Goal: Information Seeking & Learning: Learn about a topic

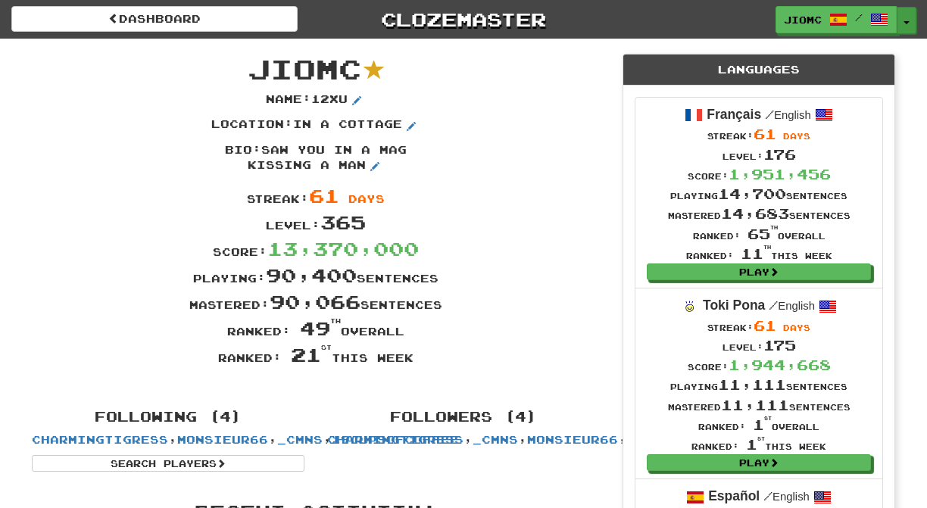
click at [907, 20] on button "Toggle Dropdown" at bounding box center [906, 20] width 20 height 27
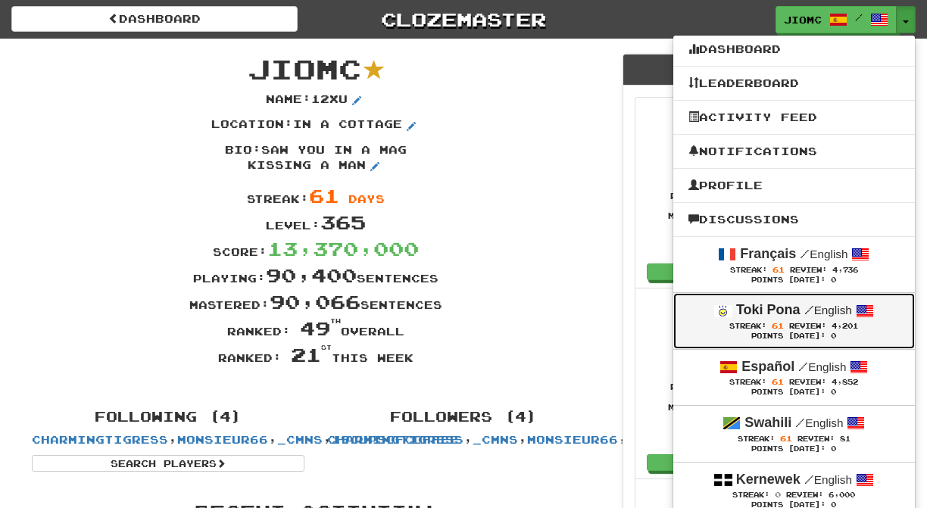
click at [783, 317] on strong "Toki Pona" at bounding box center [768, 309] width 64 height 15
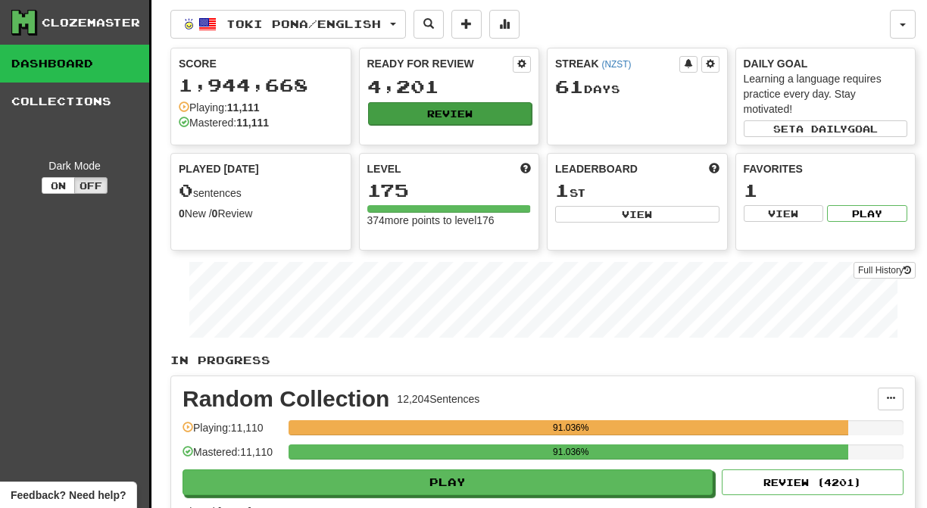
click at [407, 113] on button "Review" at bounding box center [450, 113] width 164 height 23
select select "********"
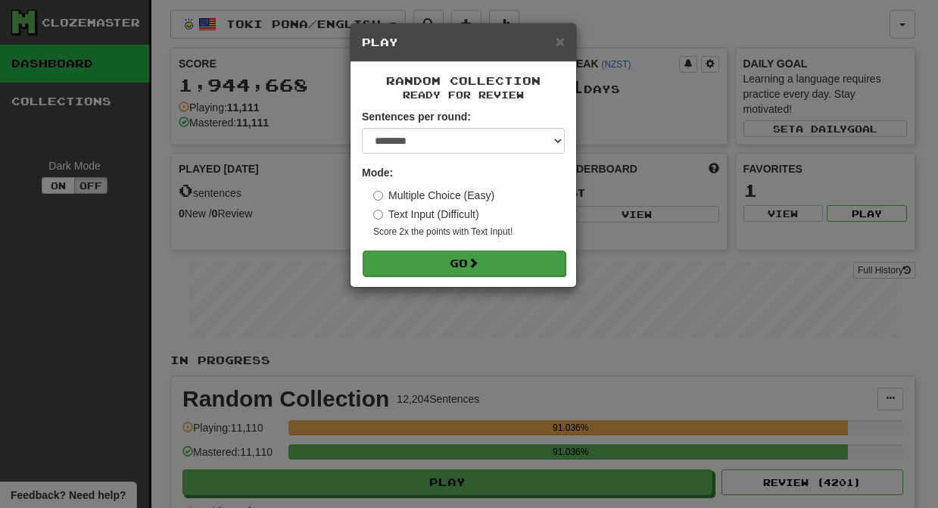
click at [455, 266] on button "Go" at bounding box center [464, 264] width 203 height 26
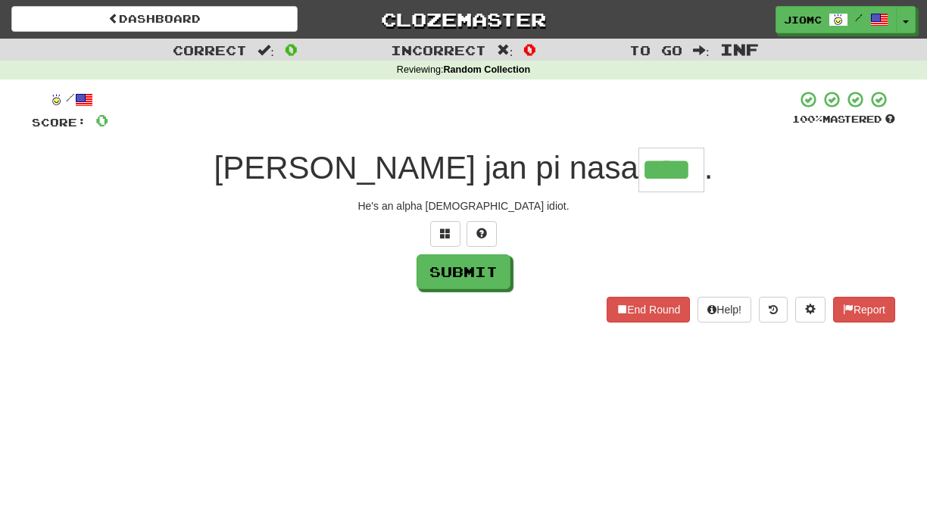
type input "****"
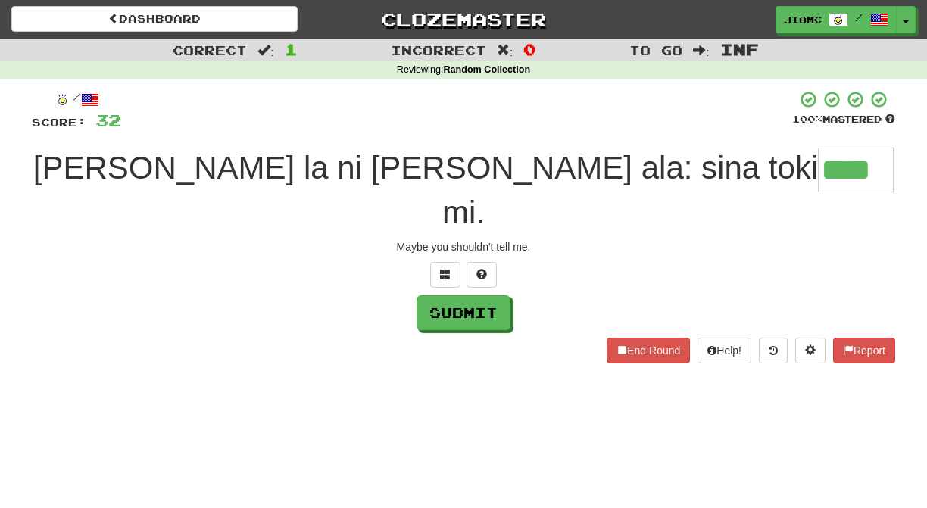
type input "****"
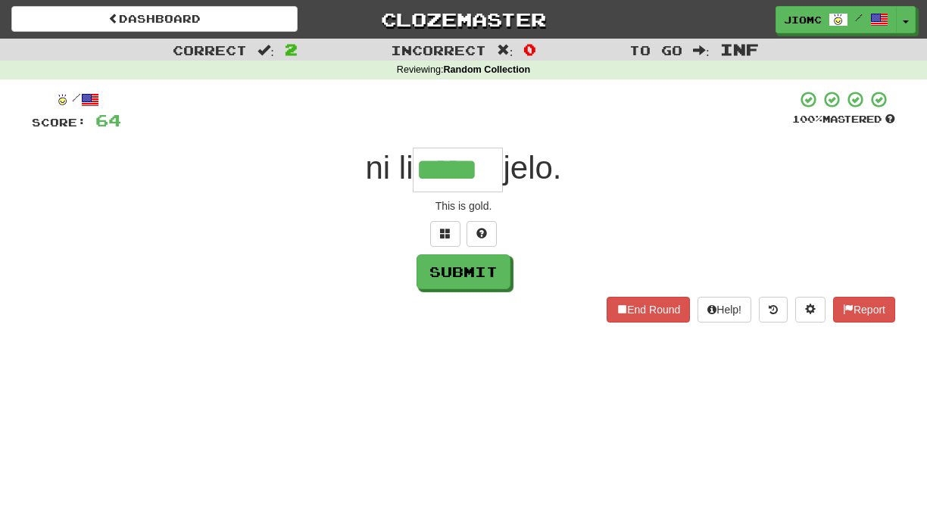
type input "*****"
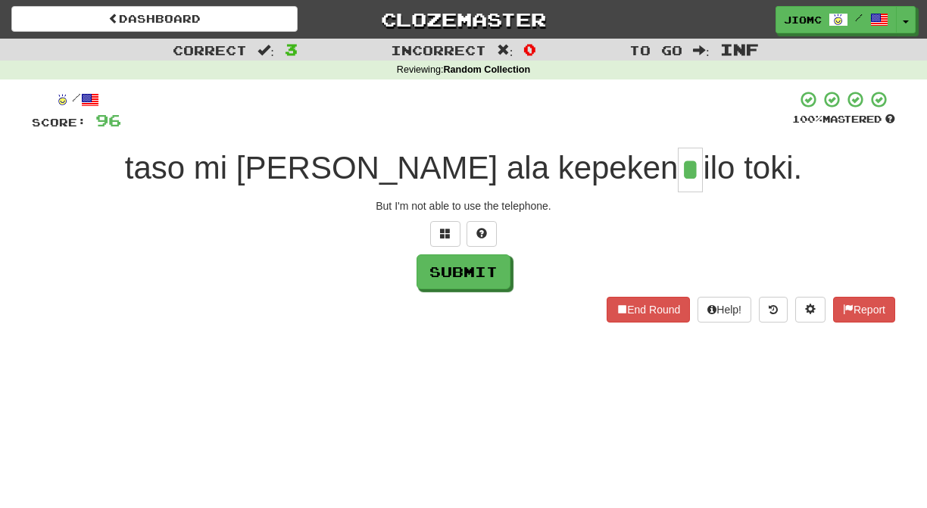
type input "*"
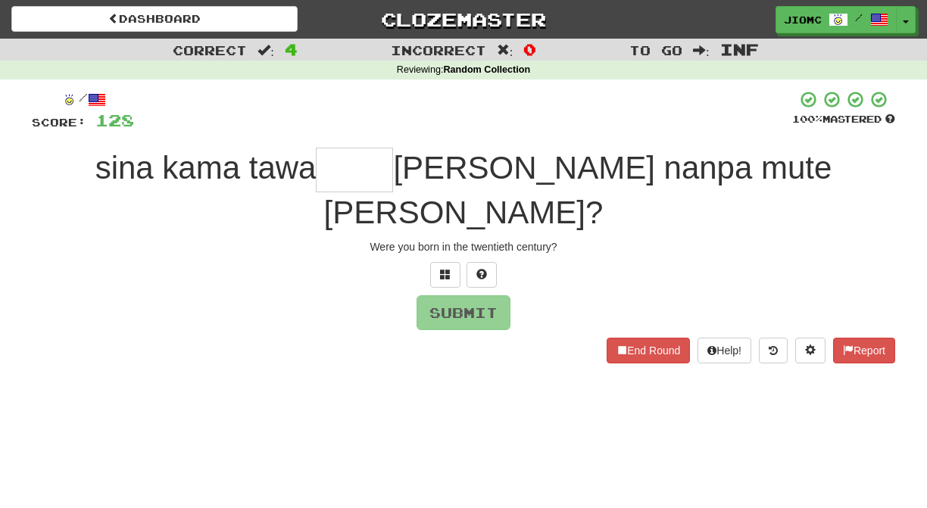
type input "*"
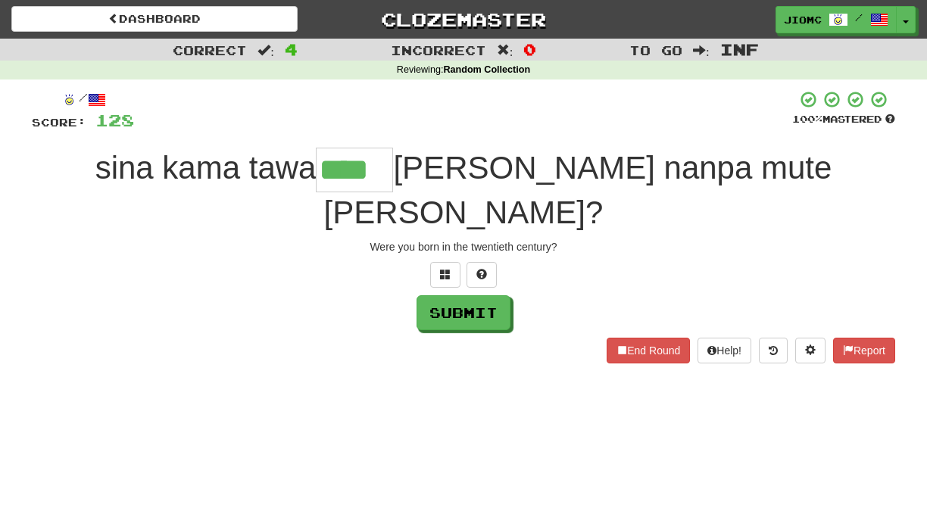
type input "****"
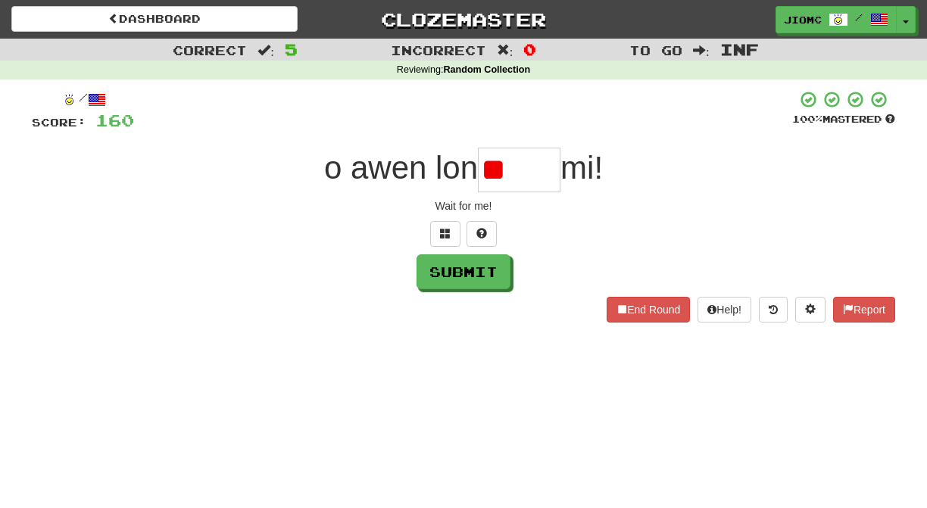
type input "*"
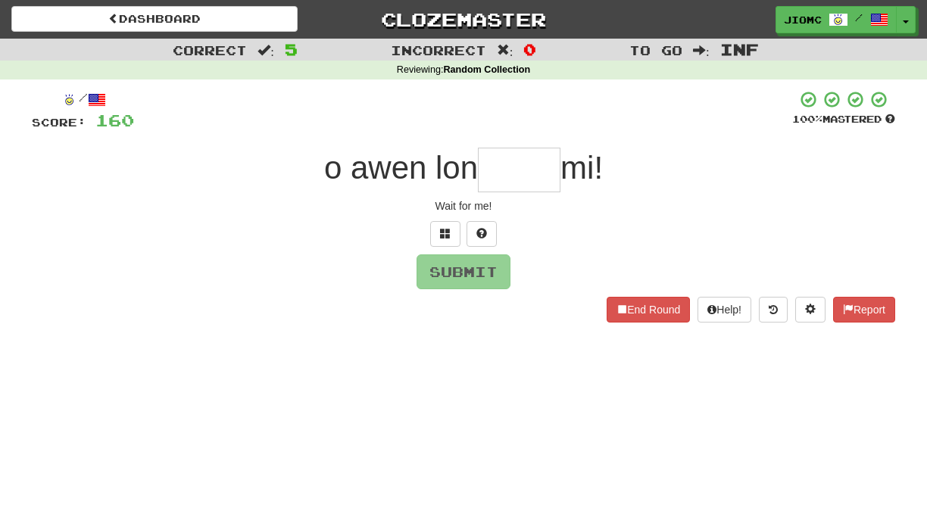
type input "*"
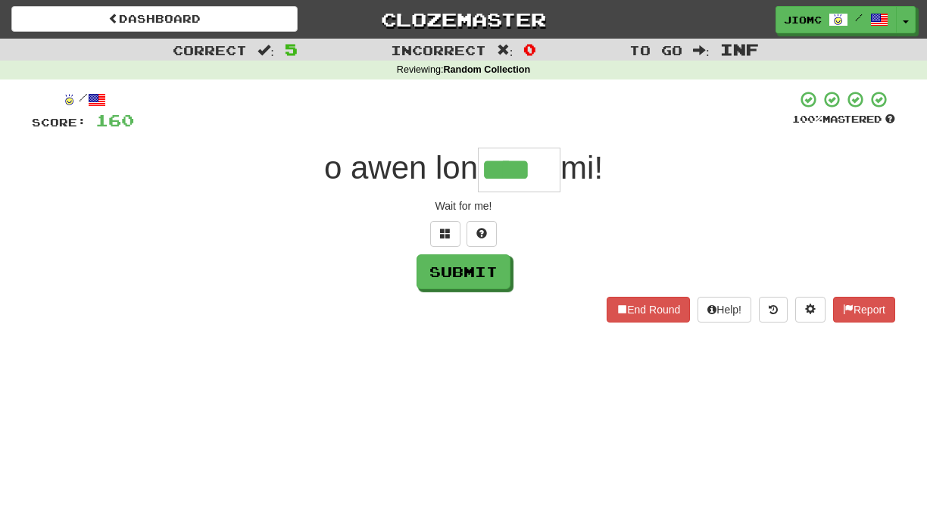
type input "****"
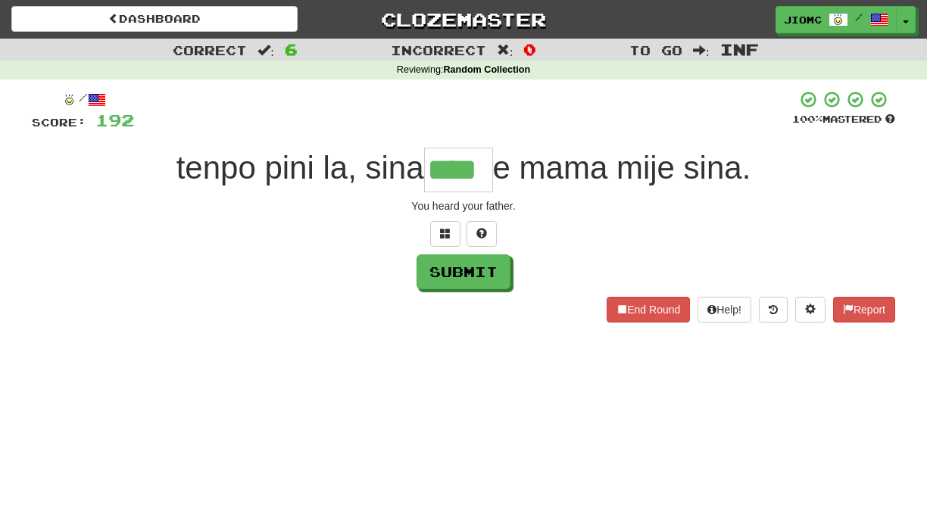
type input "****"
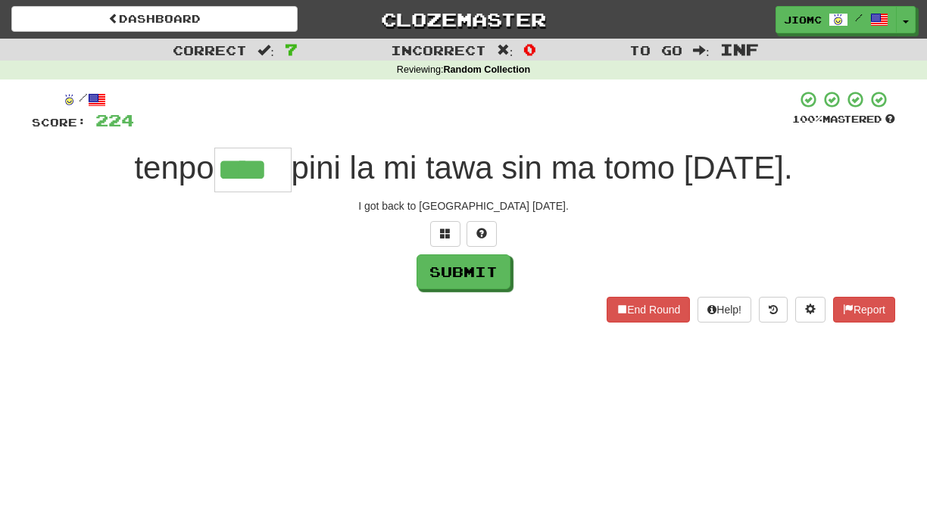
type input "****"
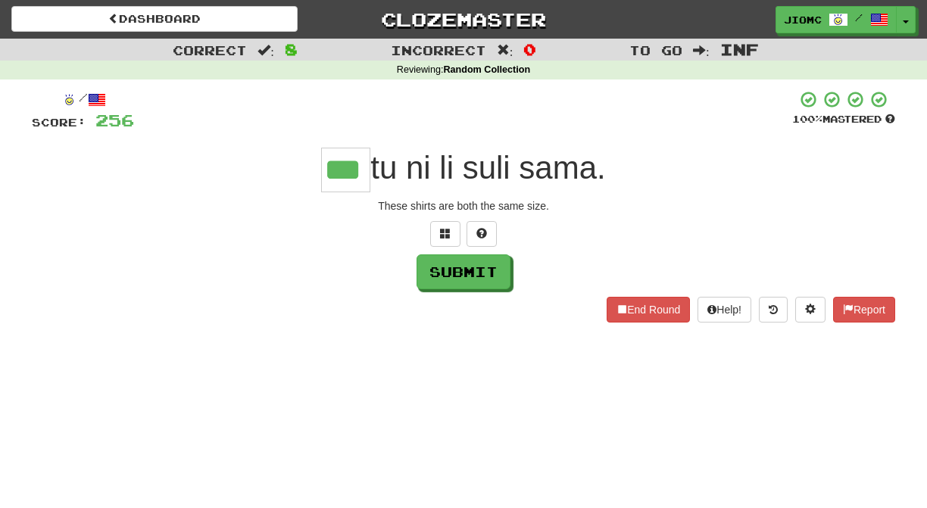
type input "***"
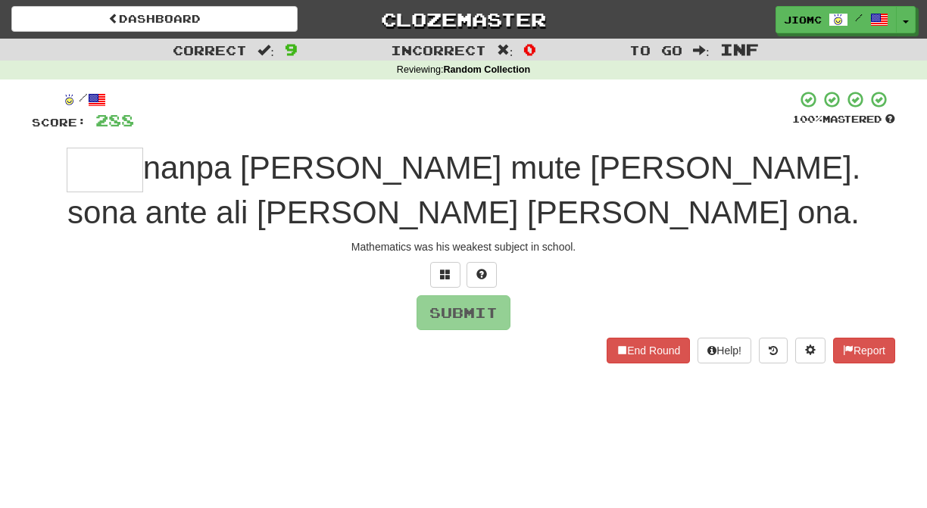
type input "*"
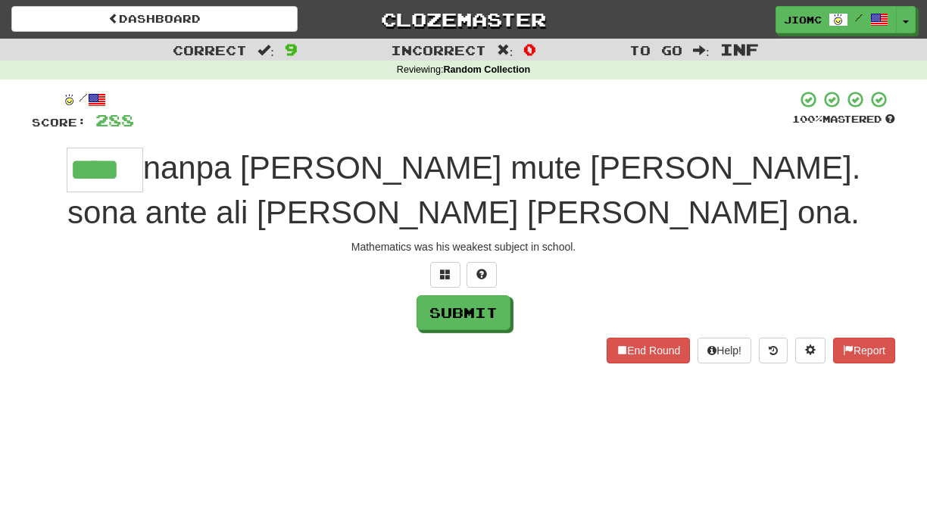
type input "****"
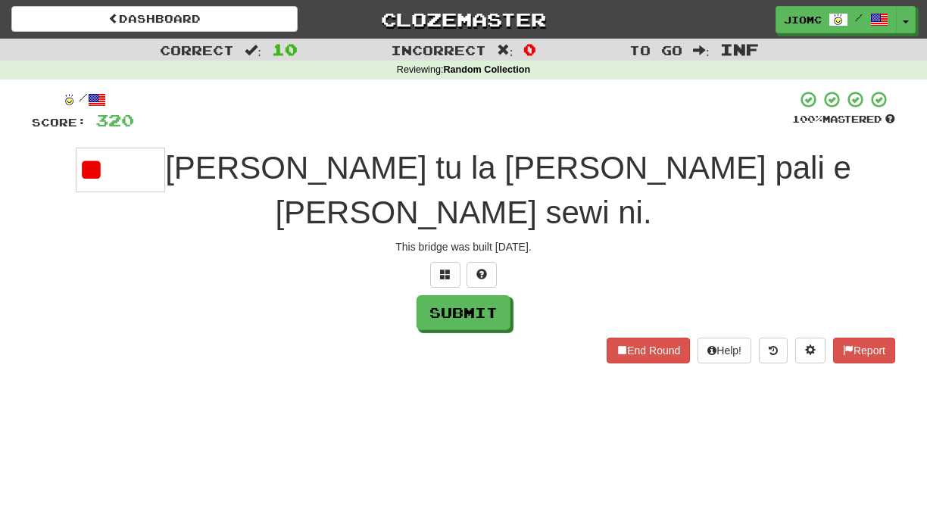
type input "*"
type input "*****"
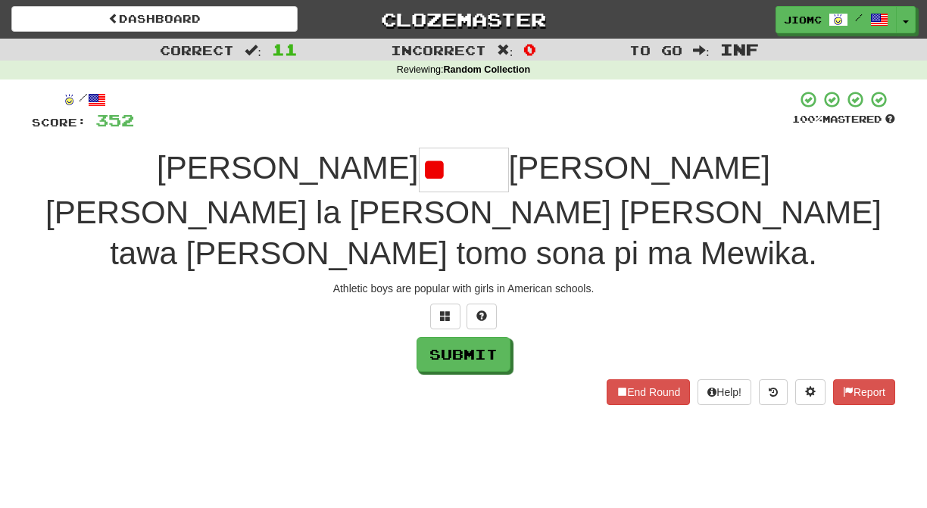
type input "*"
type input "****"
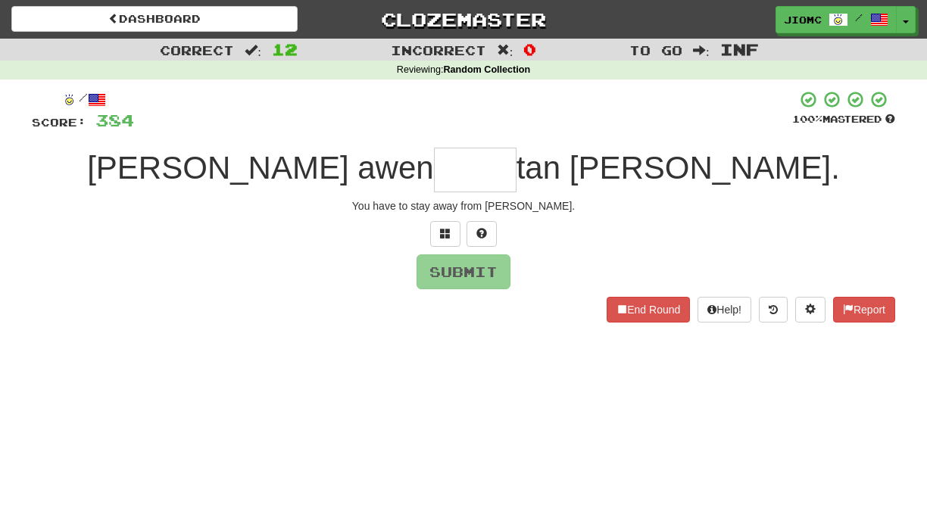
type input "*"
type input "****"
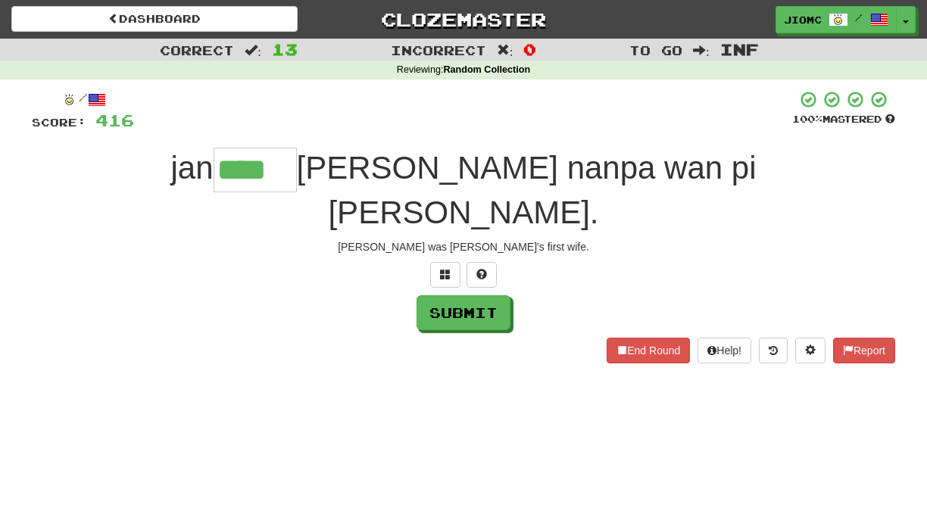
type input "****"
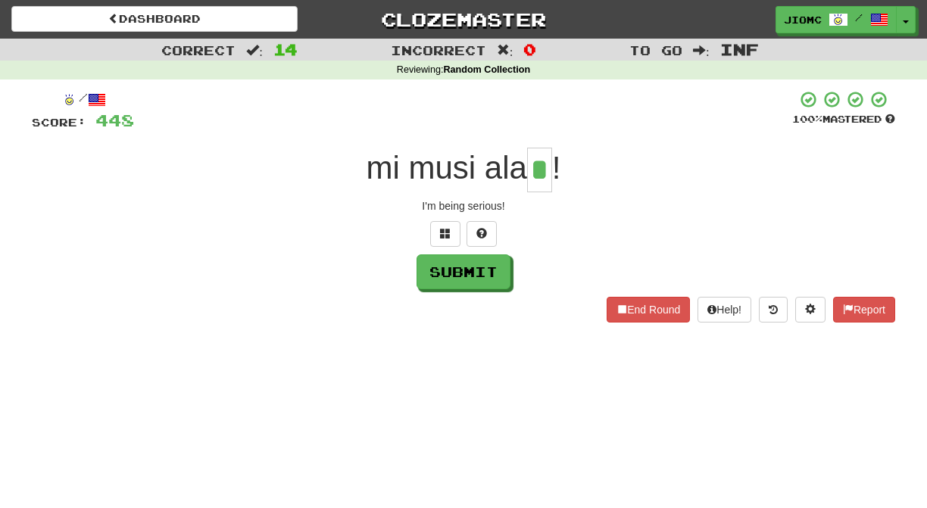
type input "*"
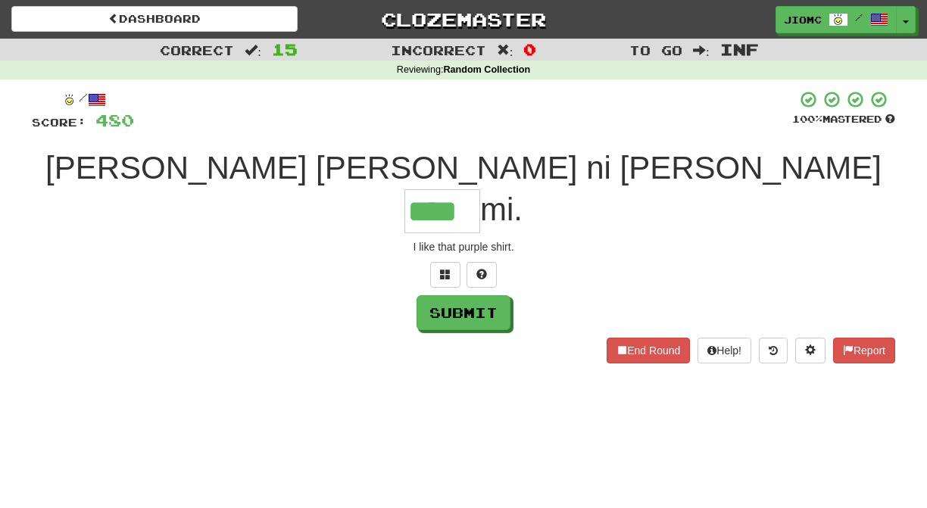
type input "****"
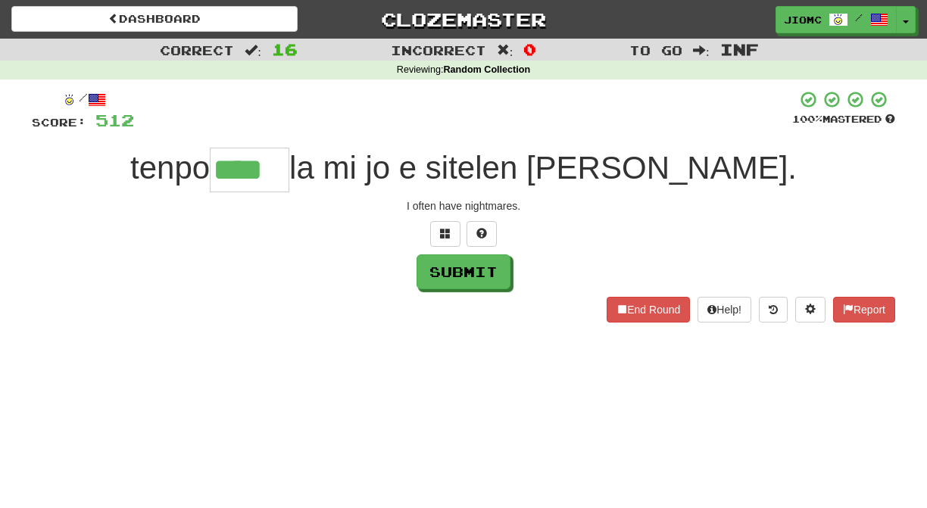
type input "****"
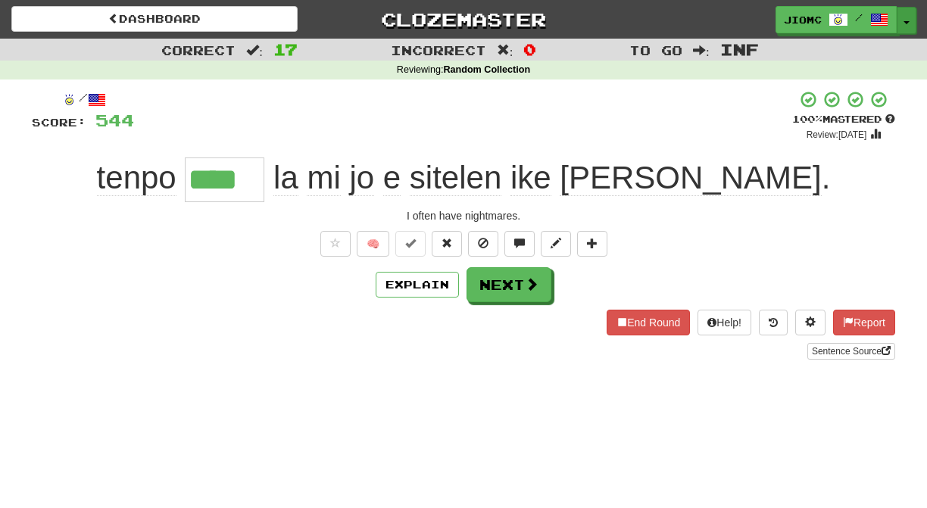
click at [905, 20] on button "Toggle Dropdown" at bounding box center [906, 20] width 20 height 27
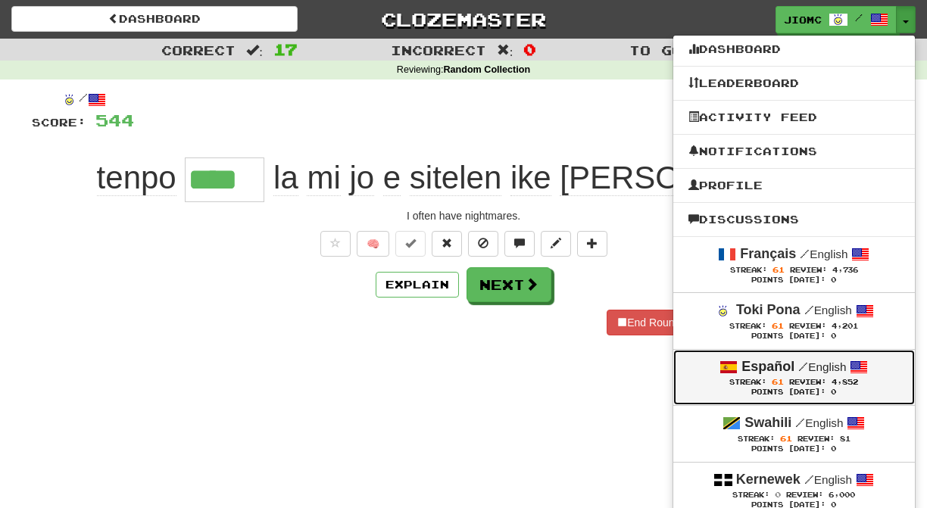
click at [805, 382] on span "Review:" at bounding box center [807, 382] width 37 height 8
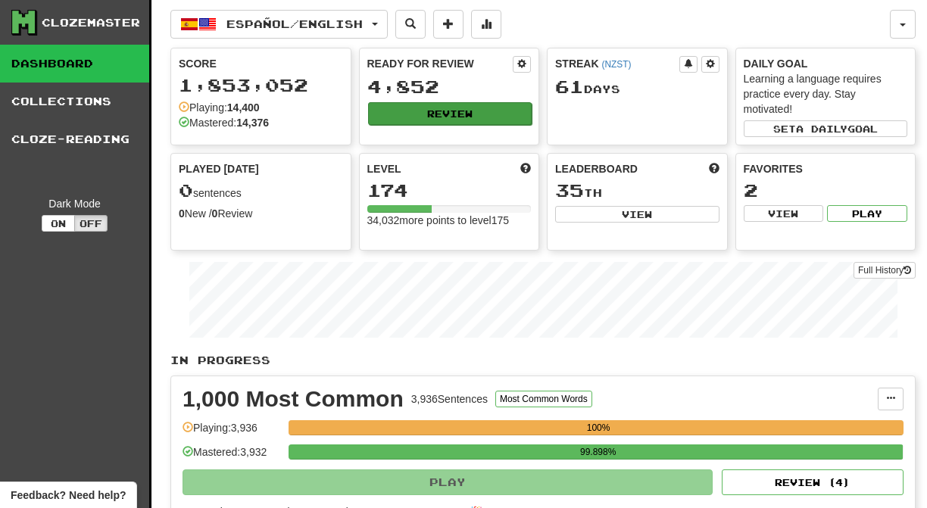
click at [469, 113] on button "Review" at bounding box center [450, 113] width 164 height 23
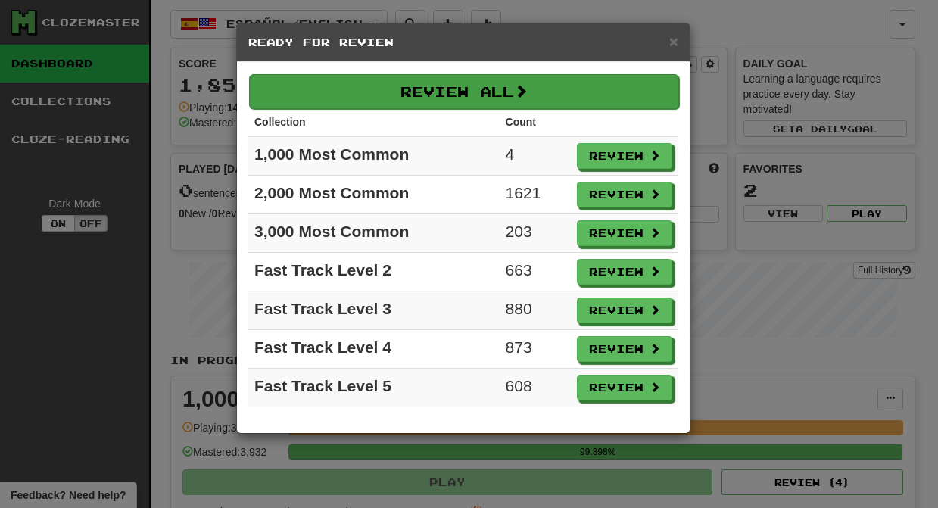
click at [481, 98] on button "Review All" at bounding box center [464, 91] width 430 height 35
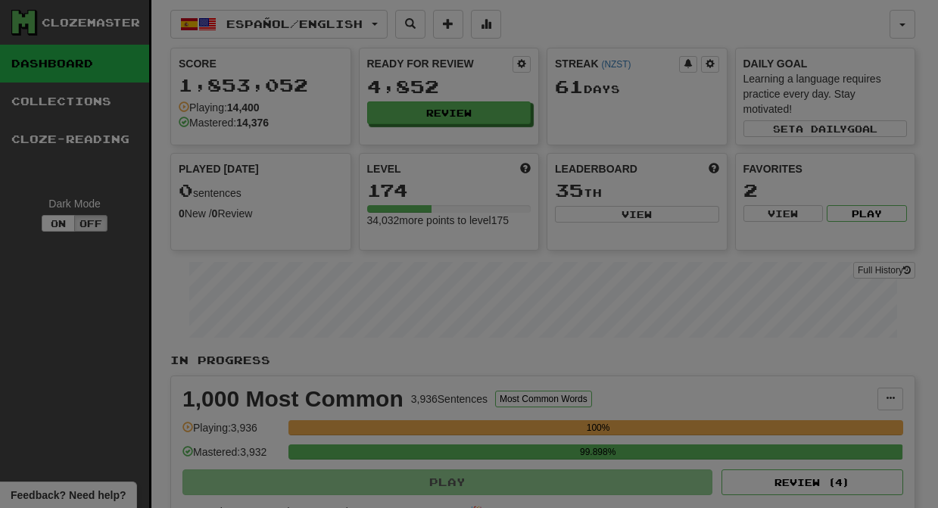
select select "********"
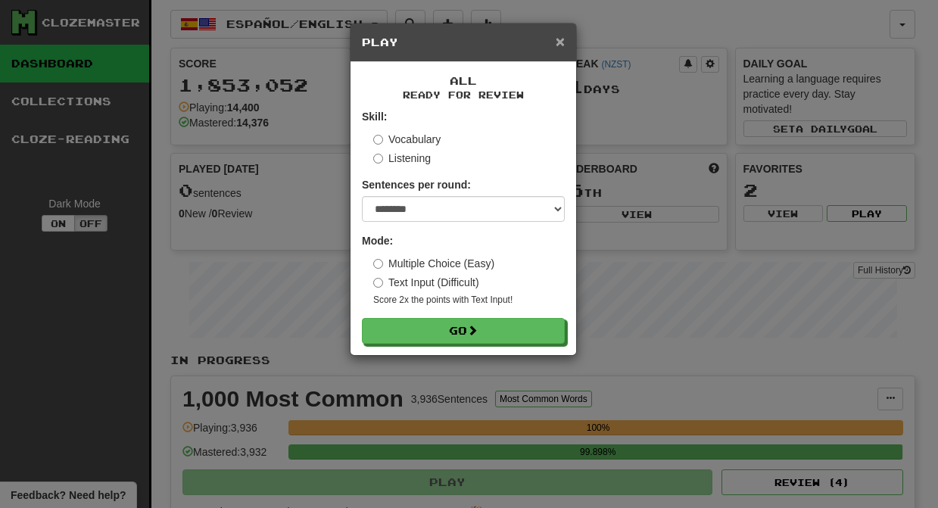
click at [556, 41] on span "×" at bounding box center [560, 41] width 9 height 17
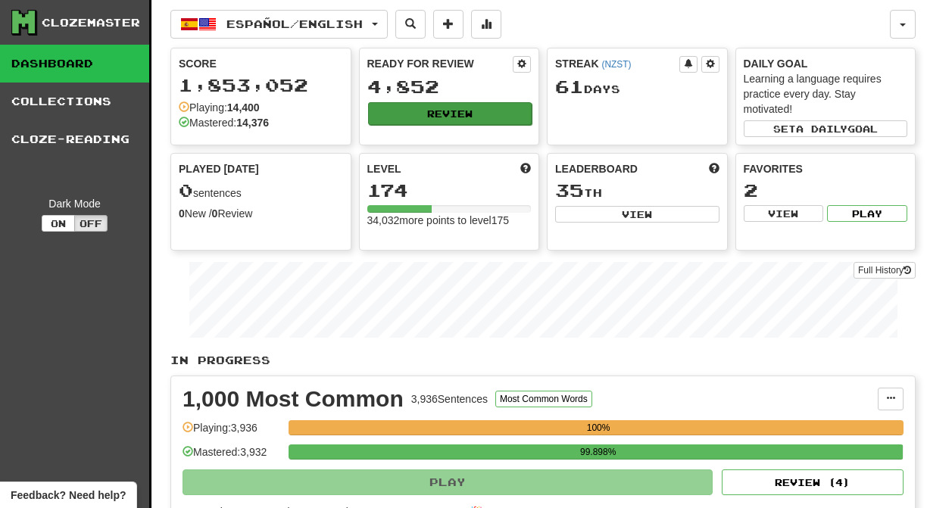
click at [437, 115] on button "Review" at bounding box center [450, 113] width 164 height 23
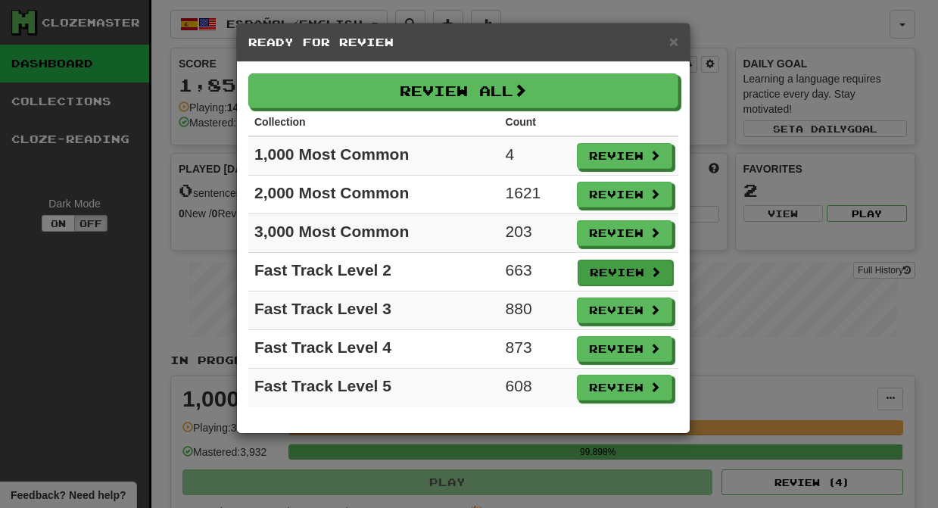
click at [596, 269] on button "Review" at bounding box center [625, 273] width 95 height 26
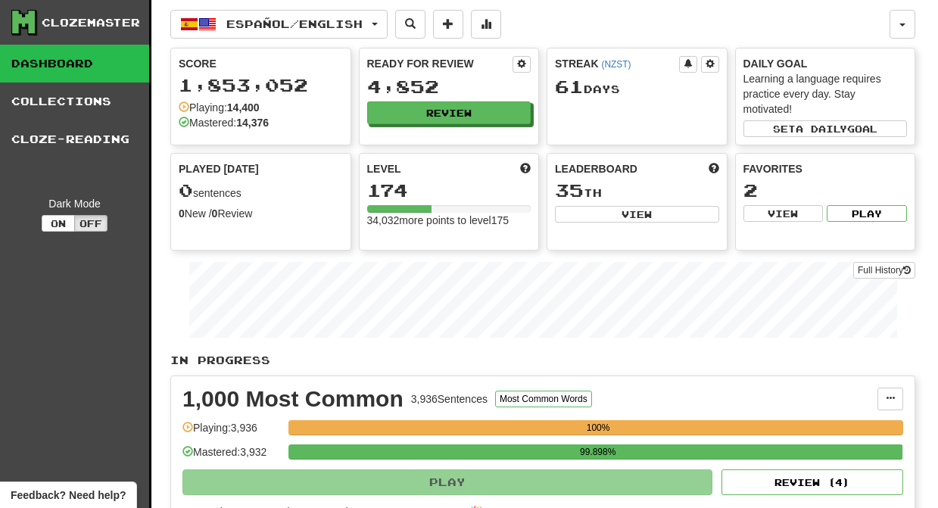
select select "********"
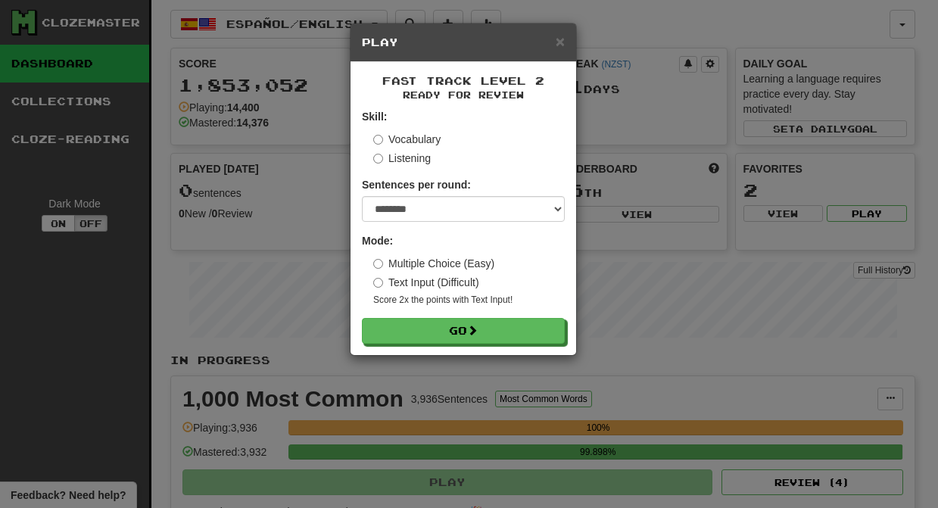
click at [501, 319] on form "Skill: Vocabulary Listening Sentences per round: * ** ** ** ** ** *** ******** …" at bounding box center [463, 226] width 203 height 235
click at [512, 335] on button "Go" at bounding box center [464, 332] width 203 height 26
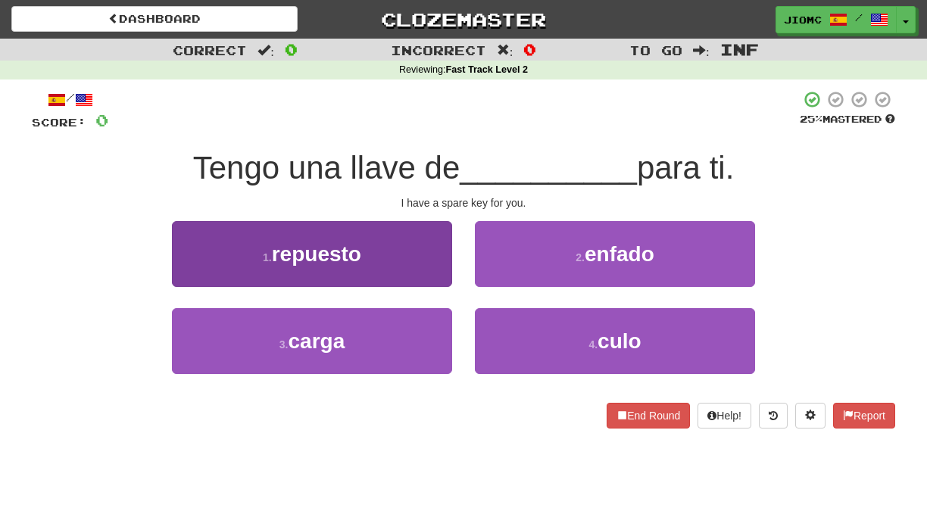
click at [422, 275] on button "1 . repuesto" at bounding box center [312, 254] width 280 height 66
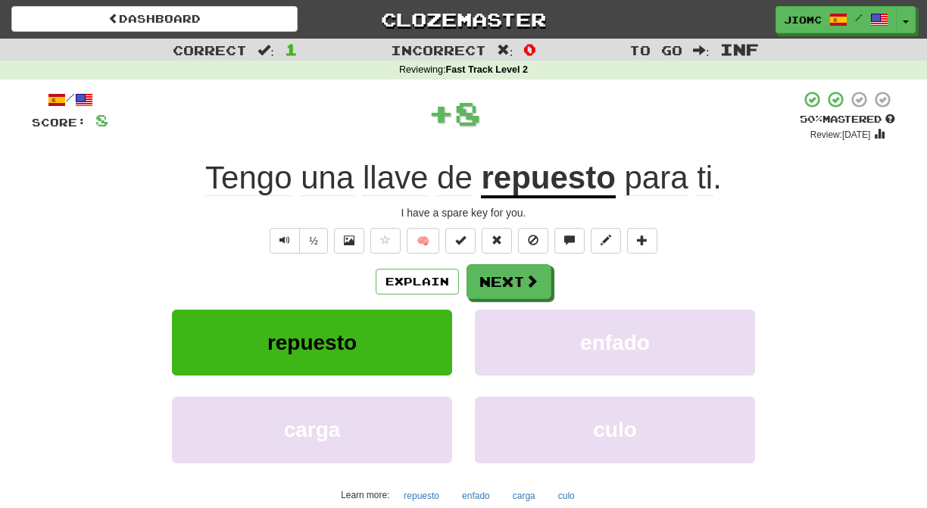
click at [488, 279] on button "Next" at bounding box center [508, 281] width 85 height 35
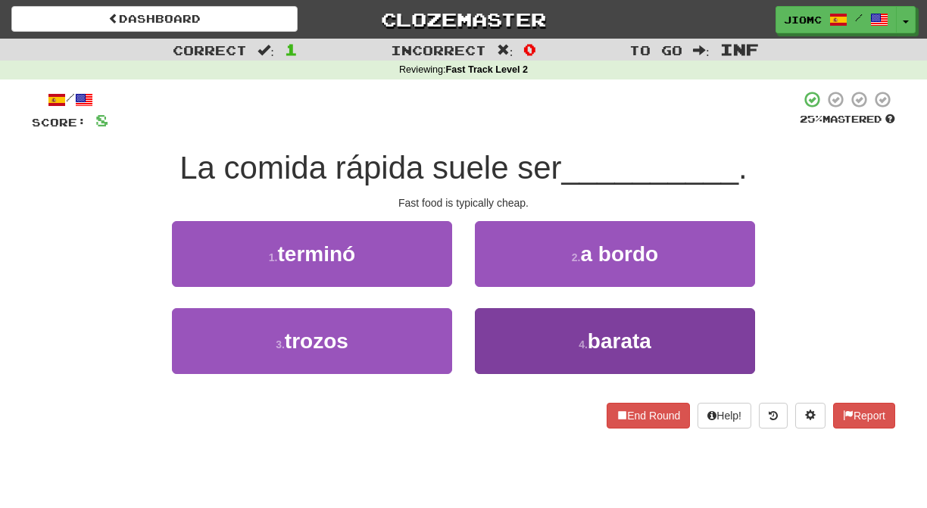
click at [497, 342] on button "4 . [GEOGRAPHIC_DATA]" at bounding box center [615, 341] width 280 height 66
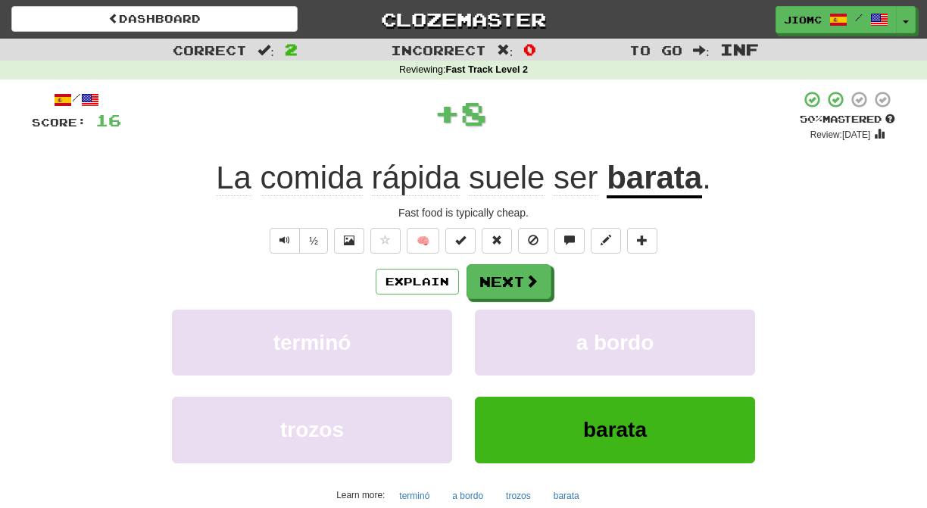
click at [497, 342] on button "a bordo" at bounding box center [615, 343] width 280 height 66
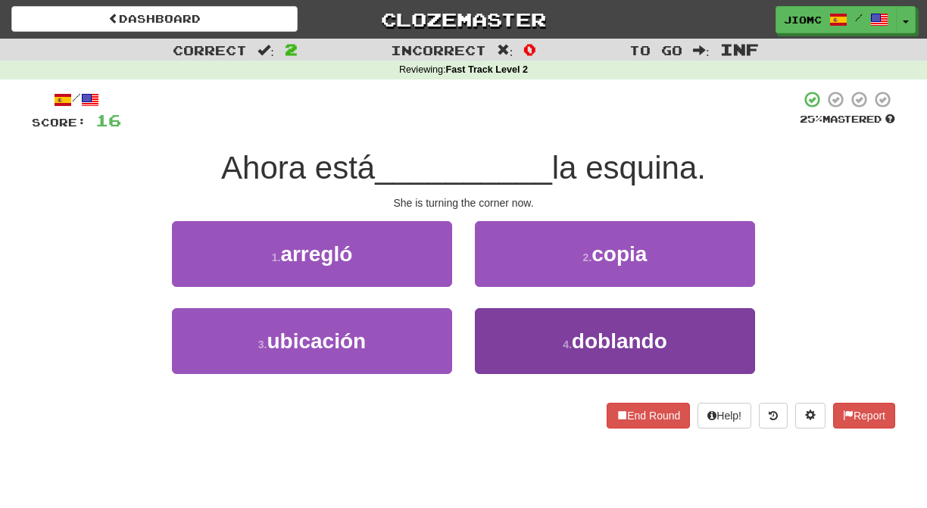
click at [488, 336] on button "4 . [GEOGRAPHIC_DATA]" at bounding box center [615, 341] width 280 height 66
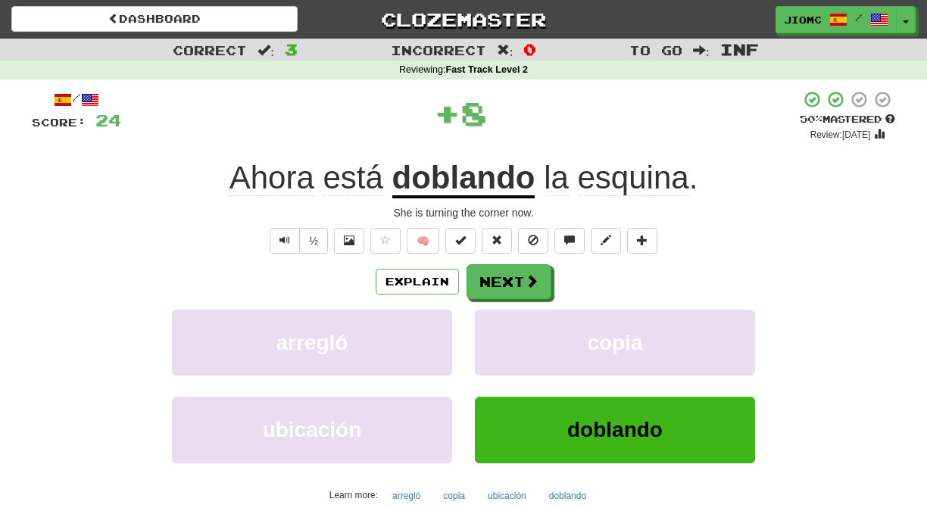
click at [488, 336] on button "copia" at bounding box center [615, 343] width 280 height 66
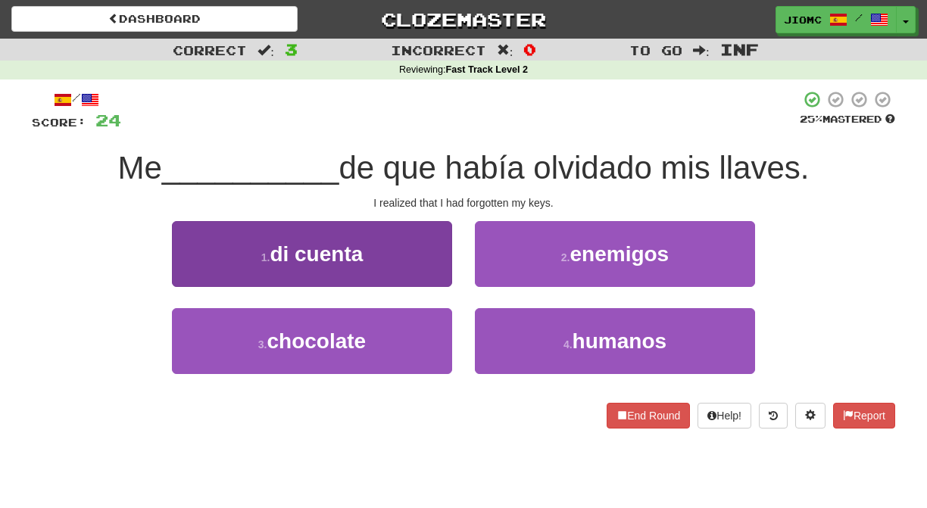
click at [425, 270] on button "1 . di cuenta" at bounding box center [312, 254] width 280 height 66
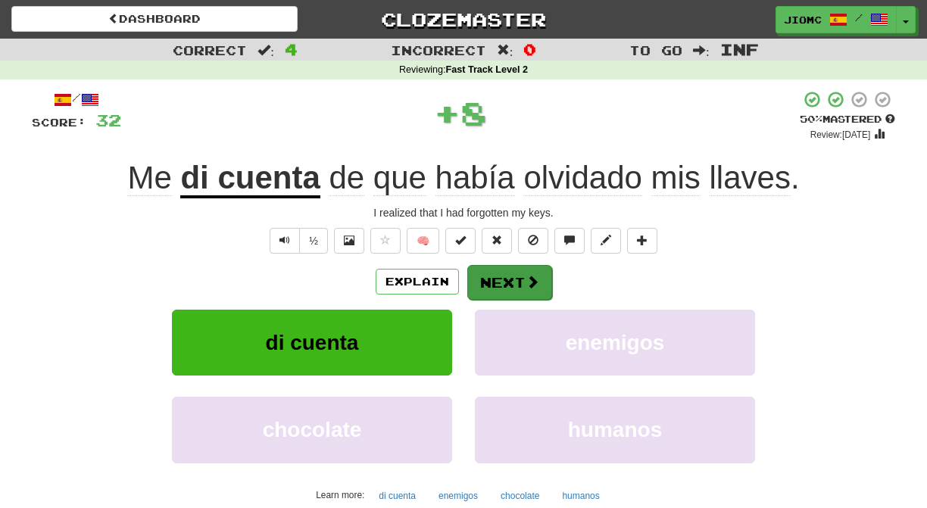
click at [496, 282] on button "Next" at bounding box center [509, 282] width 85 height 35
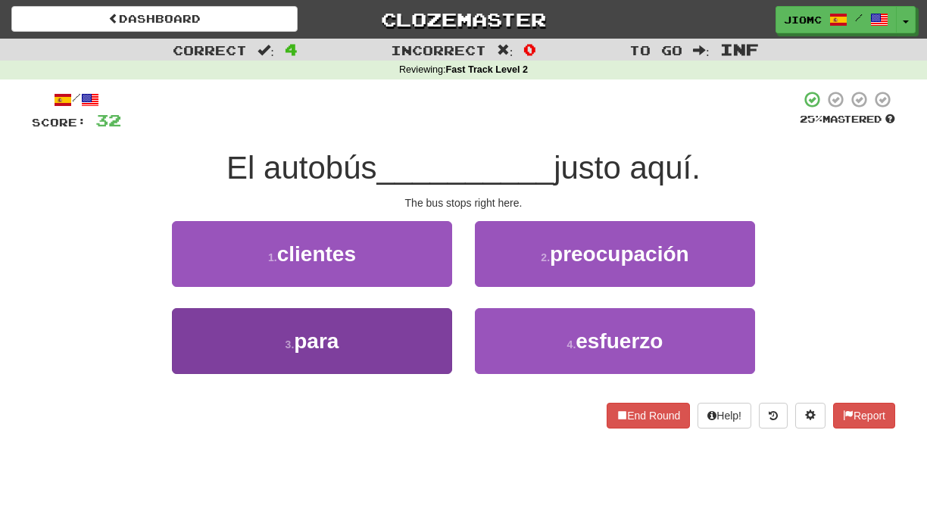
click at [432, 326] on button "3 . para" at bounding box center [312, 341] width 280 height 66
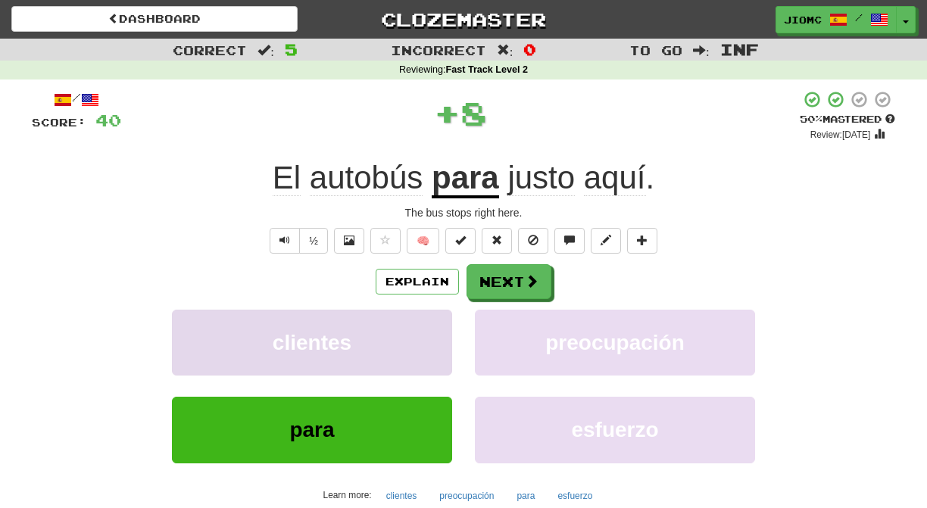
click at [434, 326] on button "clientes" at bounding box center [312, 343] width 280 height 66
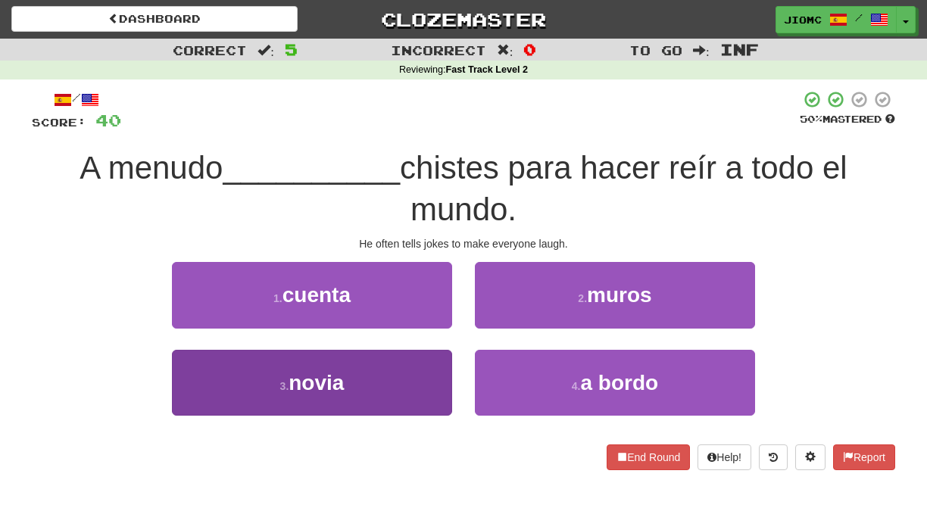
click at [440, 366] on button "3 . novia" at bounding box center [312, 383] width 280 height 66
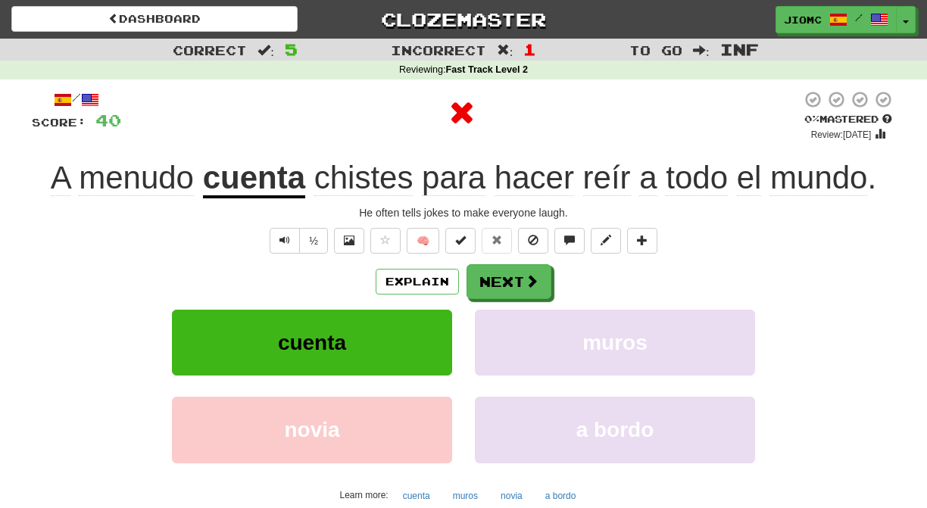
click at [437, 360] on button "cuenta" at bounding box center [312, 343] width 280 height 66
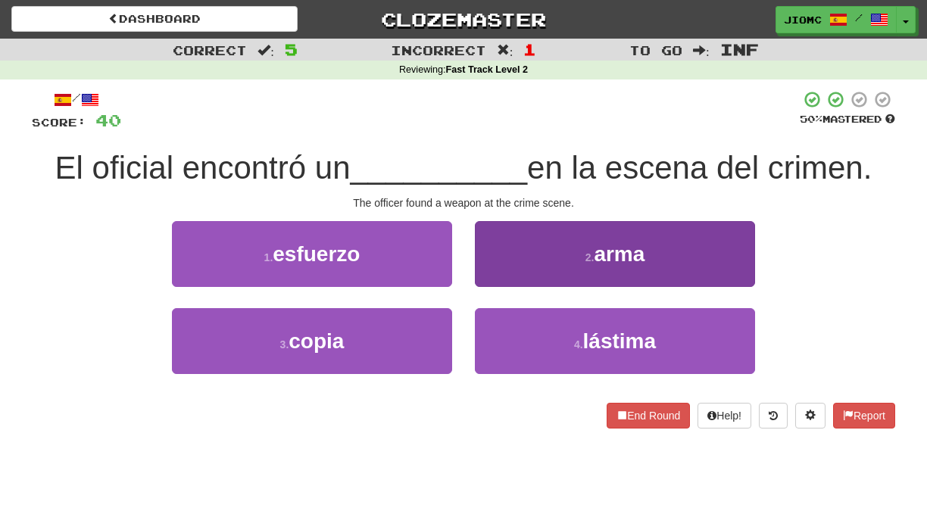
click at [500, 276] on button "2 . arma" at bounding box center [615, 254] width 280 height 66
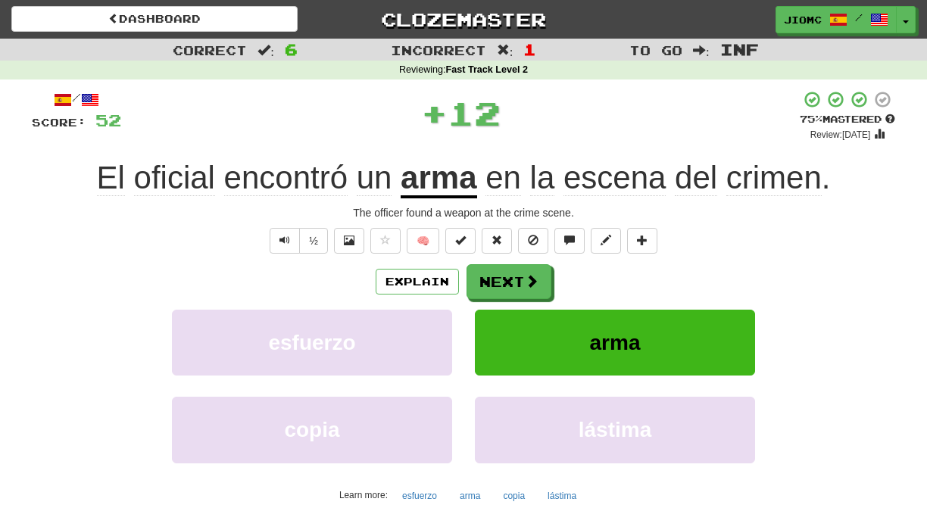
click at [499, 279] on button "Next" at bounding box center [508, 281] width 85 height 35
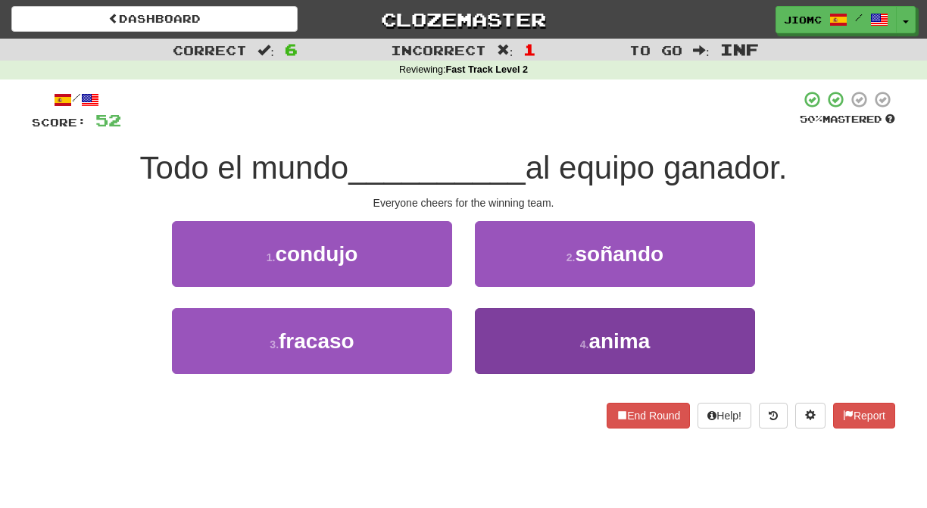
click at [493, 319] on button "4 . anima" at bounding box center [615, 341] width 280 height 66
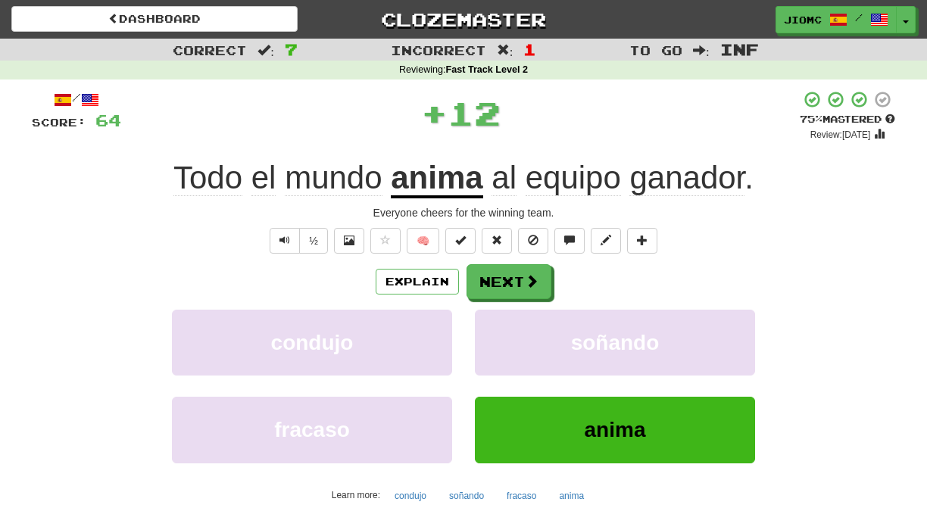
click at [493, 319] on button "soñando" at bounding box center [615, 343] width 280 height 66
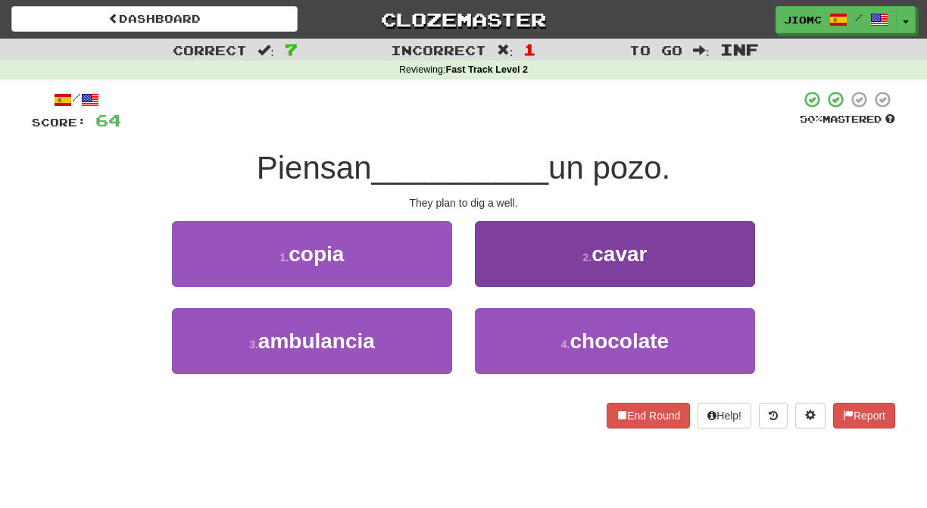
click at [491, 273] on button "2 . cavar" at bounding box center [615, 254] width 280 height 66
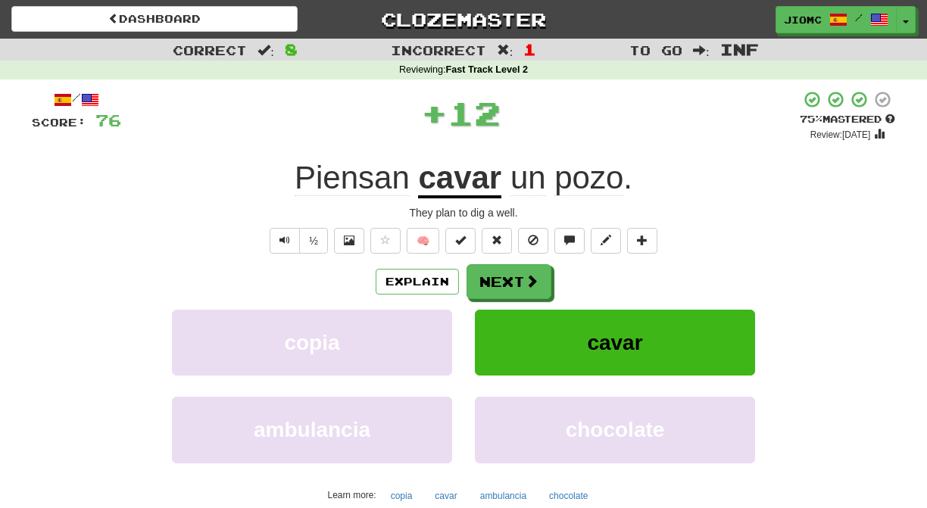
click at [491, 273] on button "Next" at bounding box center [508, 281] width 85 height 35
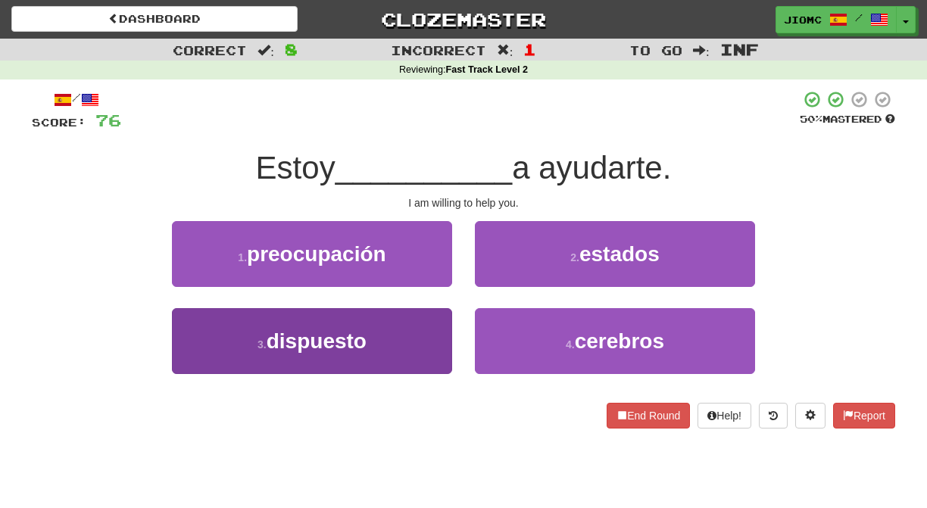
click at [422, 341] on button "3 . dispuesto" at bounding box center [312, 341] width 280 height 66
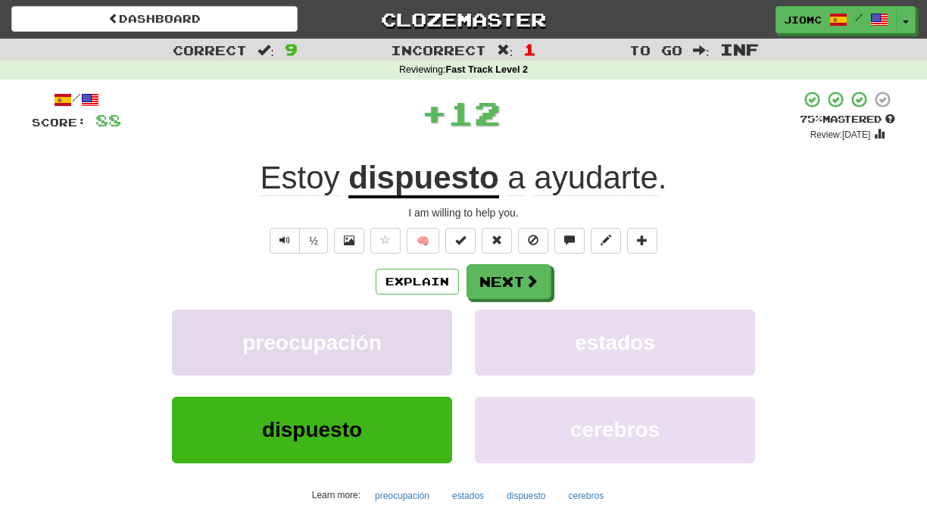
click at [425, 341] on button "preocupación" at bounding box center [312, 343] width 280 height 66
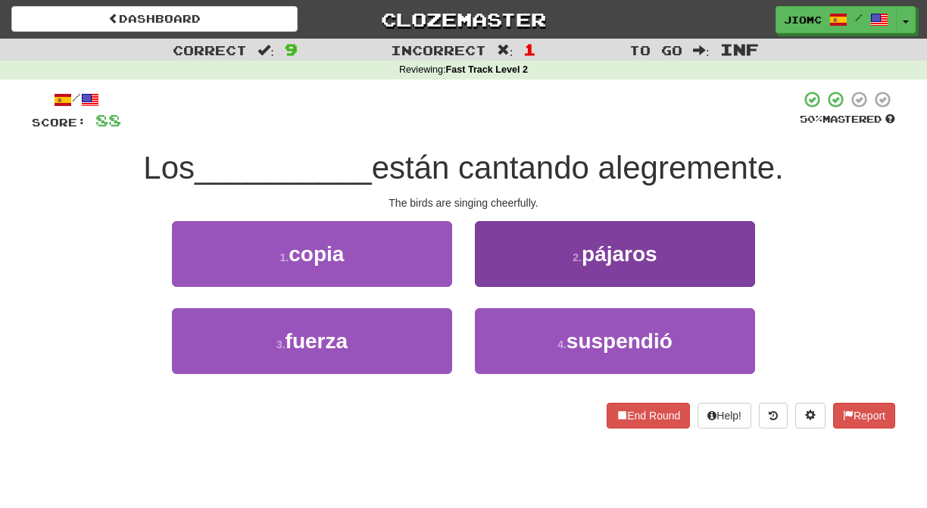
click at [512, 279] on button "2 . pájaros" at bounding box center [615, 254] width 280 height 66
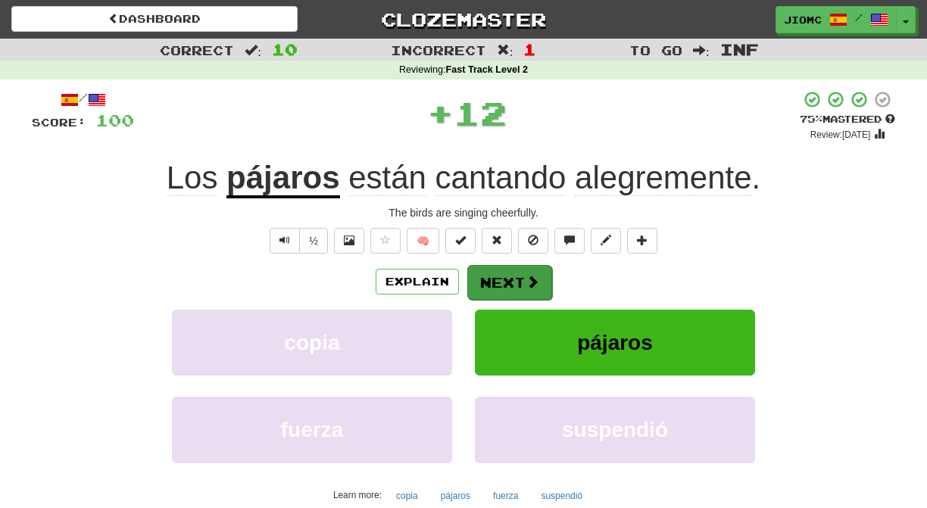
click at [512, 280] on button "Next" at bounding box center [509, 282] width 85 height 35
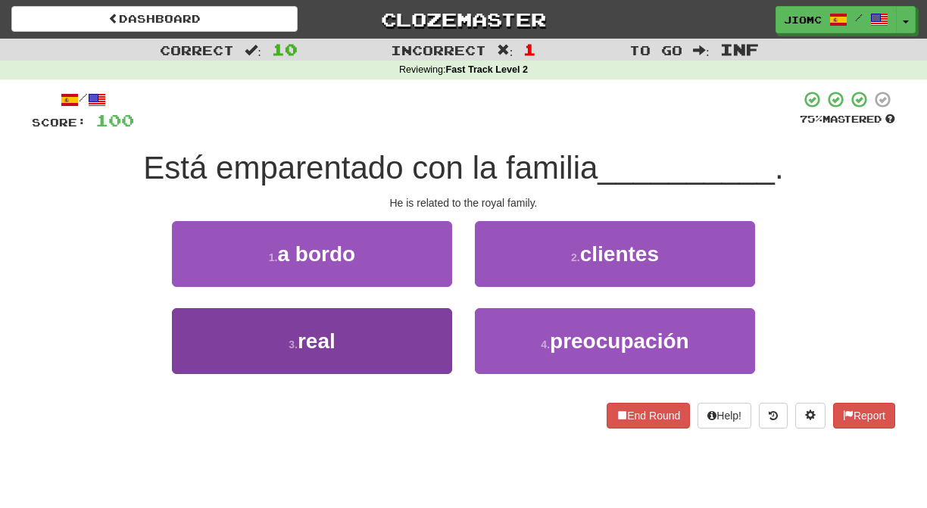
click at [438, 329] on button "3 . real" at bounding box center [312, 341] width 280 height 66
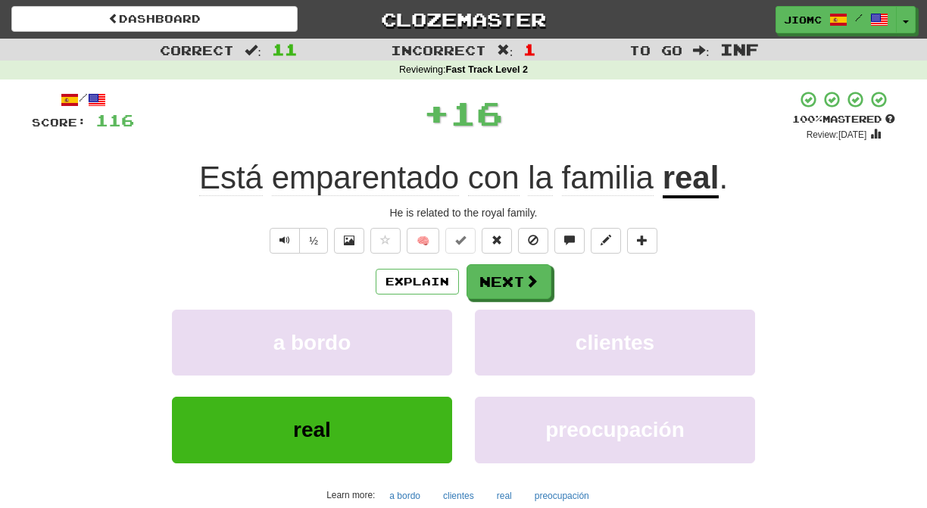
click at [438, 329] on button "a bordo" at bounding box center [312, 343] width 280 height 66
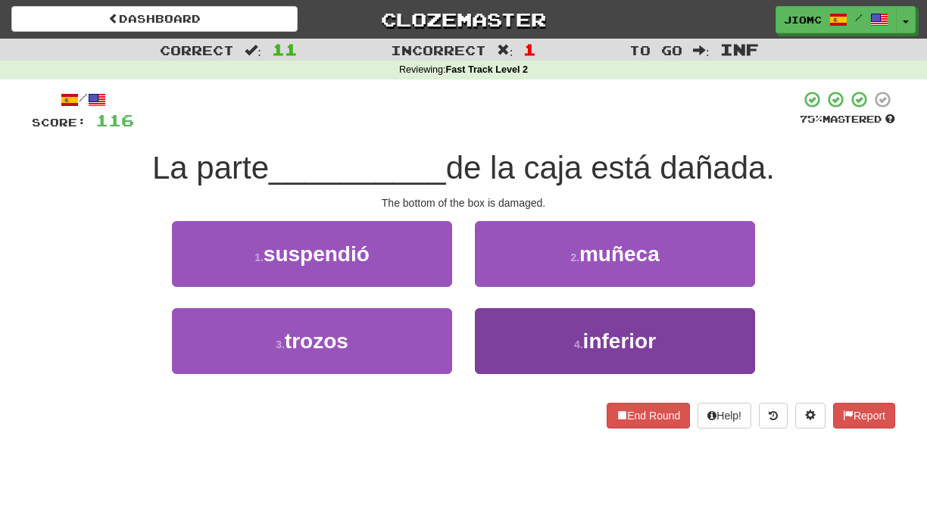
click at [494, 327] on button "4 . inferior" at bounding box center [615, 341] width 280 height 66
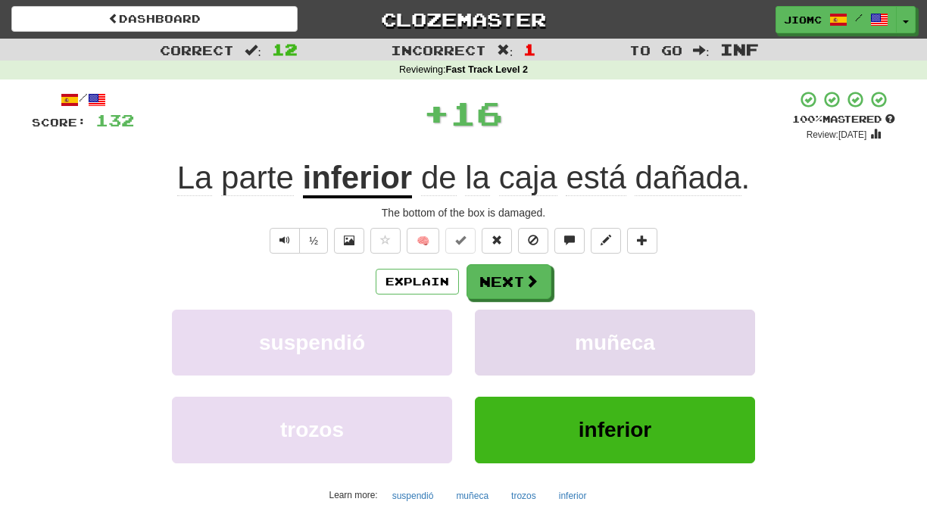
click at [490, 327] on button "muñeca" at bounding box center [615, 343] width 280 height 66
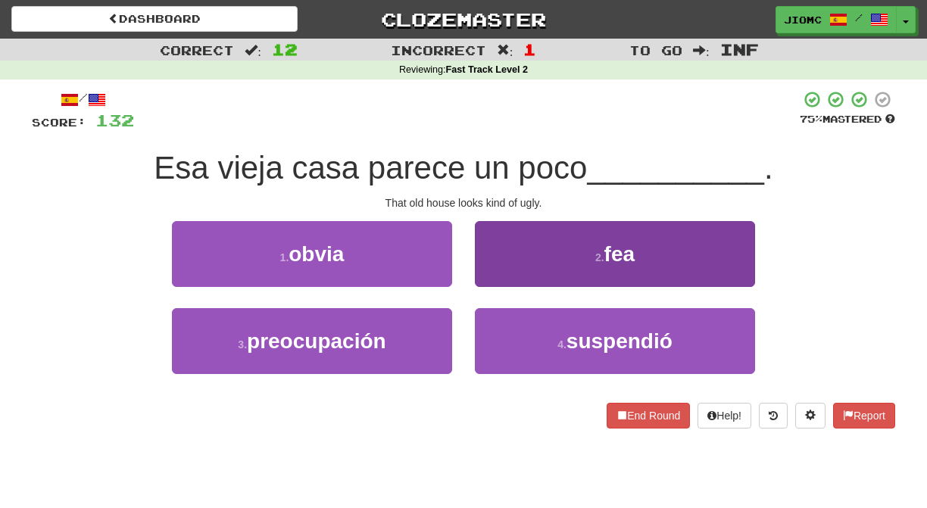
click at [485, 280] on button "2 . fea" at bounding box center [615, 254] width 280 height 66
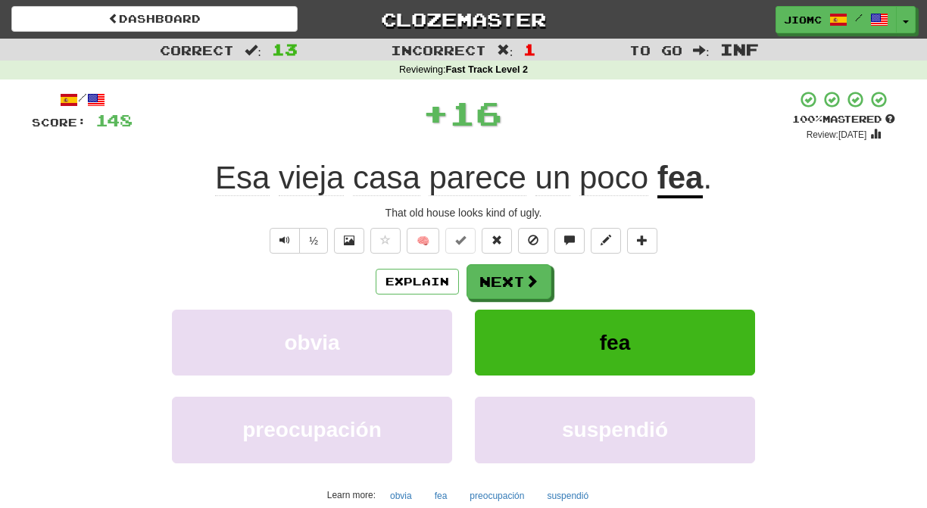
click at [485, 280] on button "Next" at bounding box center [508, 281] width 85 height 35
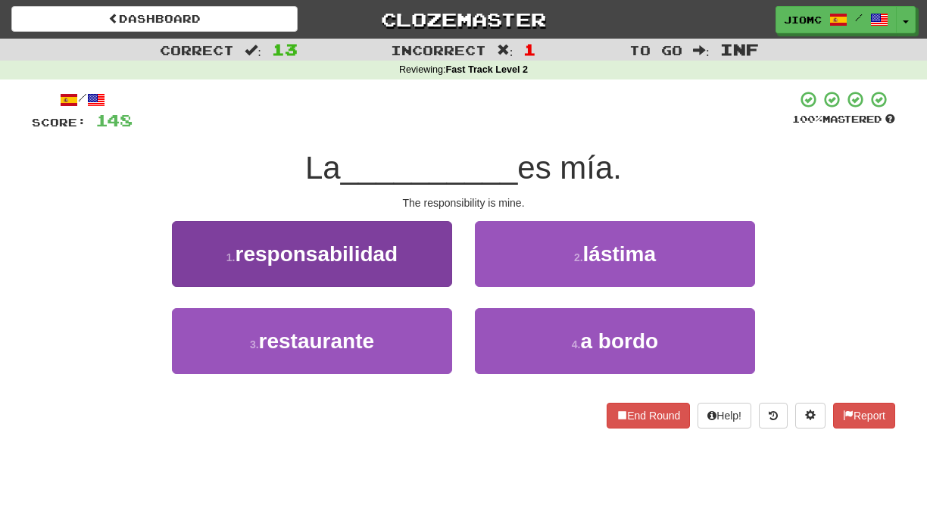
click at [437, 269] on button "1 . responsabilidad" at bounding box center [312, 254] width 280 height 66
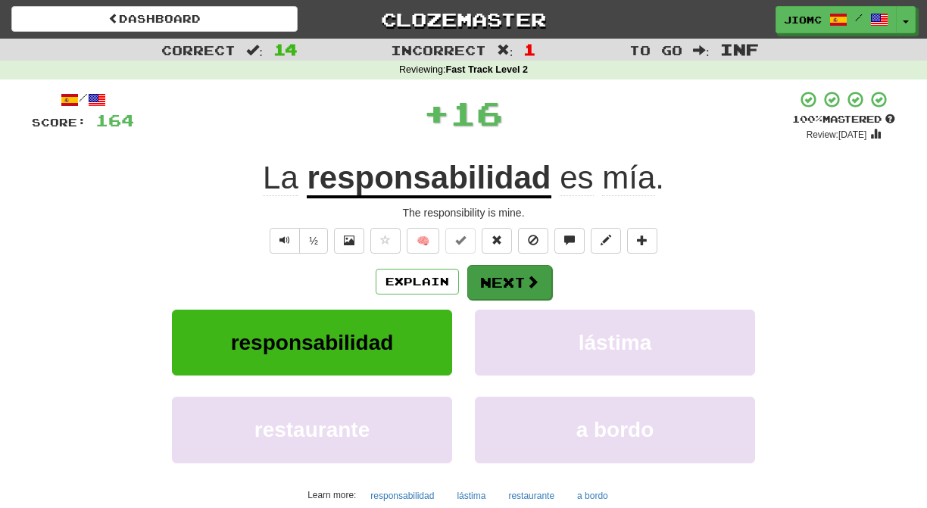
click at [486, 279] on button "Next" at bounding box center [509, 282] width 85 height 35
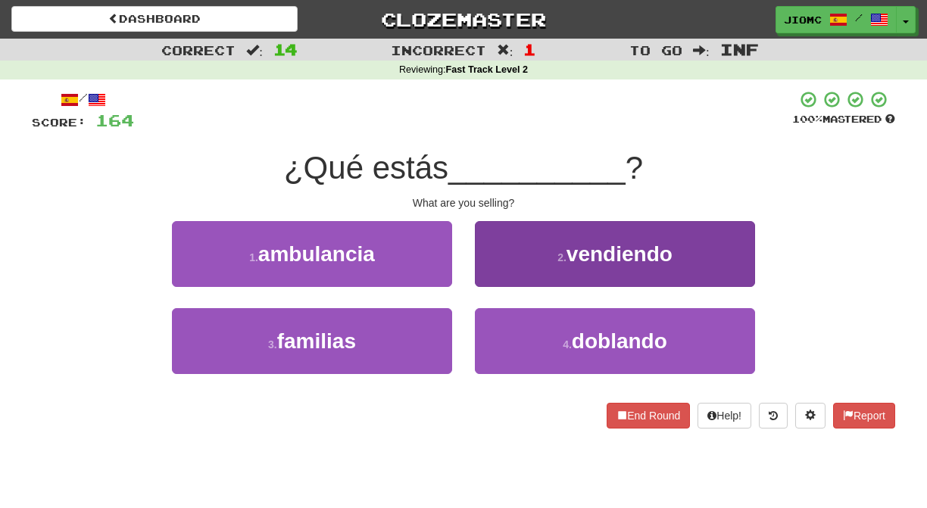
click at [484, 284] on button "2 . vendiendo" at bounding box center [615, 254] width 280 height 66
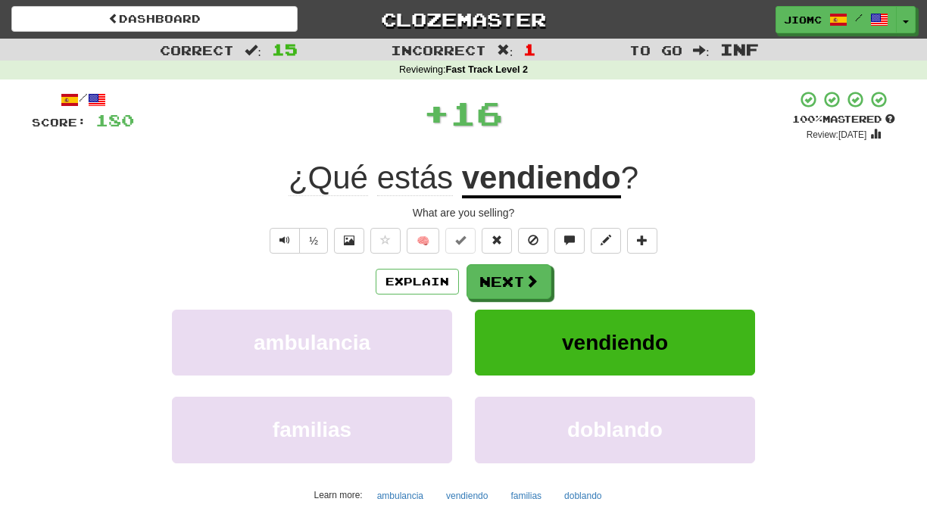
click at [484, 285] on button "Next" at bounding box center [508, 281] width 85 height 35
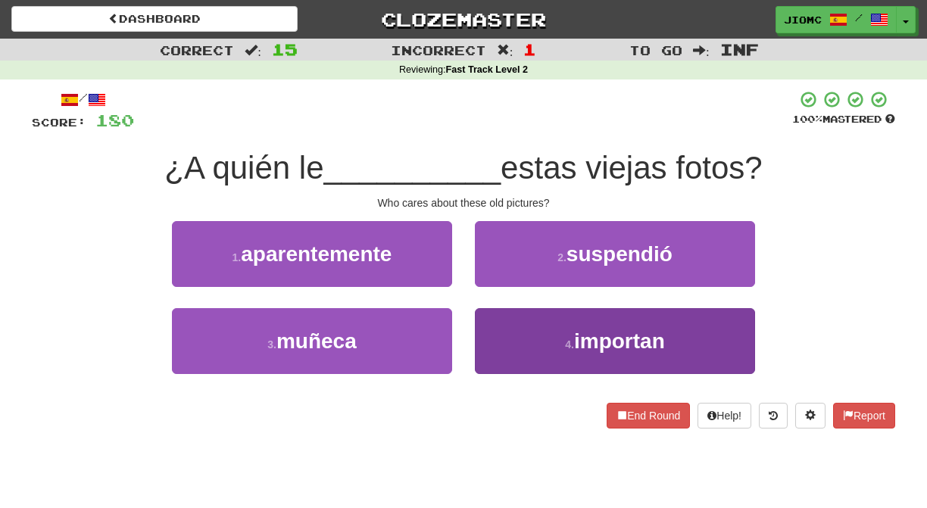
click at [490, 321] on button "4 . importan" at bounding box center [615, 341] width 280 height 66
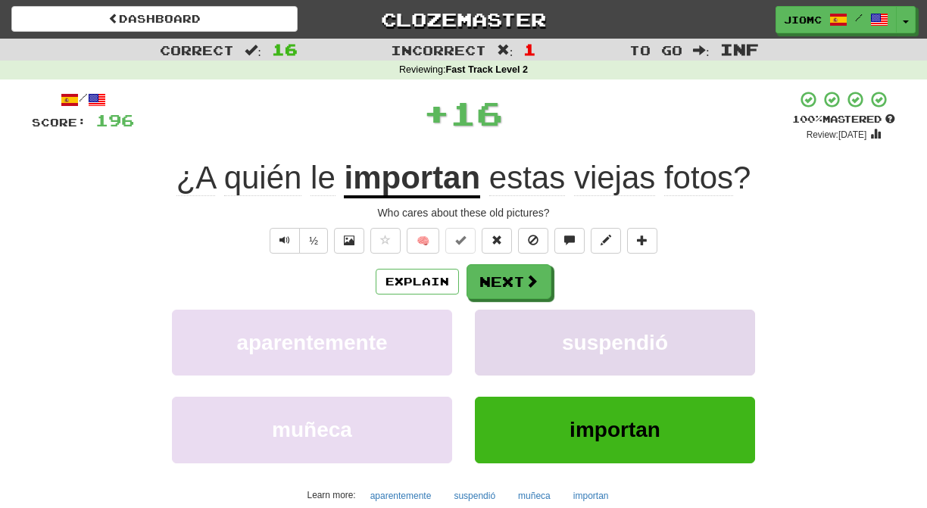
click at [493, 320] on button "suspendió" at bounding box center [615, 343] width 280 height 66
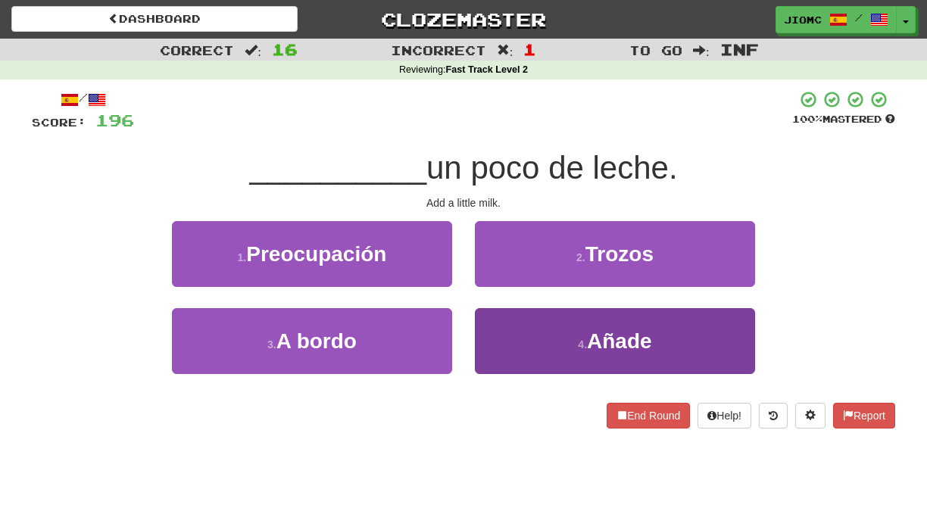
click at [487, 326] on button "4 . Añade" at bounding box center [615, 341] width 280 height 66
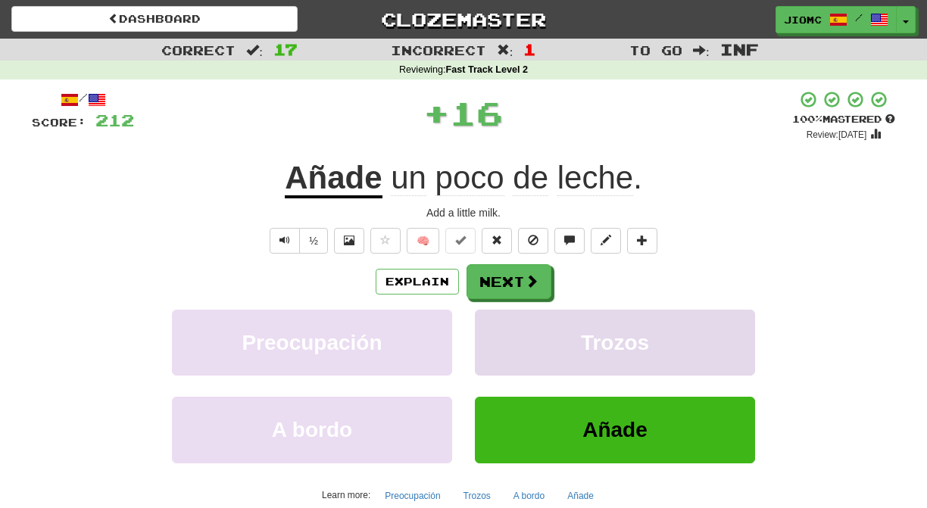
click at [487, 325] on button "Trozos" at bounding box center [615, 343] width 280 height 66
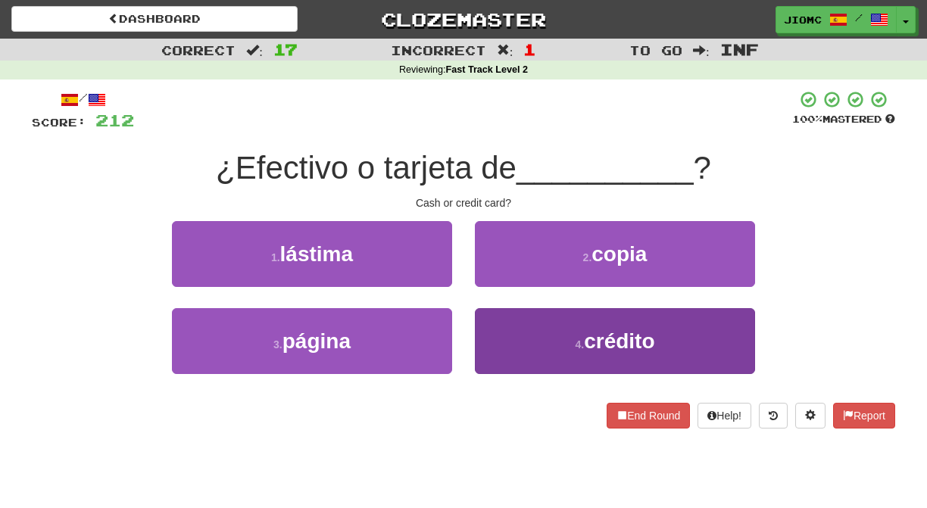
click at [486, 323] on button "4 . crédito" at bounding box center [615, 341] width 280 height 66
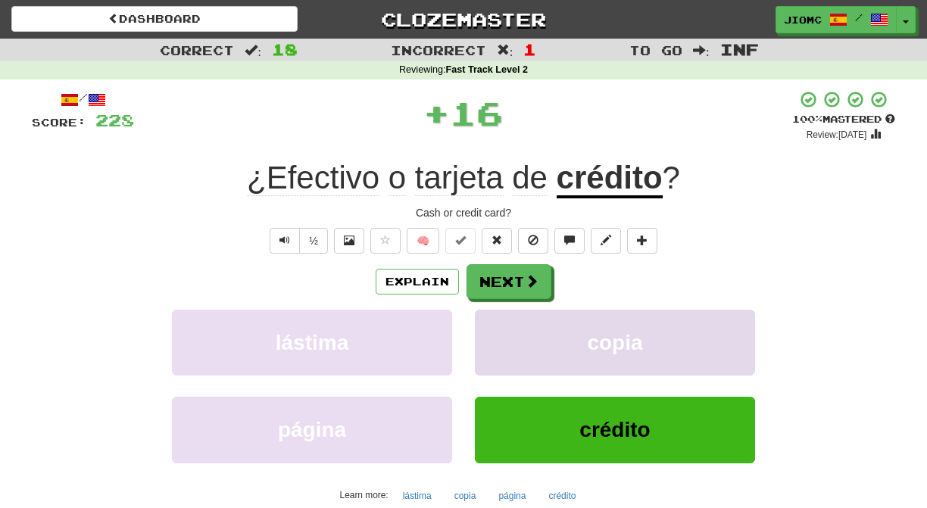
click at [486, 324] on button "copia" at bounding box center [615, 343] width 280 height 66
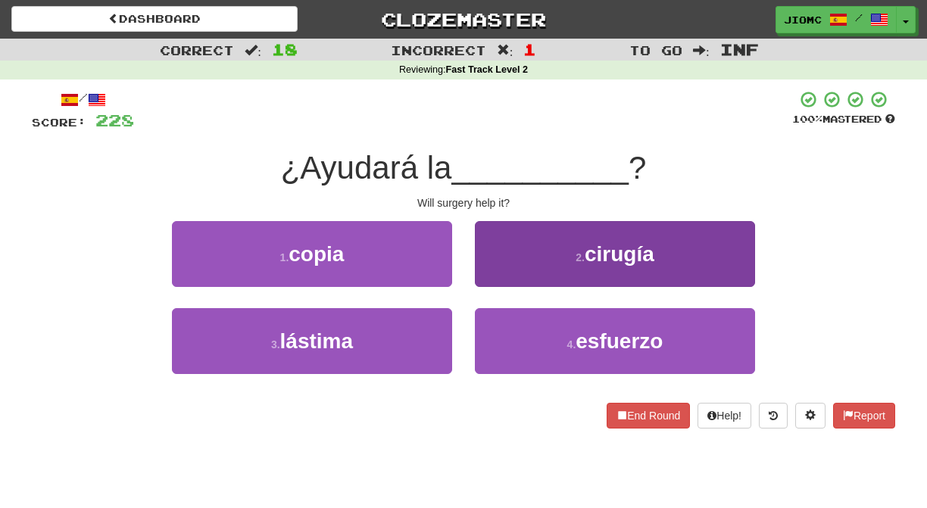
click at [489, 279] on button "2 . cirugía" at bounding box center [615, 254] width 280 height 66
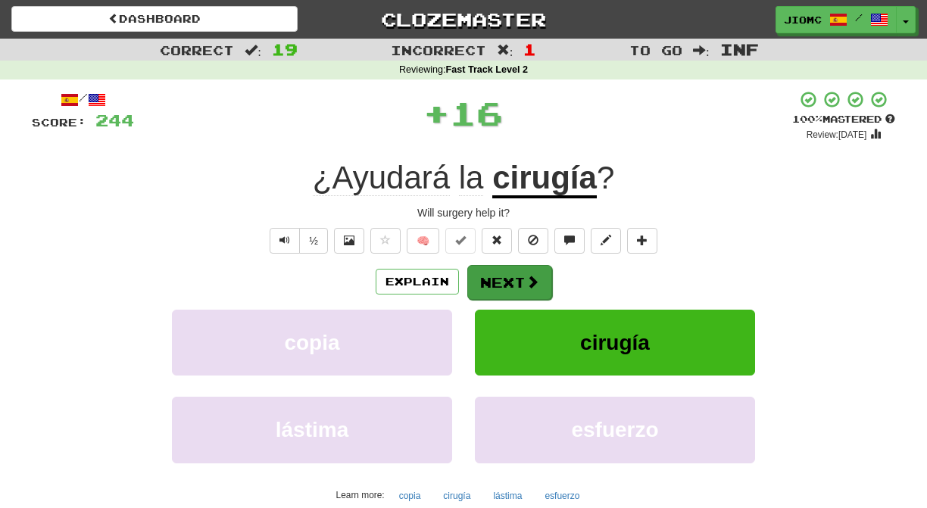
click at [491, 281] on button "Next" at bounding box center [509, 282] width 85 height 35
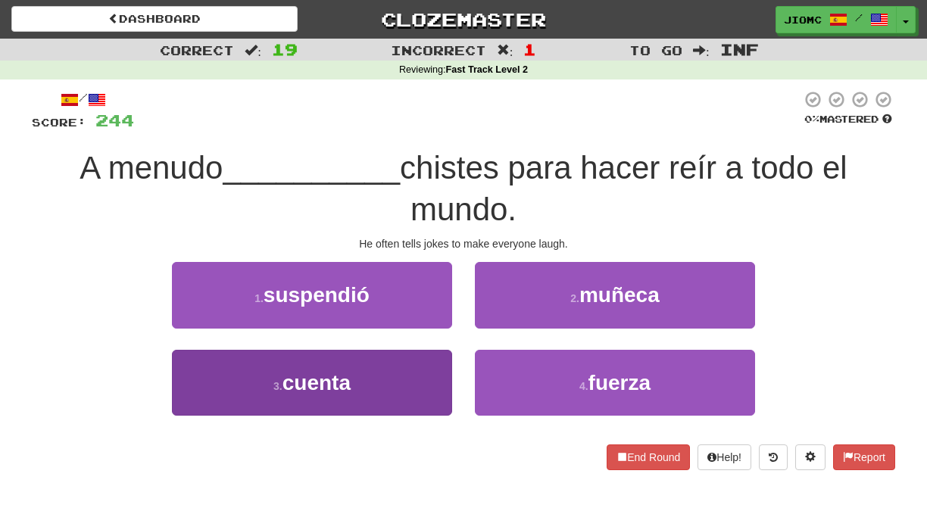
click at [422, 372] on button "3 . cuenta" at bounding box center [312, 383] width 280 height 66
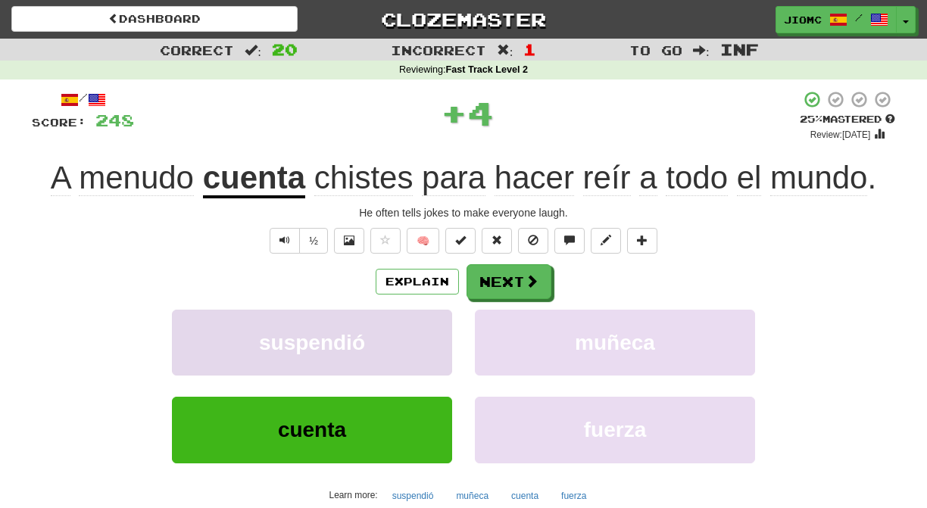
click at [427, 369] on button "suspendió" at bounding box center [312, 343] width 280 height 66
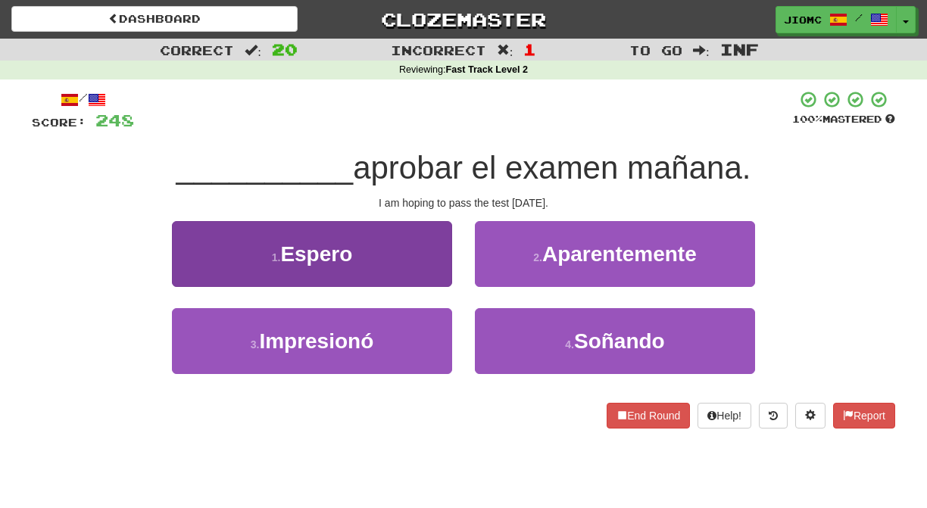
click at [443, 274] on button "1 . Espero" at bounding box center [312, 254] width 280 height 66
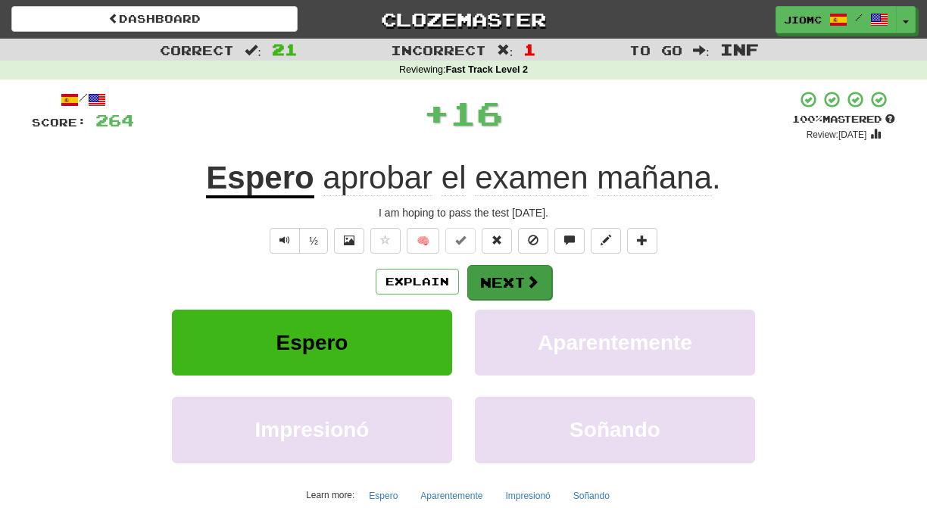
click at [497, 283] on button "Next" at bounding box center [509, 282] width 85 height 35
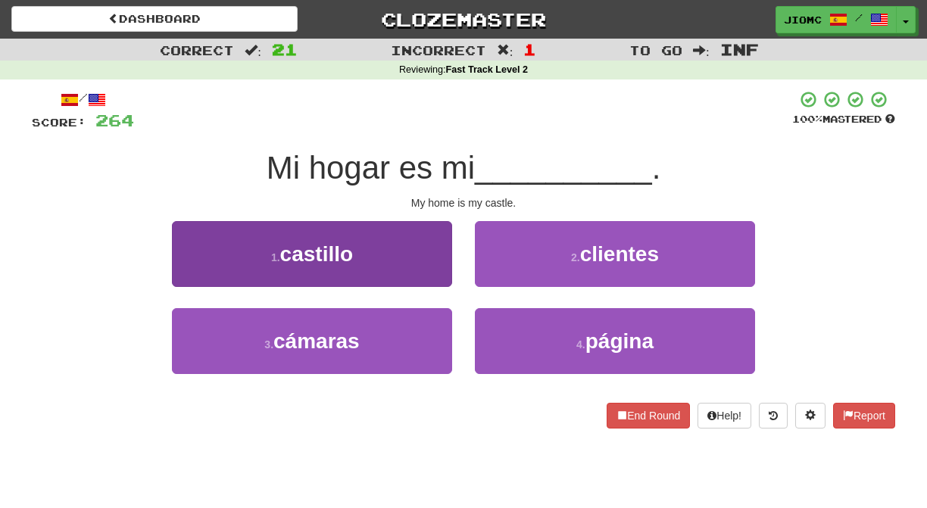
click at [428, 273] on button "1 . castillo" at bounding box center [312, 254] width 280 height 66
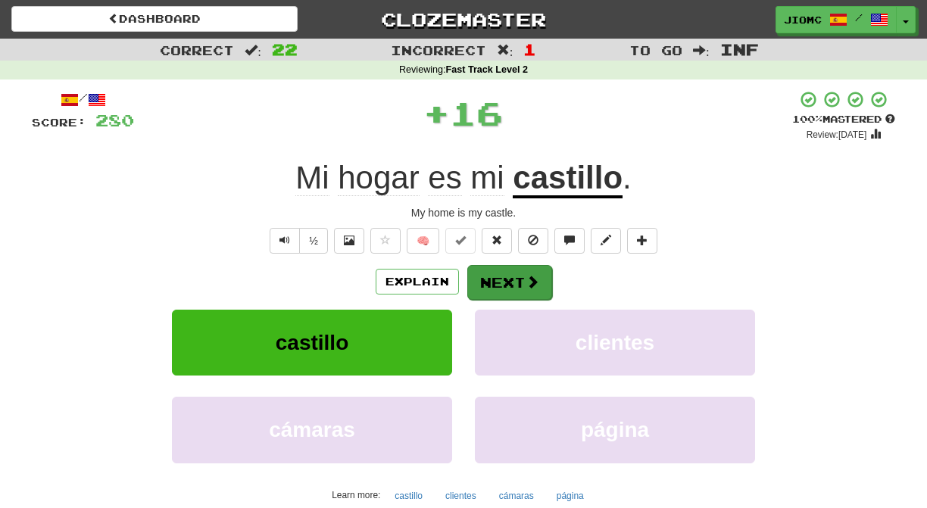
click at [488, 282] on button "Next" at bounding box center [509, 282] width 85 height 35
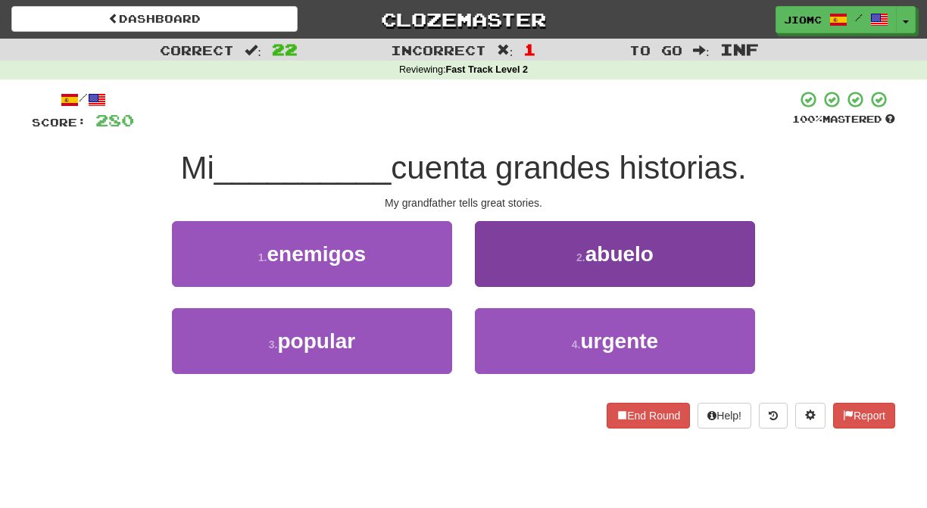
click at [483, 279] on button "2 . abuelo" at bounding box center [615, 254] width 280 height 66
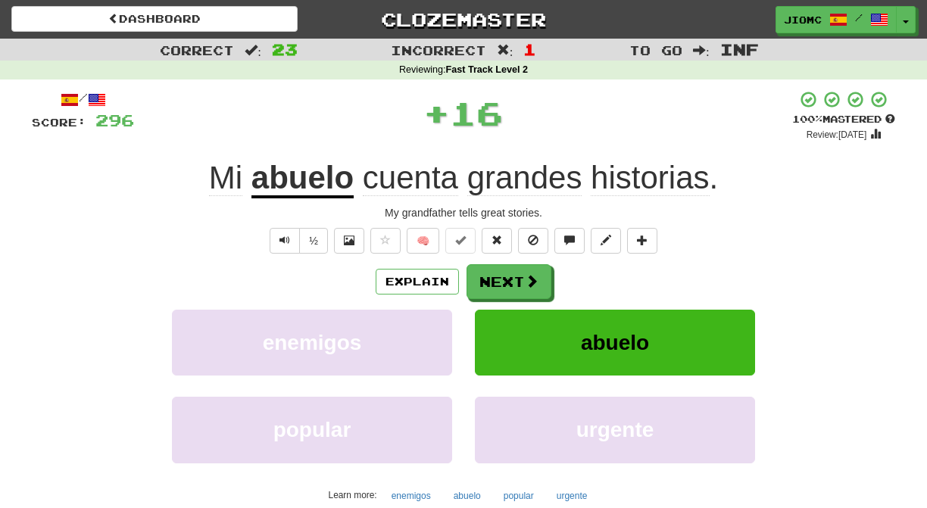
click at [483, 279] on button "Next" at bounding box center [508, 281] width 85 height 35
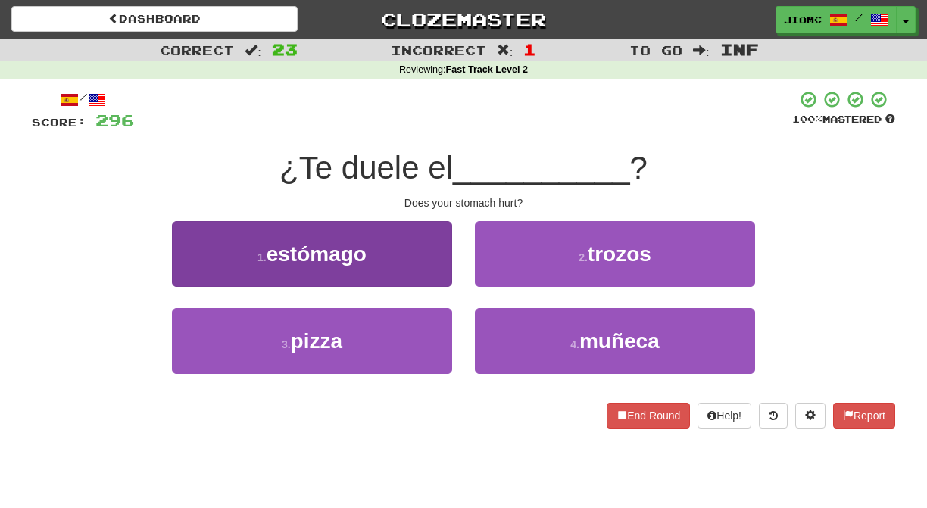
click at [426, 271] on button "1 . estómago" at bounding box center [312, 254] width 280 height 66
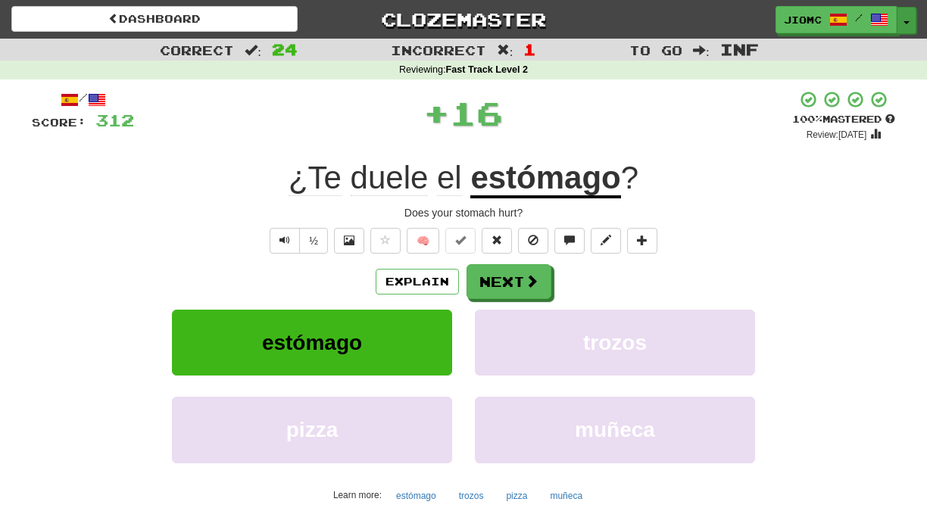
click at [905, 16] on button "Toggle Dropdown" at bounding box center [906, 20] width 20 height 27
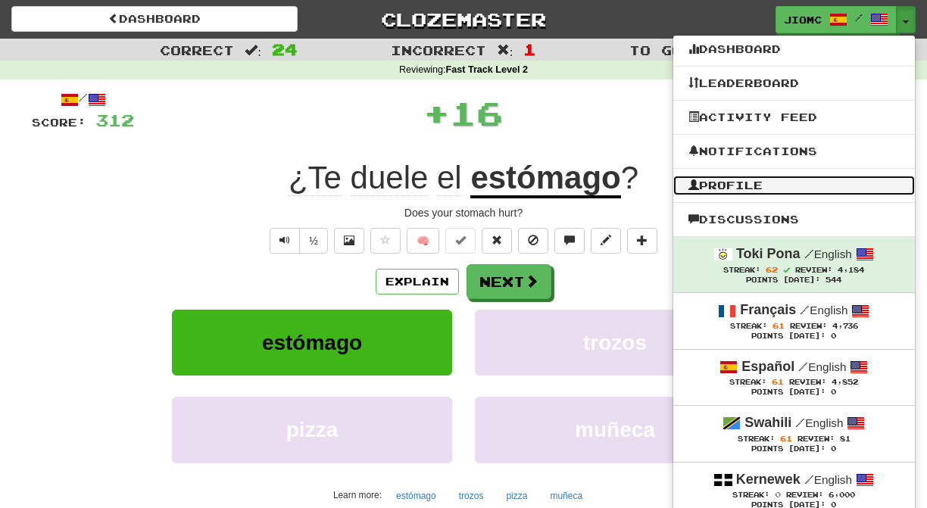
click at [759, 183] on link "Profile" at bounding box center [793, 186] width 241 height 20
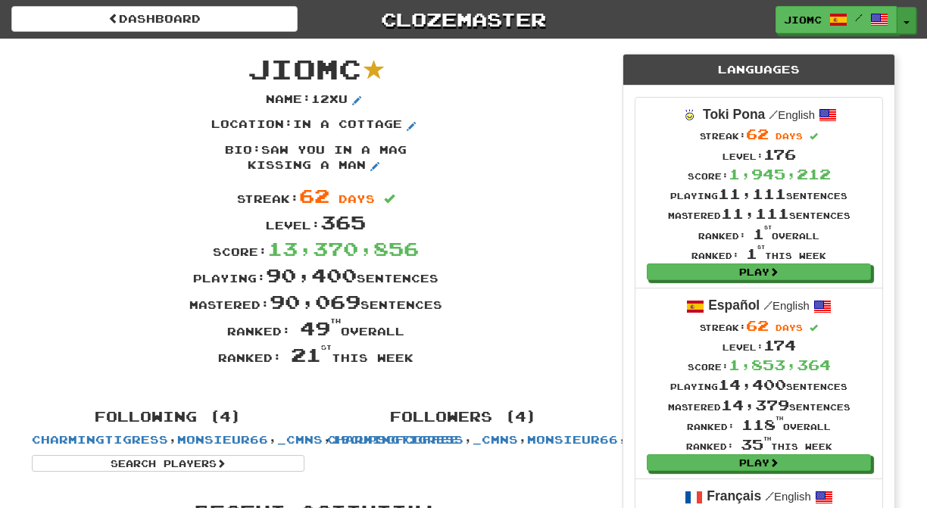
click at [908, 17] on button "Toggle Dropdown" at bounding box center [906, 20] width 20 height 27
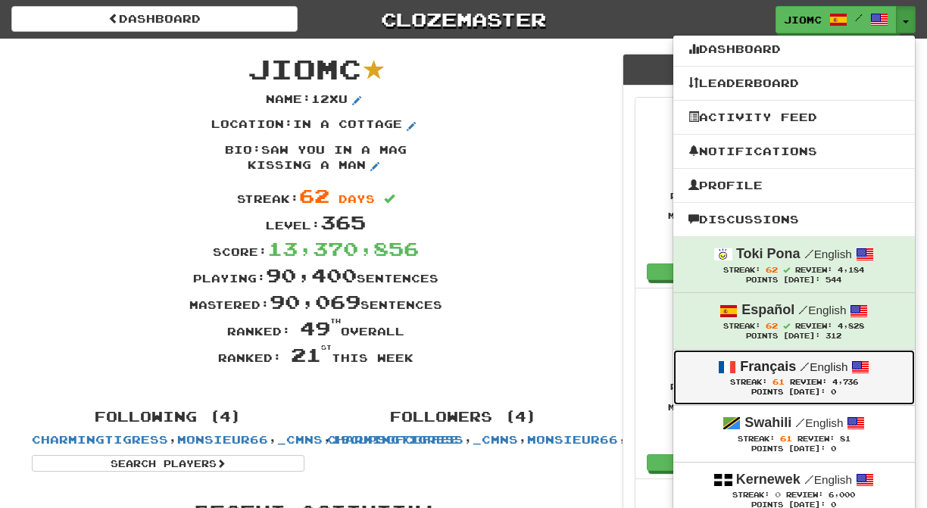
click at [802, 391] on div "Points [DATE]: 0" at bounding box center [793, 393] width 211 height 10
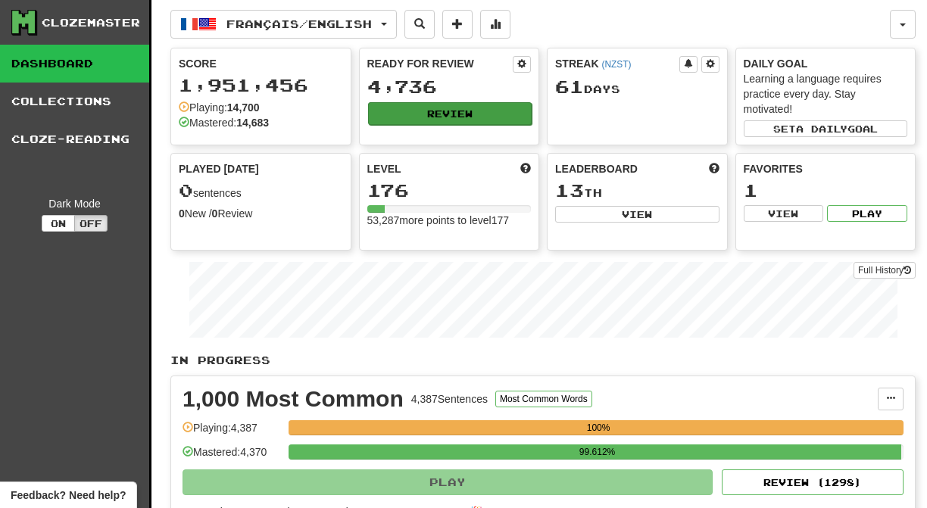
click at [475, 121] on button "Review" at bounding box center [450, 113] width 164 height 23
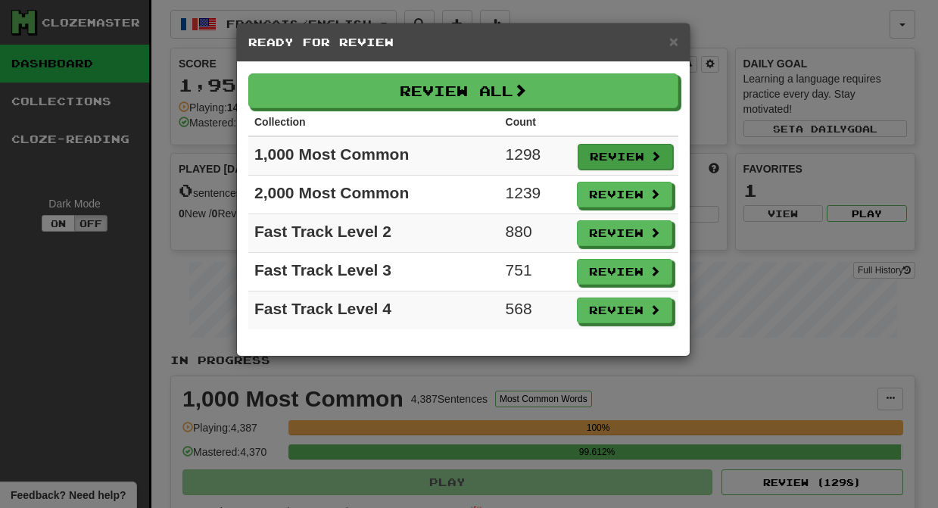
click at [596, 159] on button "Review" at bounding box center [625, 157] width 95 height 26
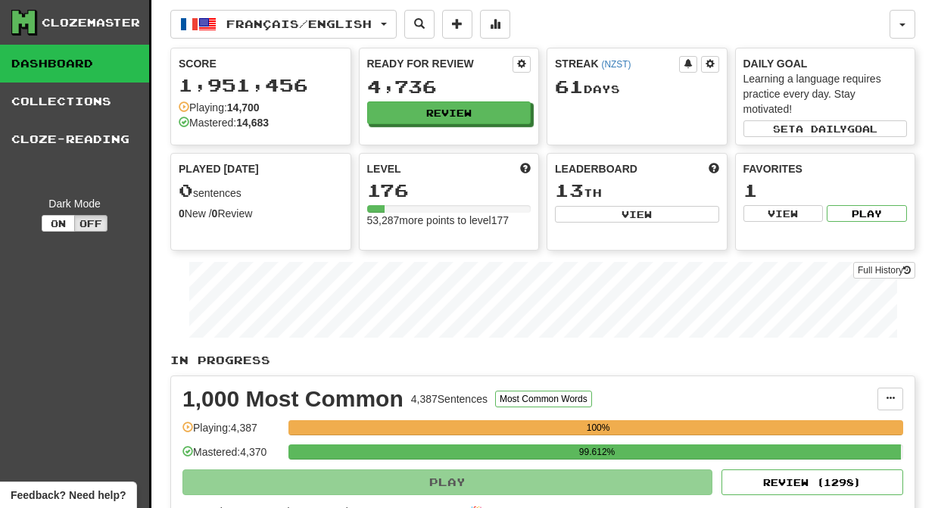
select select "********"
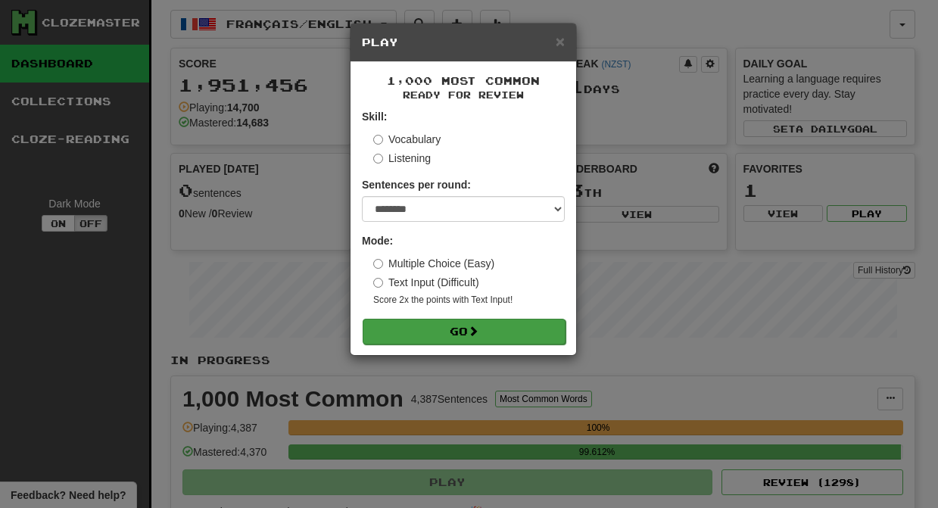
click at [493, 330] on button "Go" at bounding box center [464, 332] width 203 height 26
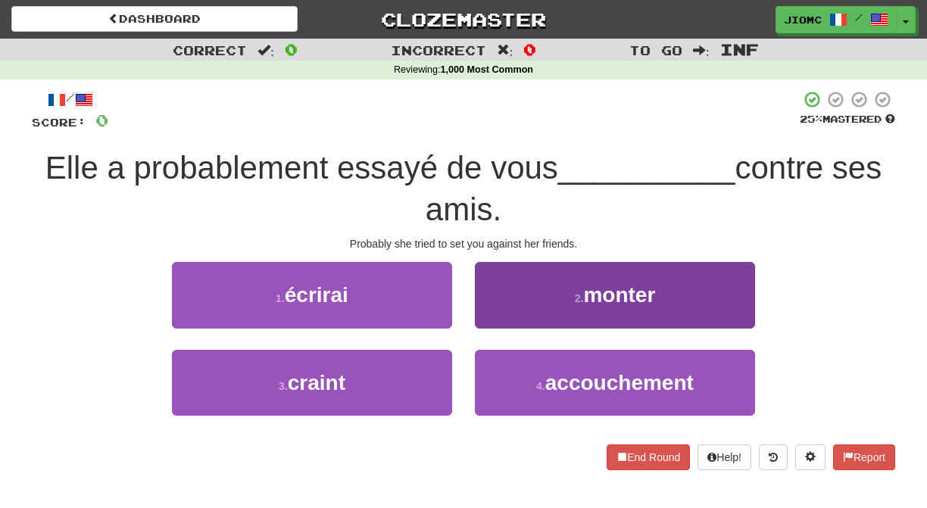
click at [487, 313] on button "2 . monter" at bounding box center [615, 295] width 280 height 66
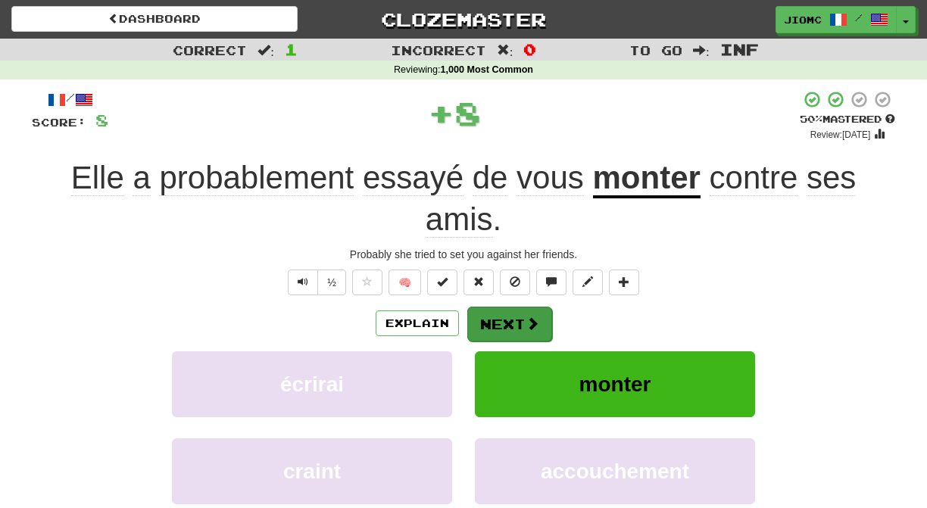
click at [487, 315] on button "Next" at bounding box center [509, 324] width 85 height 35
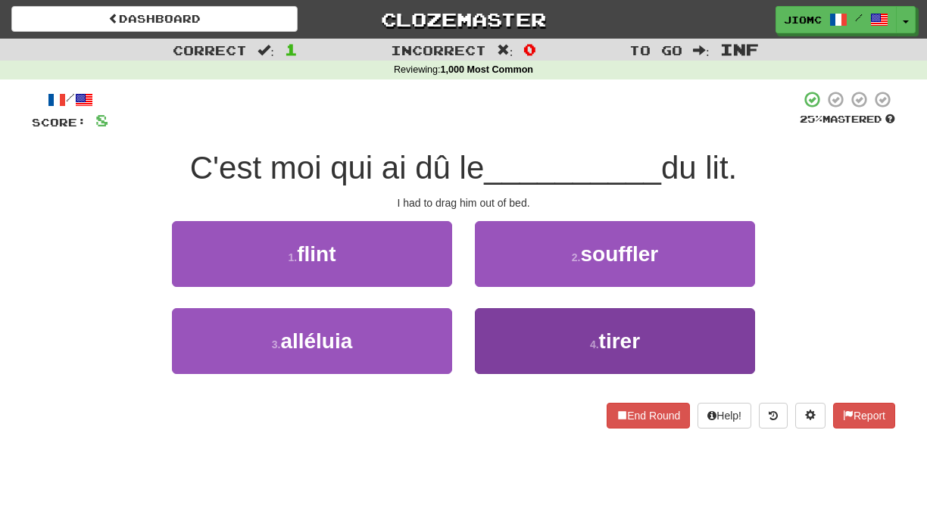
click at [484, 334] on button "4 . tirer" at bounding box center [615, 341] width 280 height 66
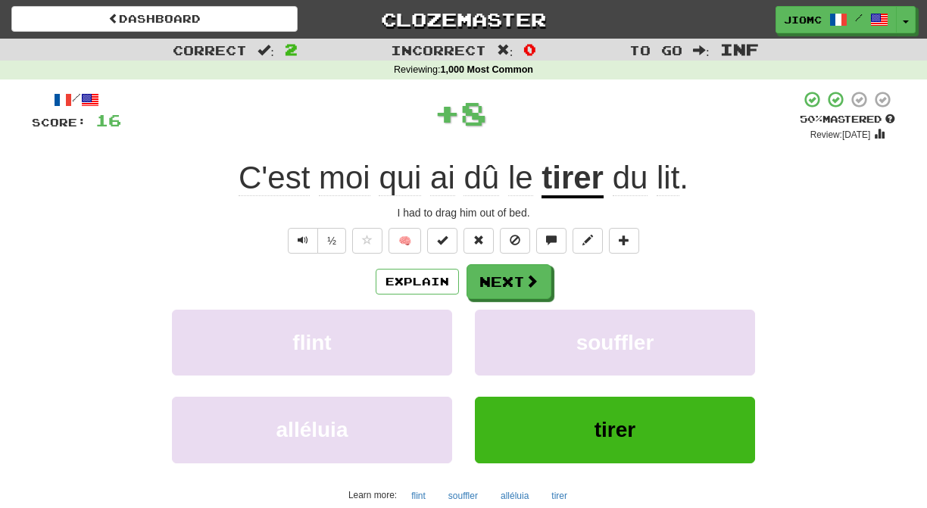
click at [484, 334] on button "souffler" at bounding box center [615, 343] width 280 height 66
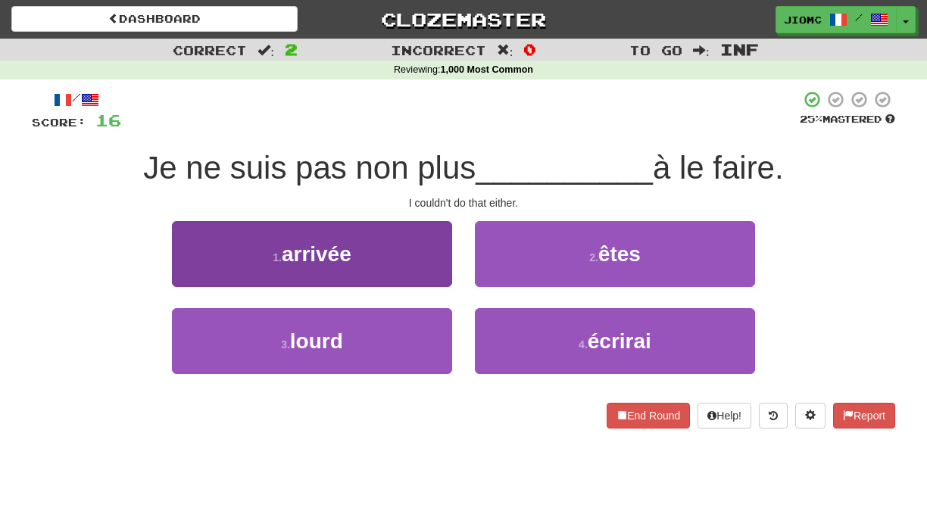
click at [449, 279] on button "1 . arrivée" at bounding box center [312, 254] width 280 height 66
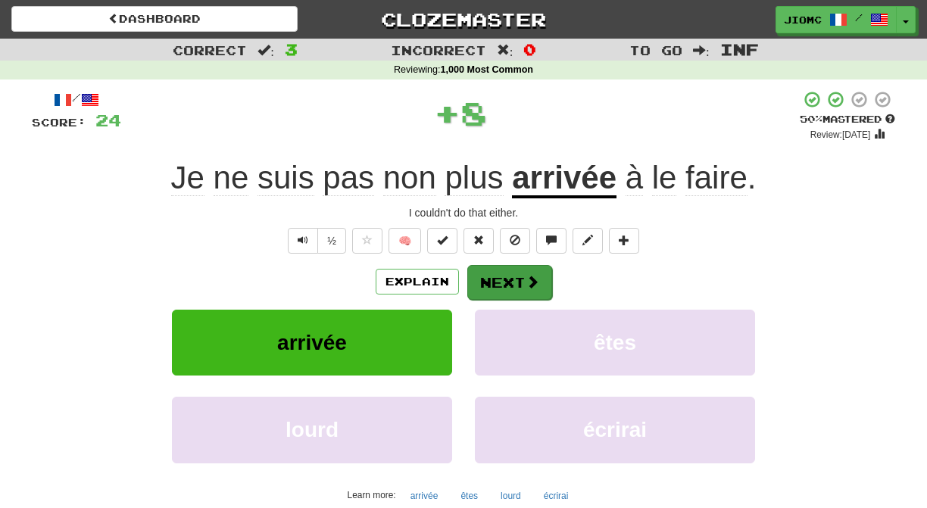
click at [479, 279] on button "Next" at bounding box center [509, 282] width 85 height 35
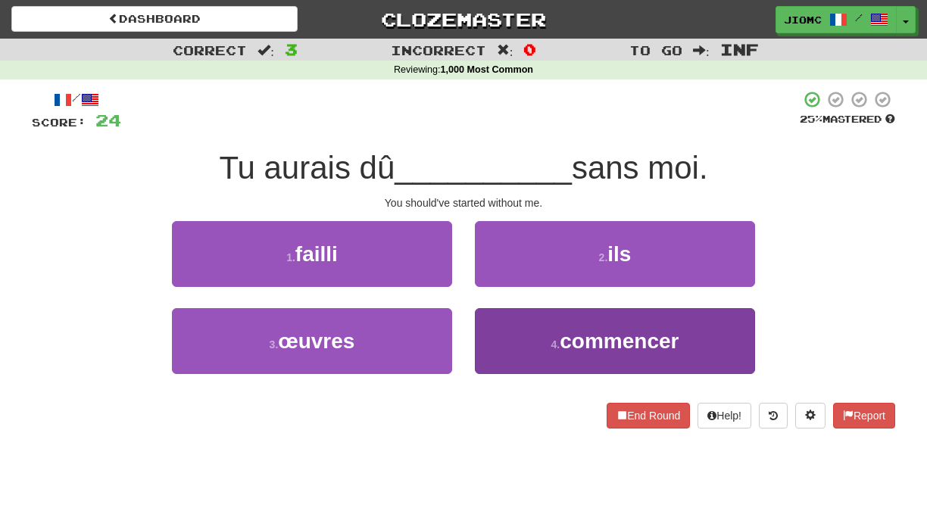
click at [478, 319] on button "4 . commencer" at bounding box center [615, 341] width 280 height 66
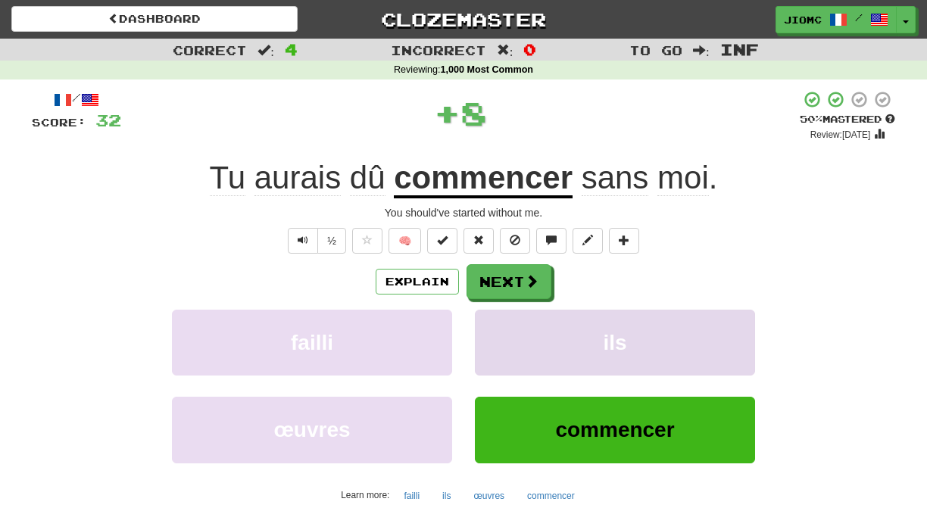
click at [479, 319] on button "ils" at bounding box center [615, 343] width 280 height 66
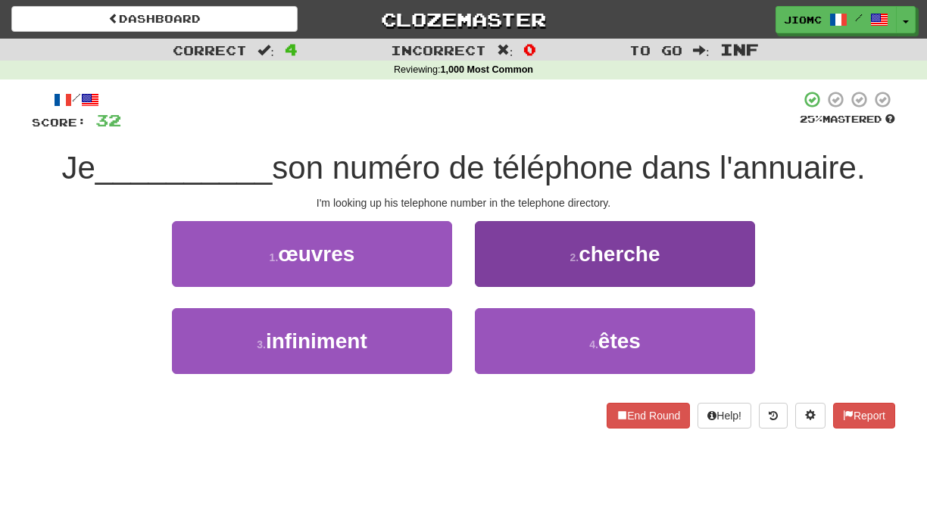
click at [479, 278] on button "2 . cherche" at bounding box center [615, 254] width 280 height 66
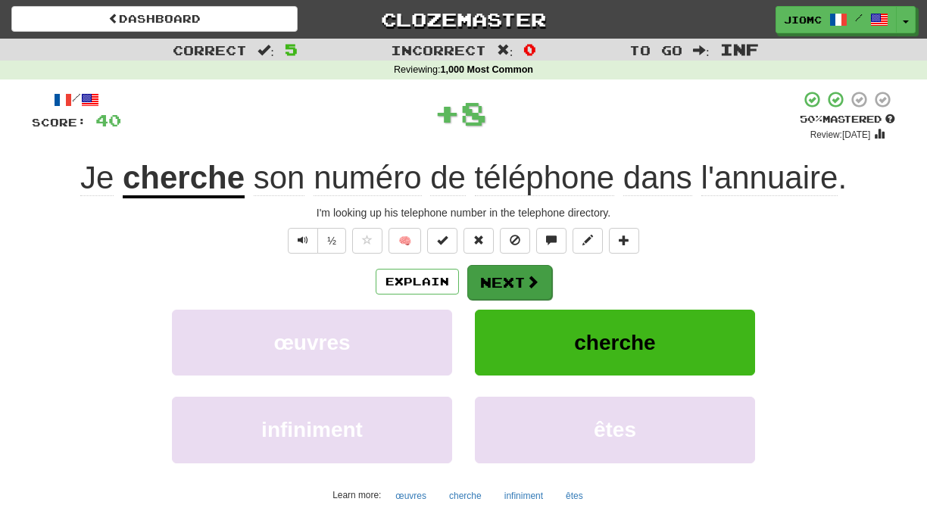
click at [481, 280] on button "Next" at bounding box center [509, 282] width 85 height 35
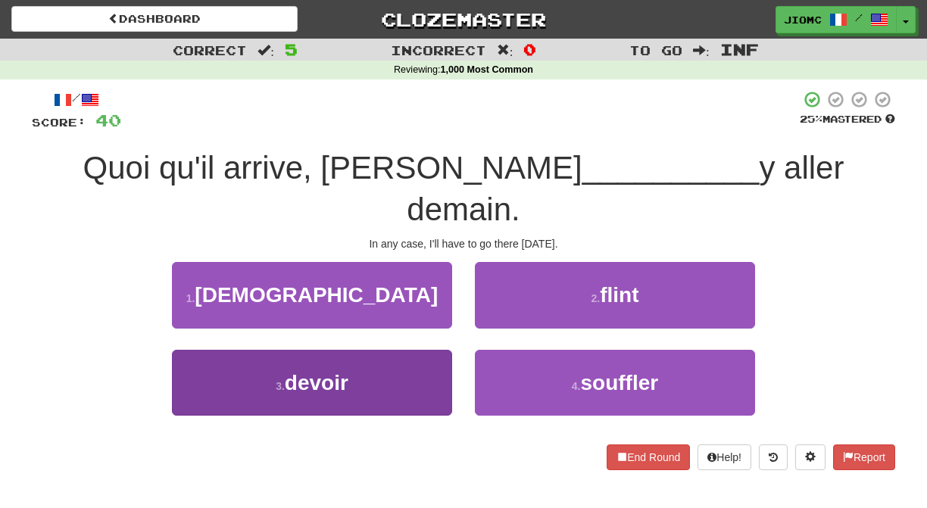
click at [437, 350] on button "3 . devoir" at bounding box center [312, 383] width 280 height 66
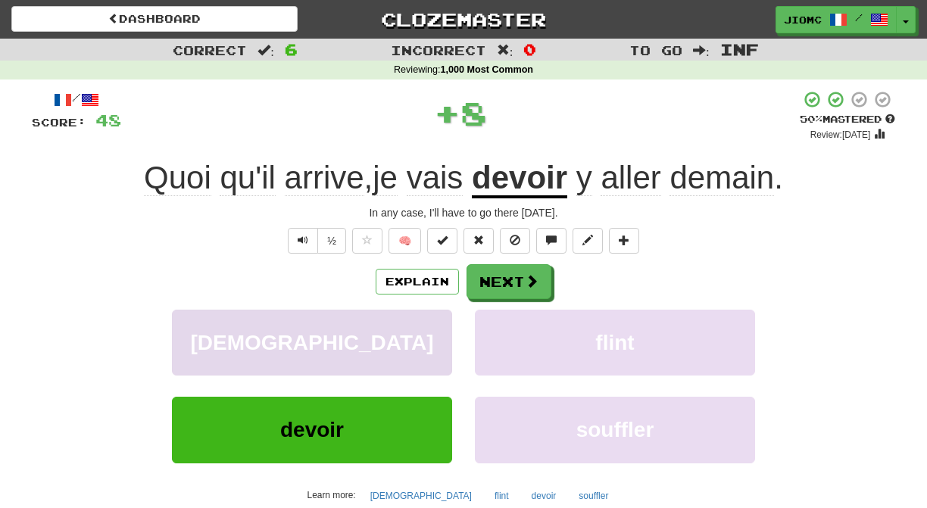
click at [438, 328] on button "sermon" at bounding box center [312, 343] width 280 height 66
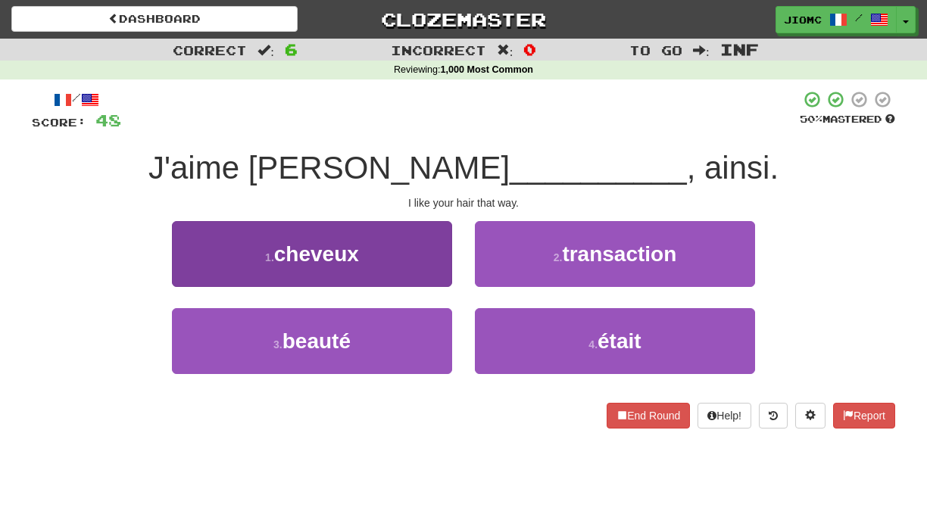
click at [435, 272] on button "1 . cheveux" at bounding box center [312, 254] width 280 height 66
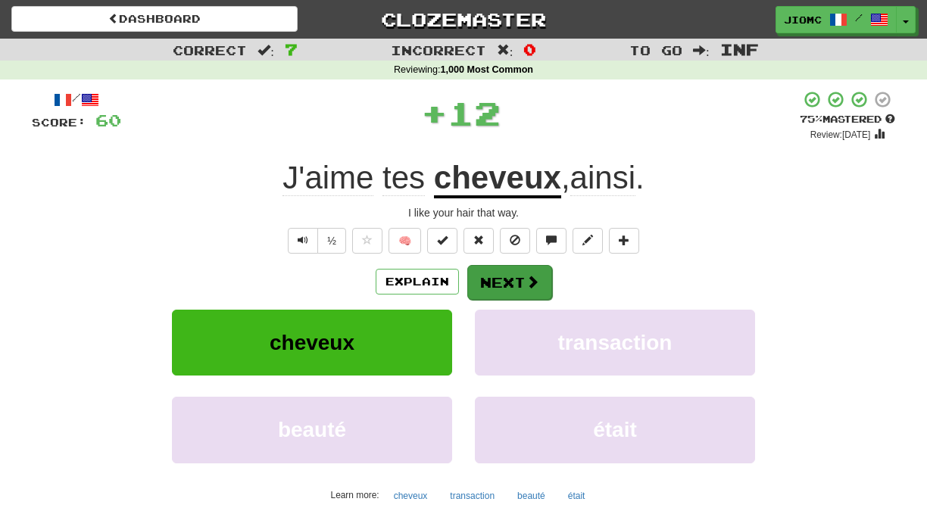
click at [497, 279] on button "Next" at bounding box center [509, 282] width 85 height 35
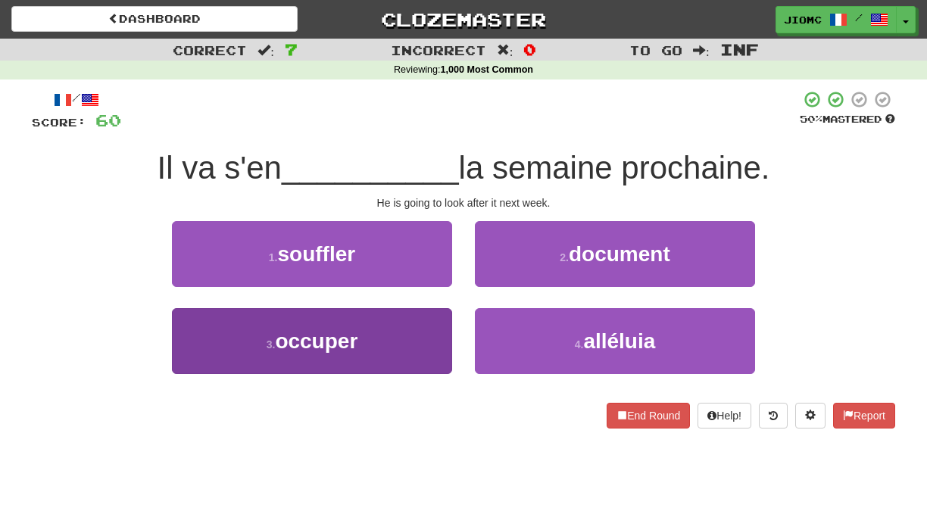
click at [438, 325] on button "3 . occuper" at bounding box center [312, 341] width 280 height 66
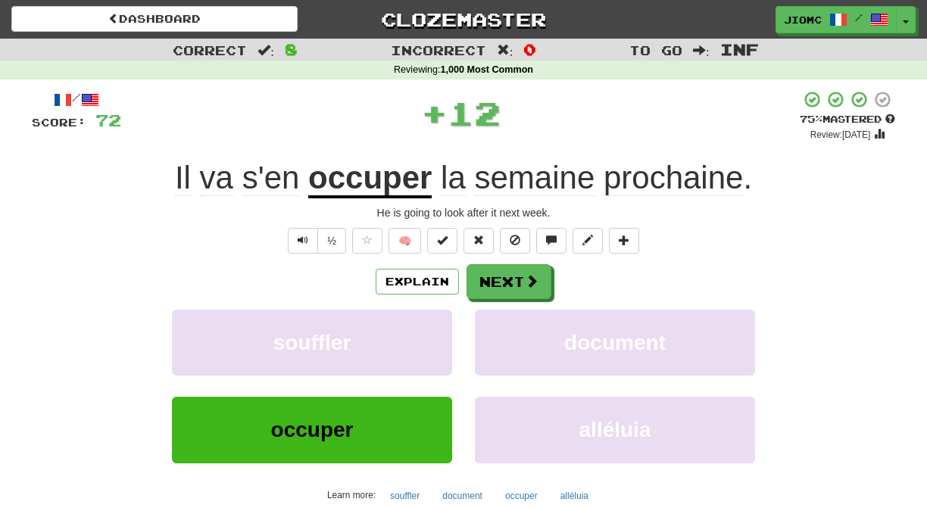
click at [438, 325] on button "souffler" at bounding box center [312, 343] width 280 height 66
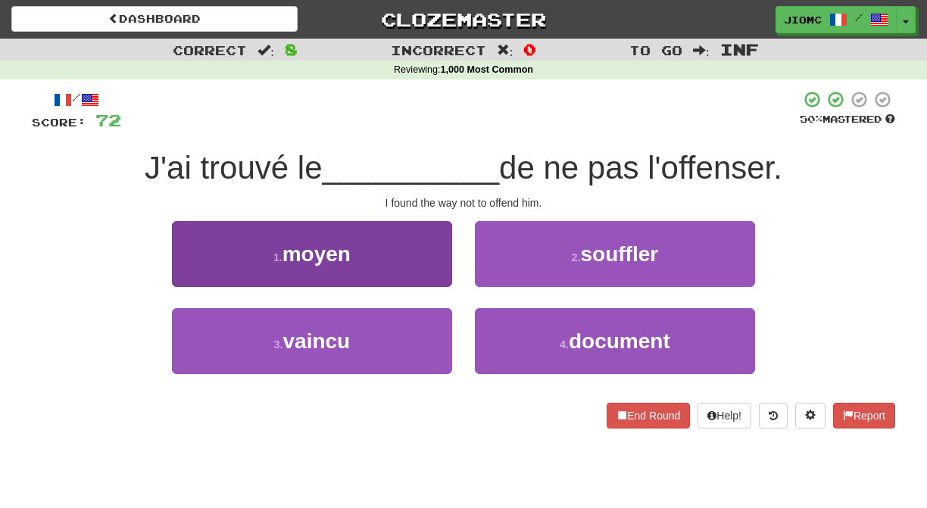
click at [438, 266] on button "1 . moyen" at bounding box center [312, 254] width 280 height 66
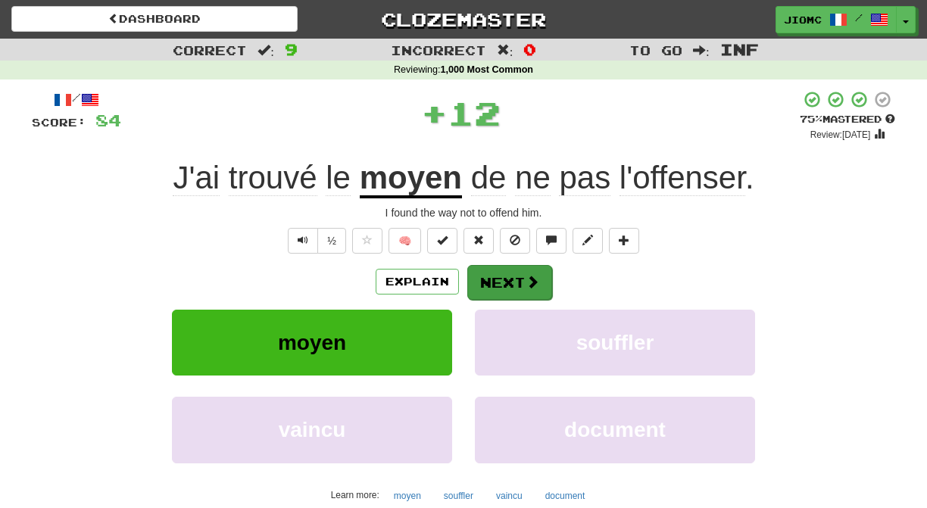
click at [507, 282] on button "Next" at bounding box center [509, 282] width 85 height 35
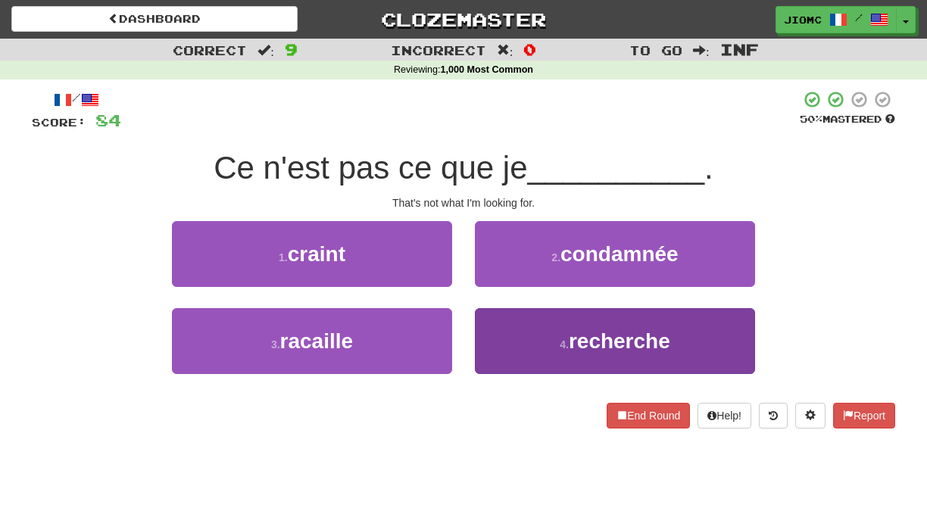
click at [500, 322] on button "4 . recherche" at bounding box center [615, 341] width 280 height 66
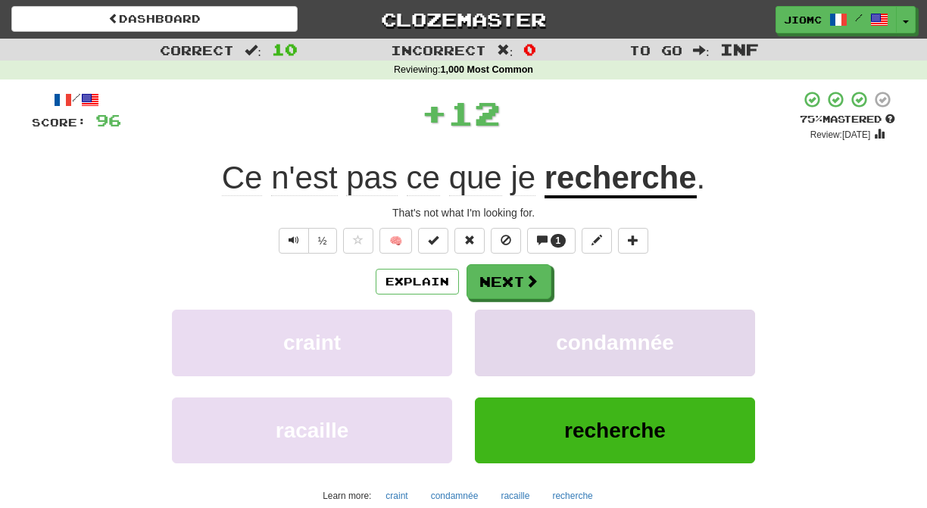
click at [495, 317] on button "condamnée" at bounding box center [615, 343] width 280 height 66
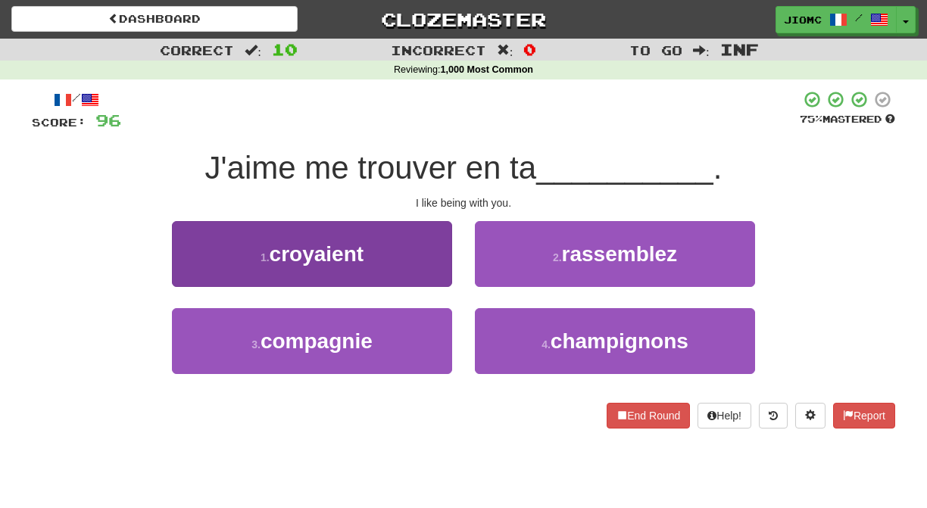
drag, startPoint x: 385, startPoint y: 347, endPoint x: 396, endPoint y: 341, distance: 11.8
click at [386, 347] on button "3 . compagnie" at bounding box center [312, 341] width 280 height 66
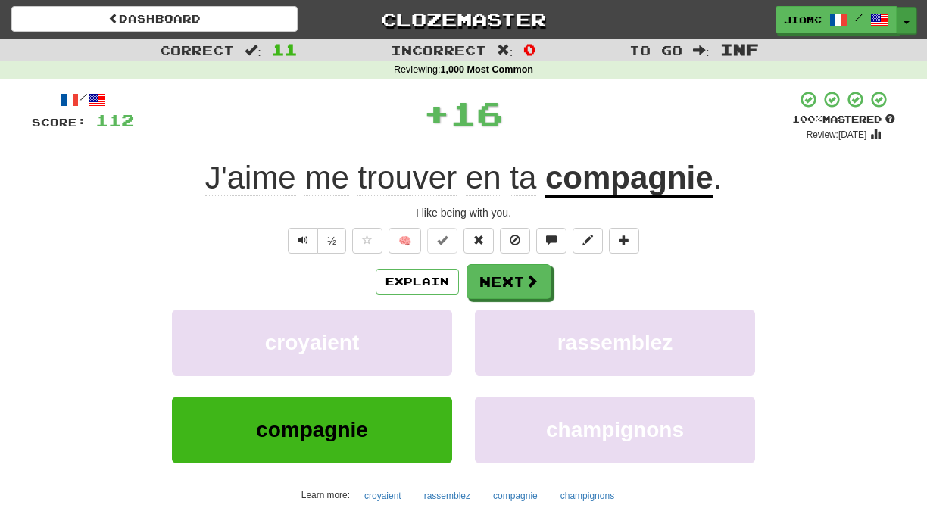
click at [905, 19] on button "Toggle Dropdown" at bounding box center [906, 20] width 20 height 27
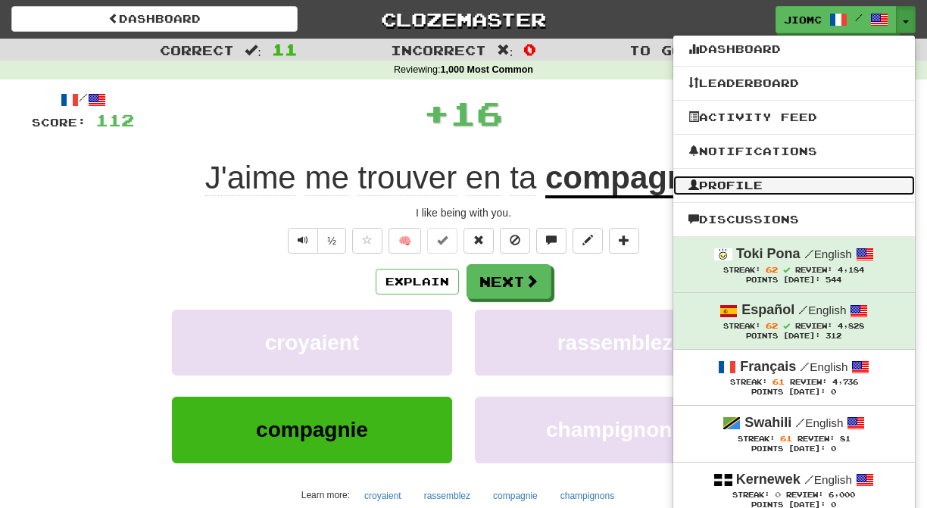
click at [763, 181] on link "Profile" at bounding box center [793, 186] width 241 height 20
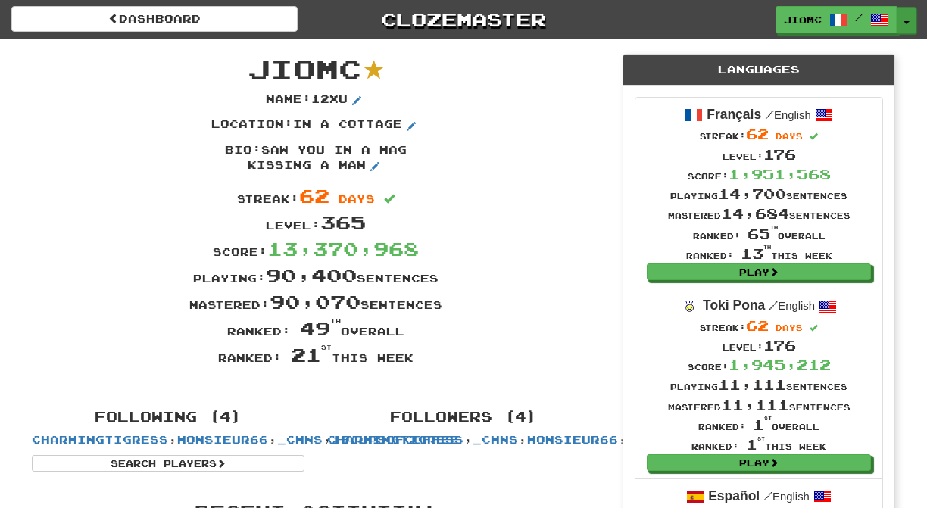
click at [906, 22] on span "button" at bounding box center [906, 22] width 6 height 3
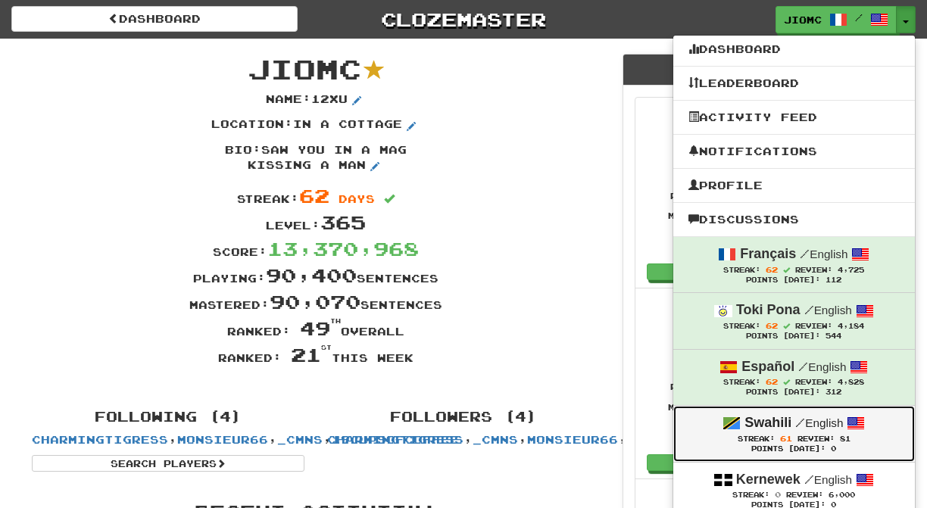
click at [808, 433] on div "Swahili / English" at bounding box center [793, 423] width 211 height 20
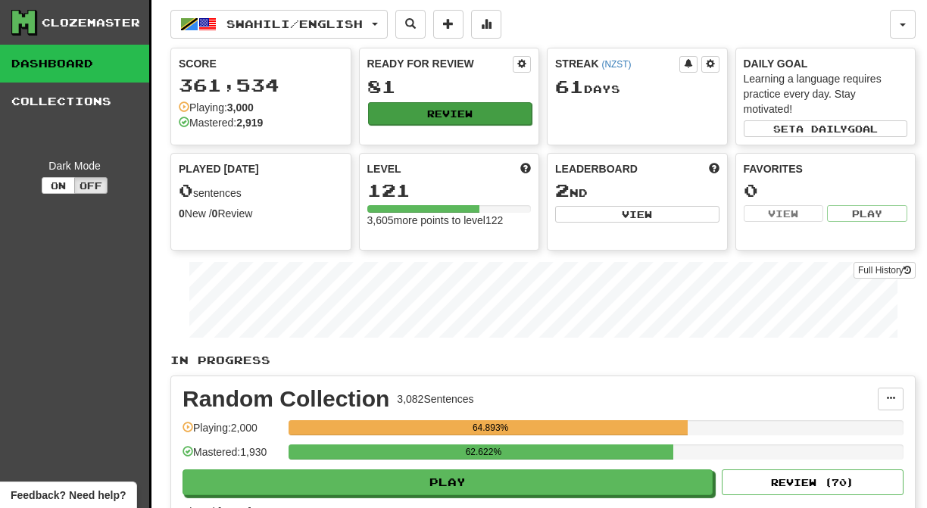
click at [419, 108] on button "Review" at bounding box center [450, 113] width 164 height 23
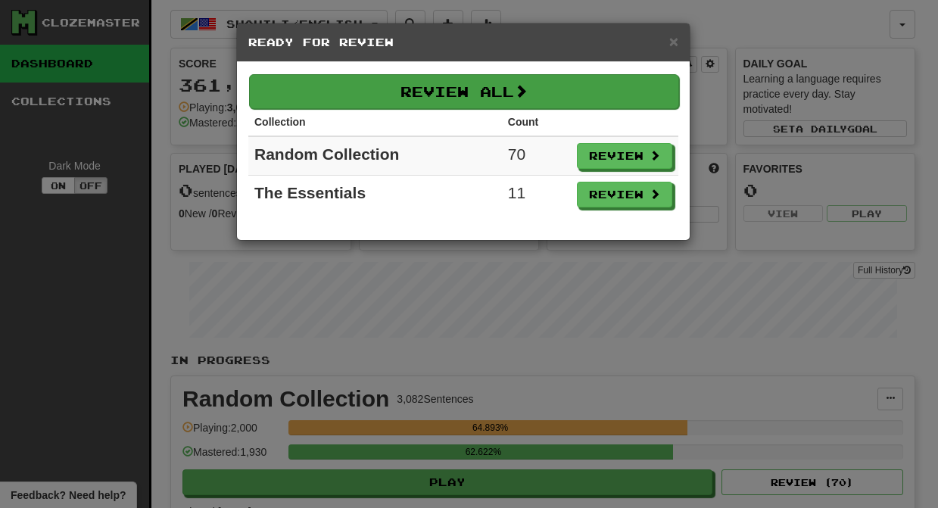
click at [439, 94] on button "Review All" at bounding box center [464, 91] width 430 height 35
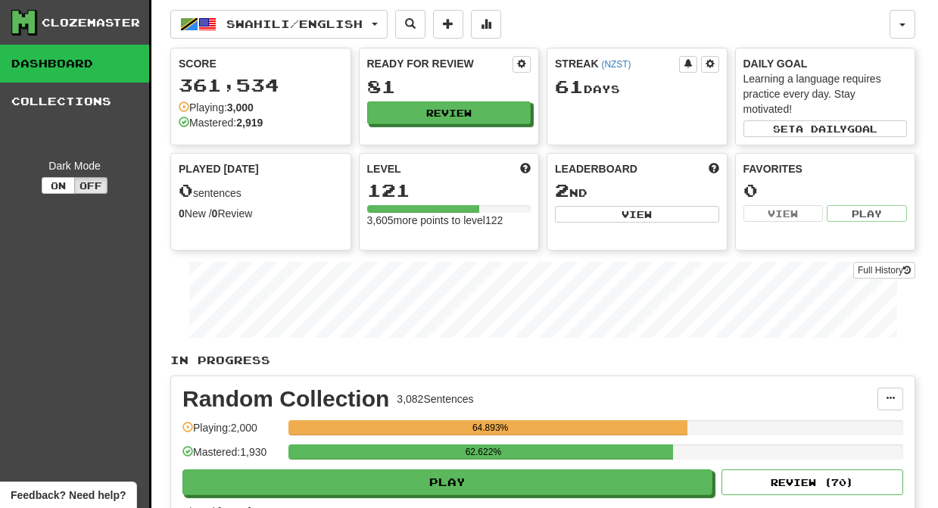
select select "********"
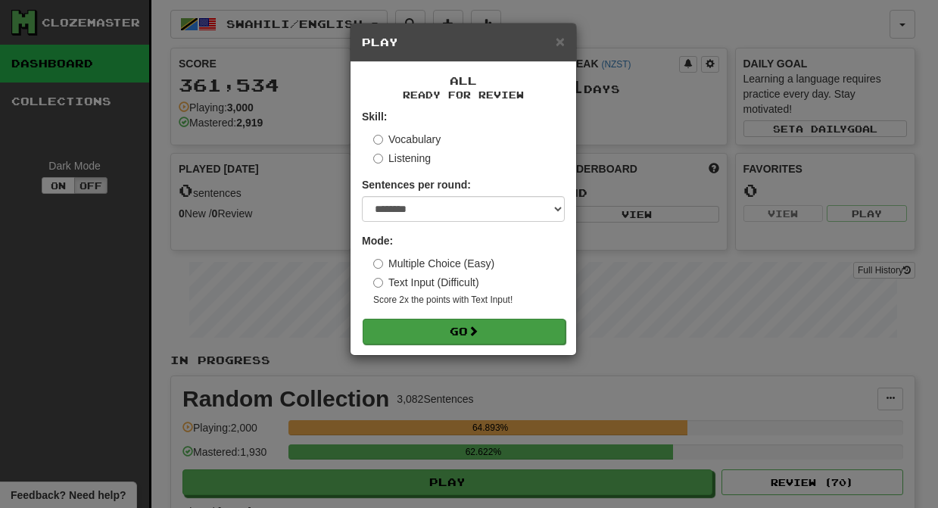
click at [452, 335] on button "Go" at bounding box center [464, 332] width 203 height 26
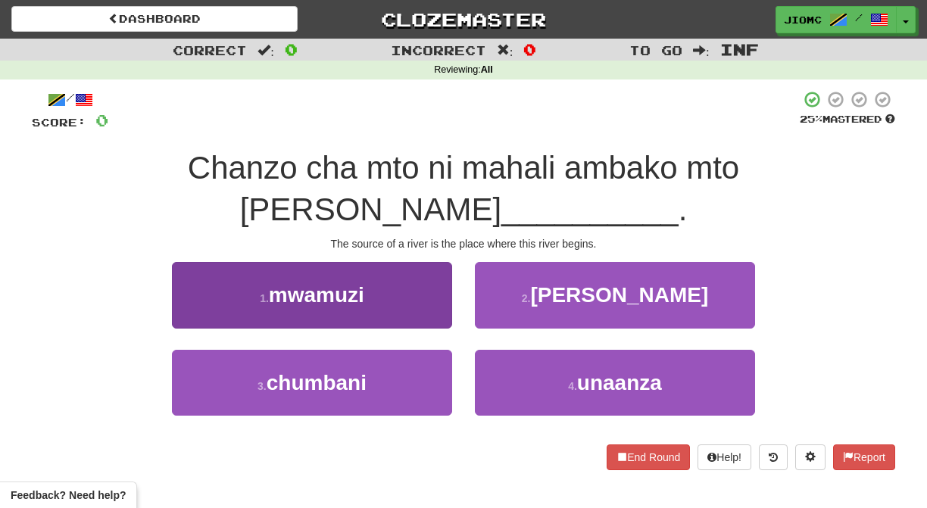
click at [441, 277] on button "1 . mwamuzi" at bounding box center [312, 295] width 280 height 66
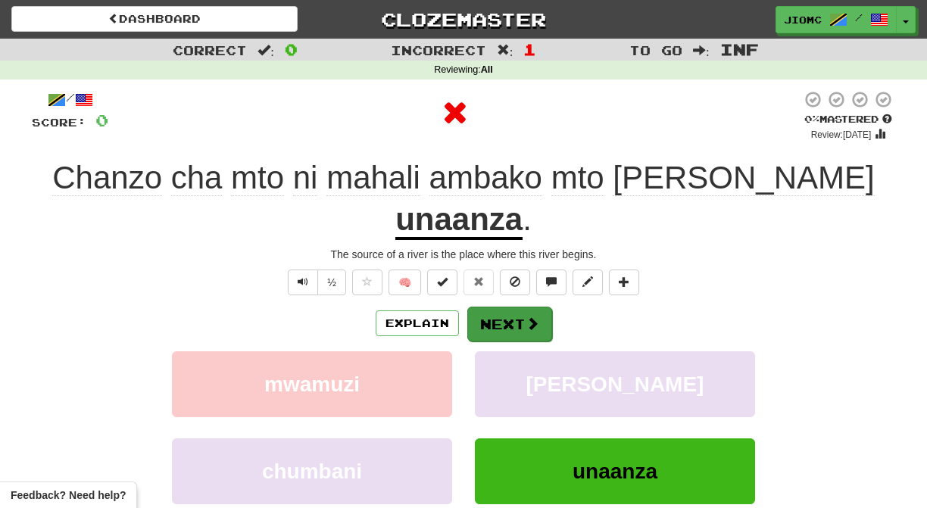
click at [495, 307] on button "Next" at bounding box center [509, 324] width 85 height 35
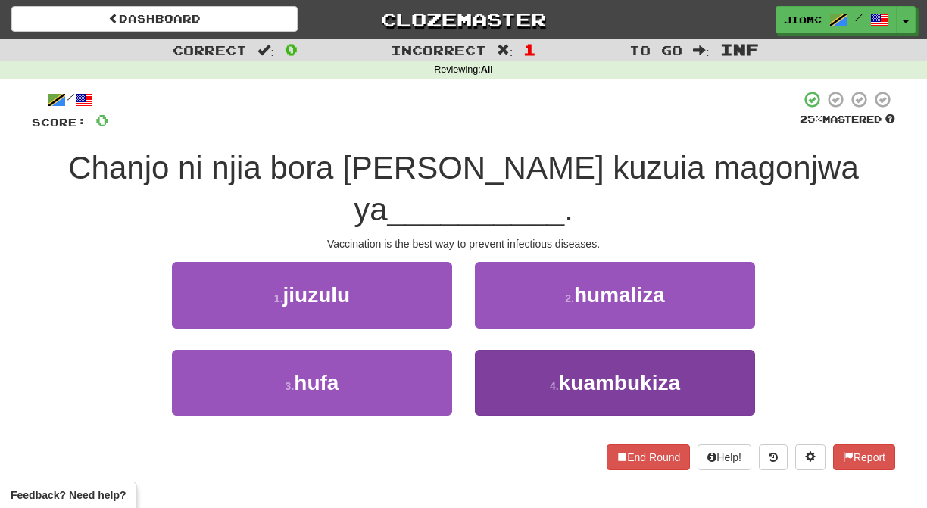
click at [503, 350] on button "4 . kuambukiza" at bounding box center [615, 383] width 280 height 66
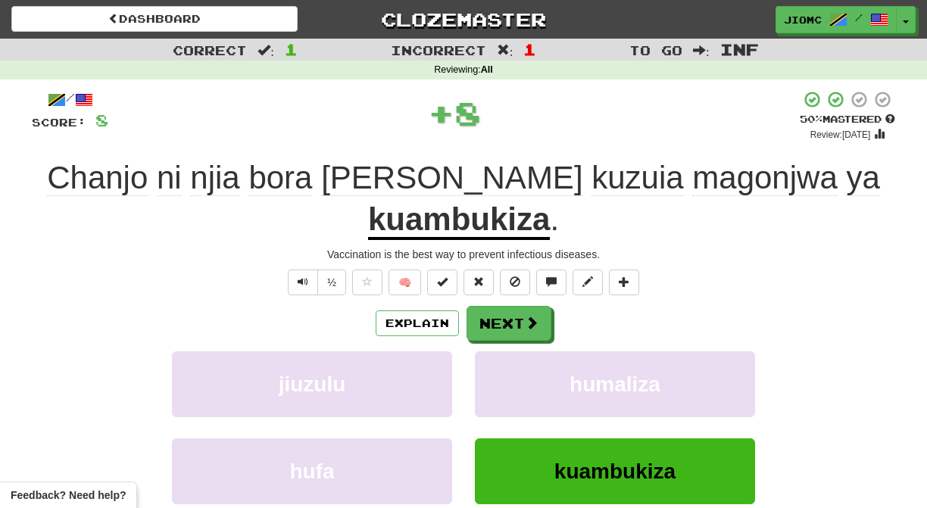
click at [503, 351] on button "humaliza" at bounding box center [615, 384] width 280 height 66
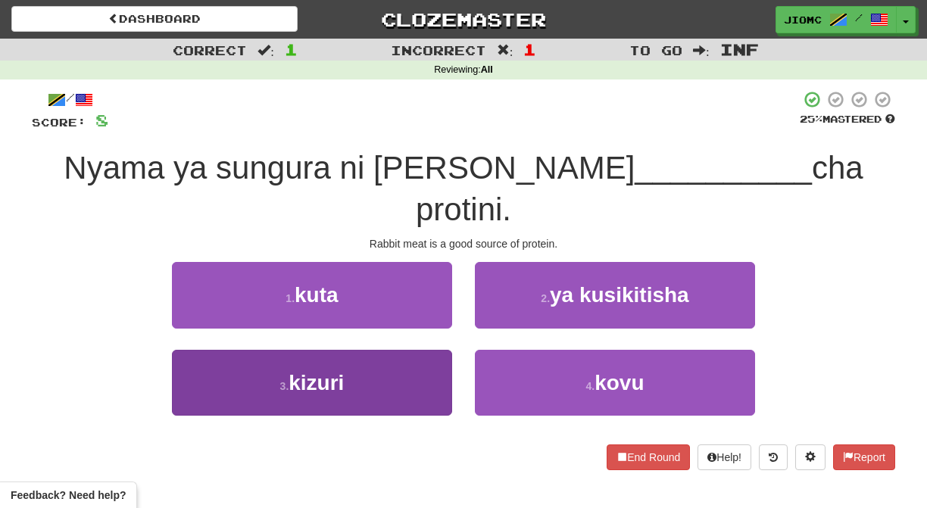
click at [430, 350] on button "3 . kizuri" at bounding box center [312, 383] width 280 height 66
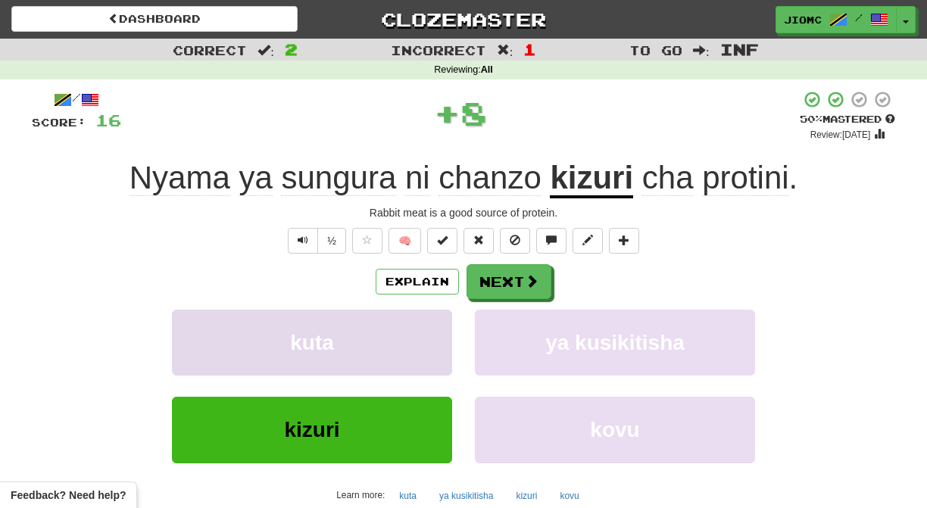
click at [431, 339] on button "kuta" at bounding box center [312, 343] width 280 height 66
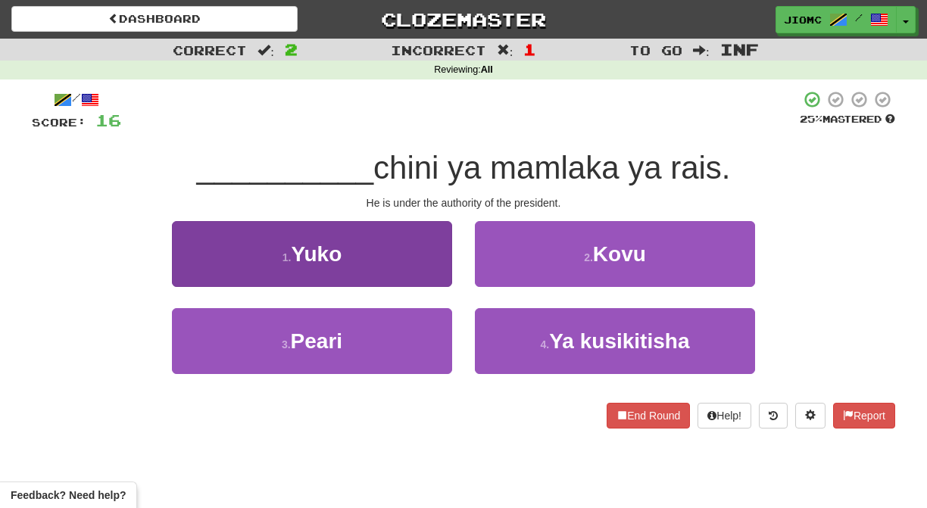
click at [431, 275] on button "1 . Yuko" at bounding box center [312, 254] width 280 height 66
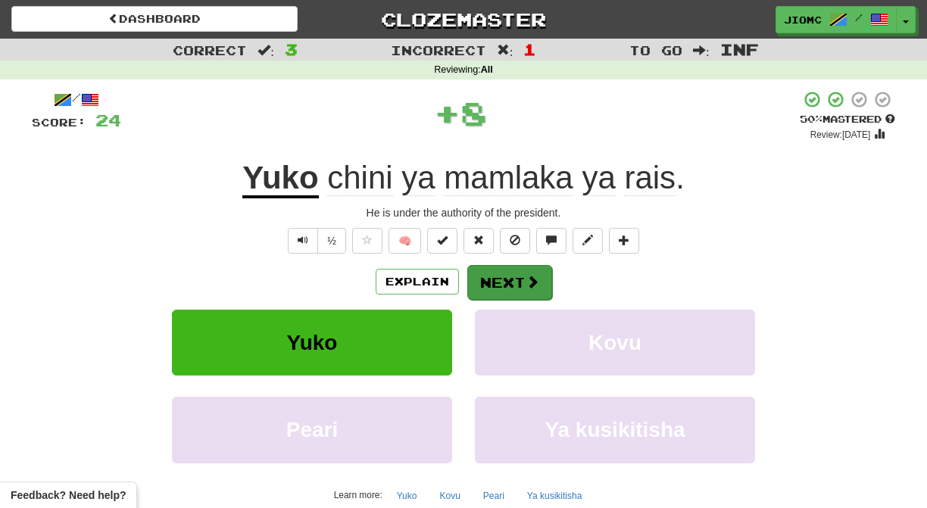
click at [488, 276] on button "Next" at bounding box center [509, 282] width 85 height 35
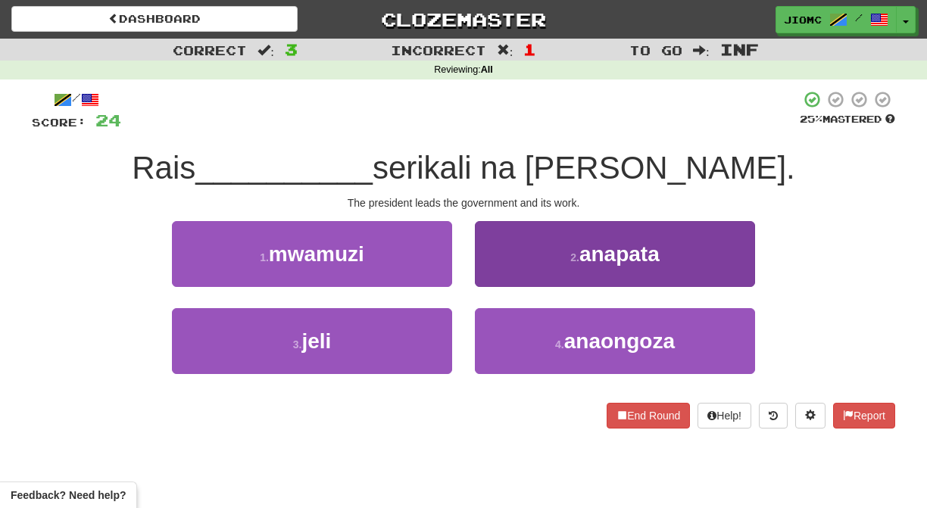
click at [478, 276] on button "2 . anapata" at bounding box center [615, 254] width 280 height 66
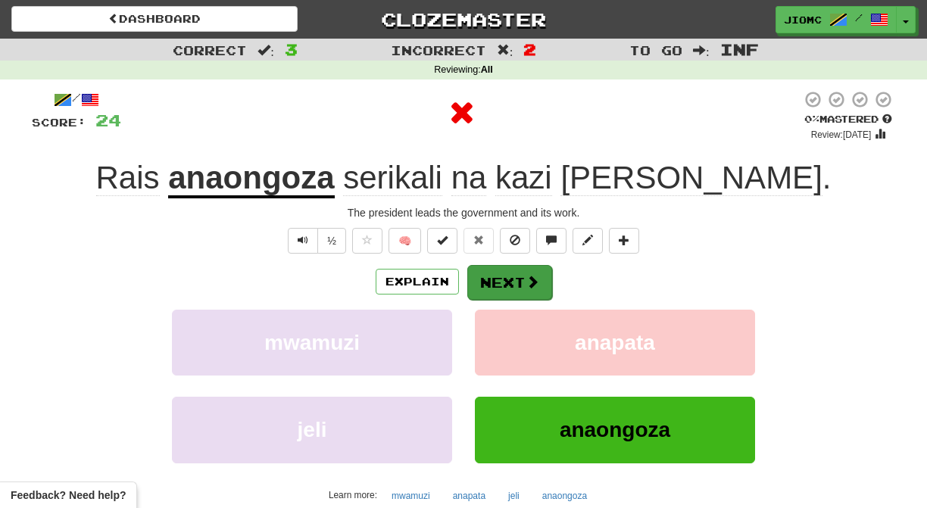
click at [481, 278] on button "Next" at bounding box center [509, 282] width 85 height 35
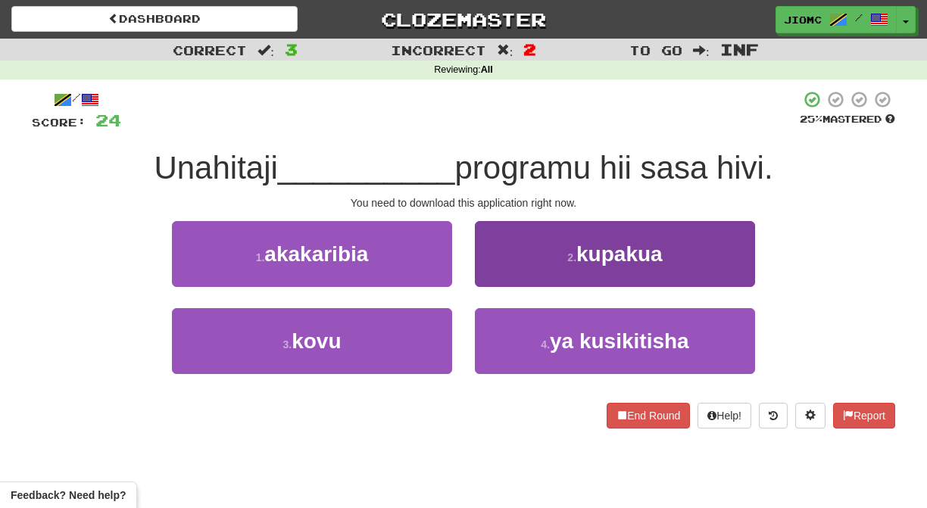
click at [481, 274] on button "2 . kupakua" at bounding box center [615, 254] width 280 height 66
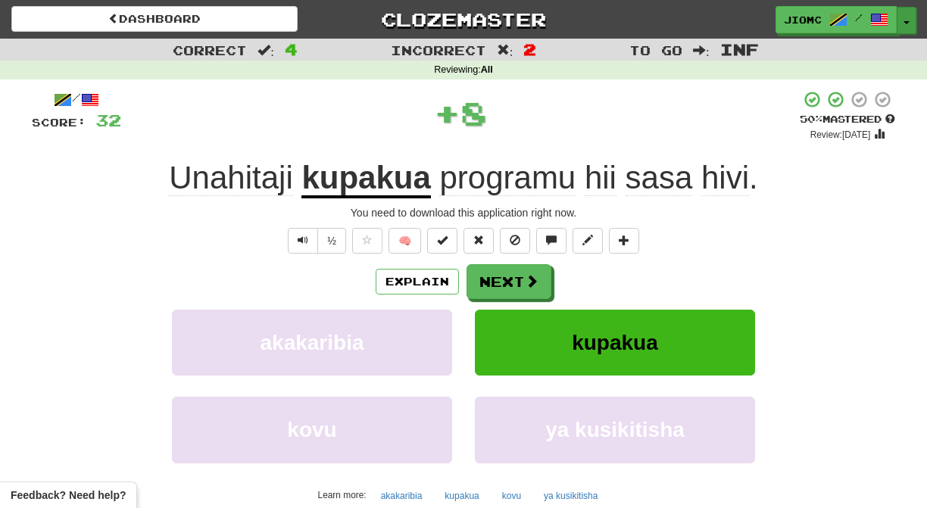
click at [908, 13] on button "Toggle Dropdown" at bounding box center [906, 20] width 20 height 27
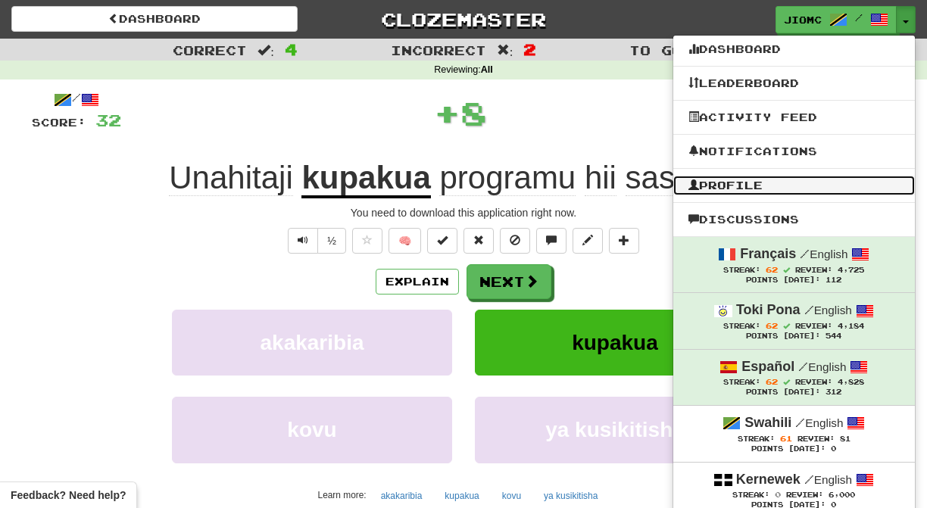
click at [765, 186] on link "Profile" at bounding box center [793, 186] width 241 height 20
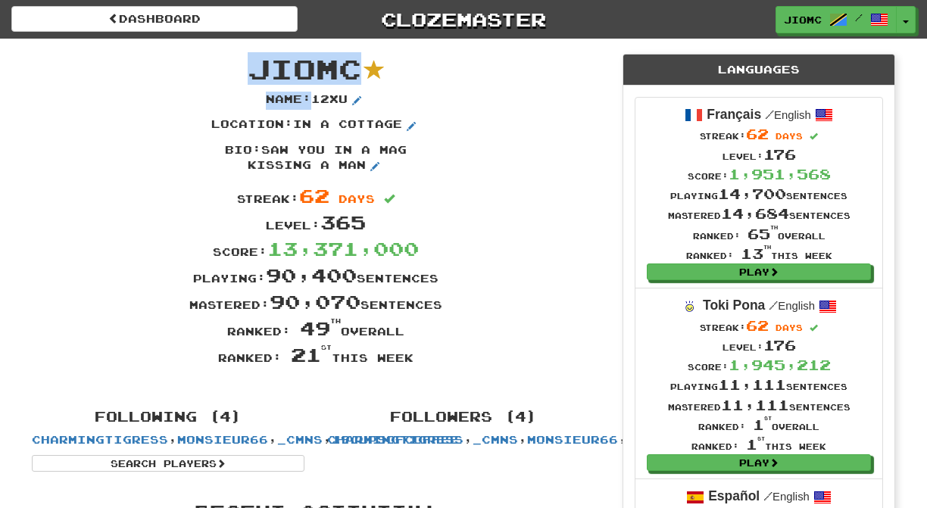
drag, startPoint x: 437, startPoint y: 359, endPoint x: 232, endPoint y: 77, distance: 348.0
click at [232, 77] on div "JioMc Name : 12xu Location : in a cottage Bio : saw you in a mag kissing a man …" at bounding box center [315, 217] width 590 height 356
click at [251, 67] on span "JioMc" at bounding box center [305, 68] width 114 height 33
drag, startPoint x: 251, startPoint y: 67, endPoint x: 413, endPoint y: 361, distance: 335.1
click at [413, 361] on div "JioMc Name : 12xu Location : in a cottage Bio : saw you in a mag kissing a man …" at bounding box center [315, 217] width 590 height 356
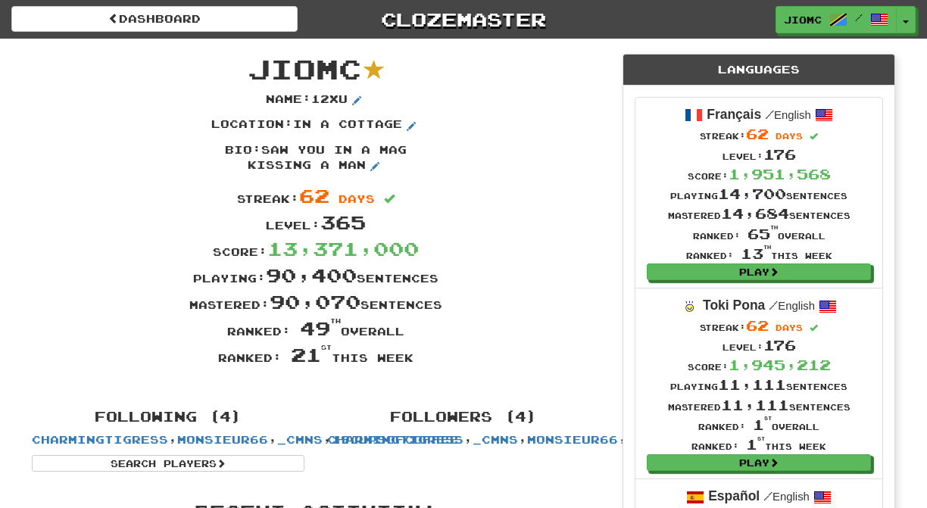
click at [415, 358] on div "Ranked: 21 st this week" at bounding box center [315, 354] width 590 height 26
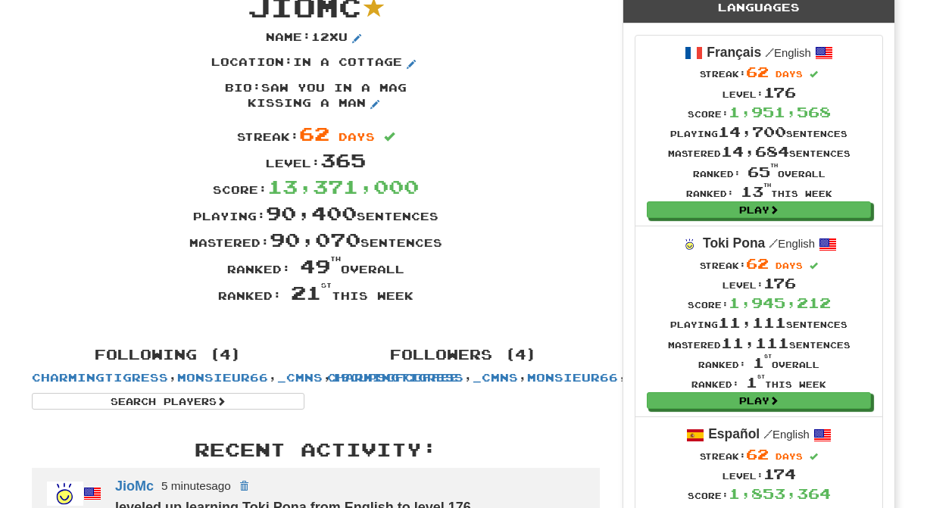
scroll to position [61, 0]
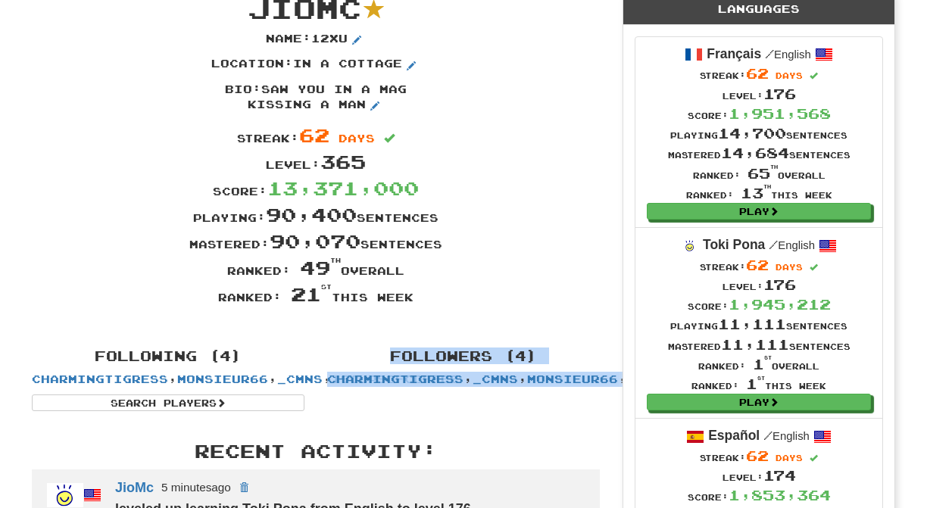
drag, startPoint x: 549, startPoint y: 313, endPoint x: 564, endPoint y: 422, distance: 109.3
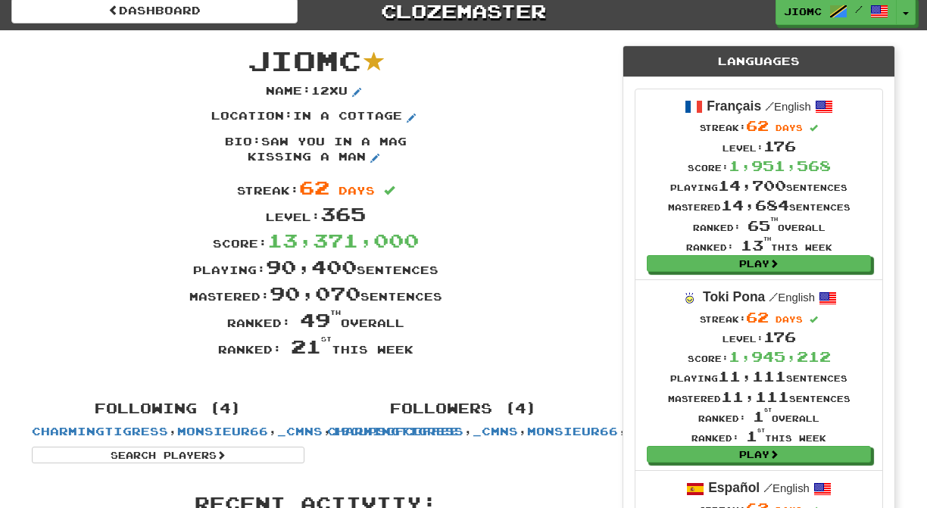
scroll to position [0, 0]
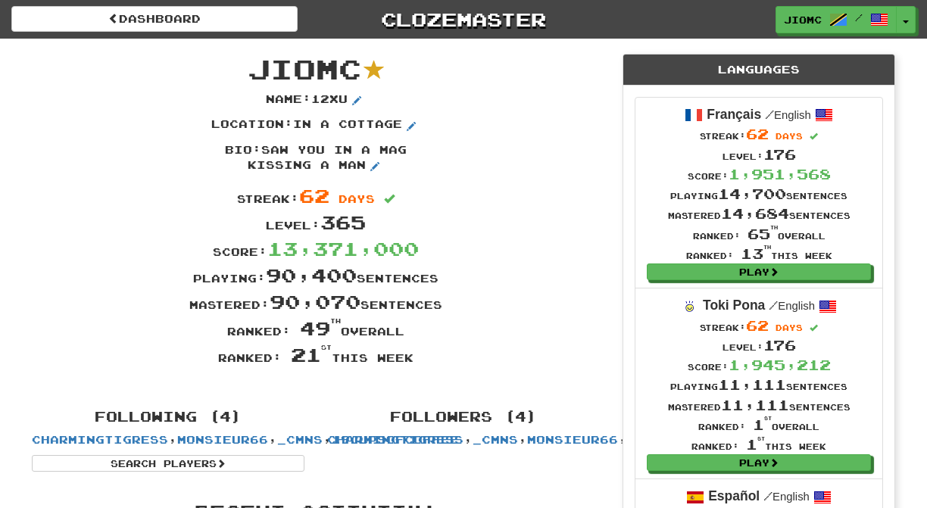
drag, startPoint x: 254, startPoint y: 67, endPoint x: 414, endPoint y: 362, distance: 336.0
click at [414, 362] on div "JioMc Name : 12xu Location : in a cottage Bio : saw you in a mag kissing a man …" at bounding box center [315, 217] width 590 height 356
click at [414, 362] on div "Ranked: 21 st this week" at bounding box center [315, 354] width 590 height 26
drag, startPoint x: 415, startPoint y: 362, endPoint x: 254, endPoint y: 63, distance: 339.7
click at [254, 63] on div "JioMc Name : 12xu Location : in a cottage Bio : saw you in a mag kissing a man …" at bounding box center [315, 217] width 590 height 356
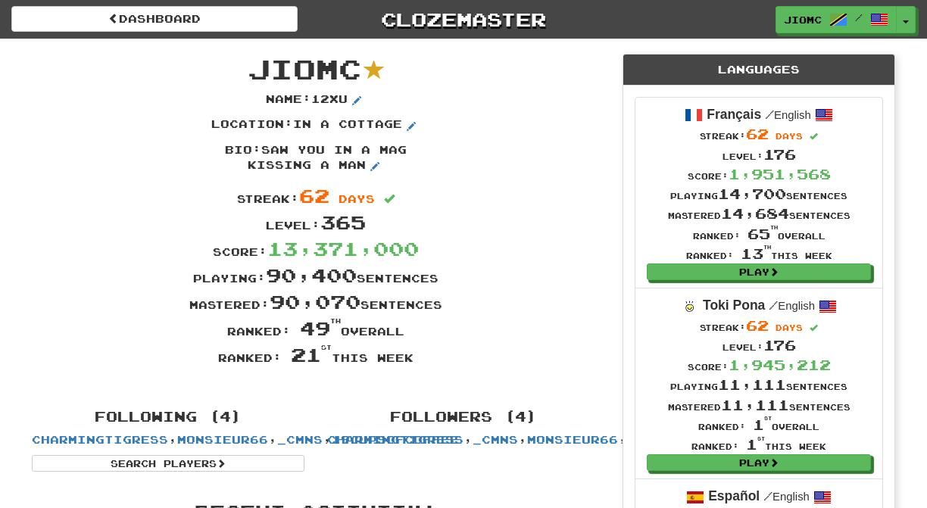
click at [254, 63] on span "JioMc" at bounding box center [305, 68] width 114 height 33
drag, startPoint x: 254, startPoint y: 63, endPoint x: 413, endPoint y: 363, distance: 340.3
click at [413, 363] on div "JioMc Name : 12xu Location : in a cottage Bio : saw you in a mag kissing a man …" at bounding box center [315, 217] width 590 height 356
click at [413, 364] on div "Ranked: 21 st this week" at bounding box center [315, 354] width 590 height 26
drag, startPoint x: 418, startPoint y: 361, endPoint x: 254, endPoint y: 67, distance: 336.2
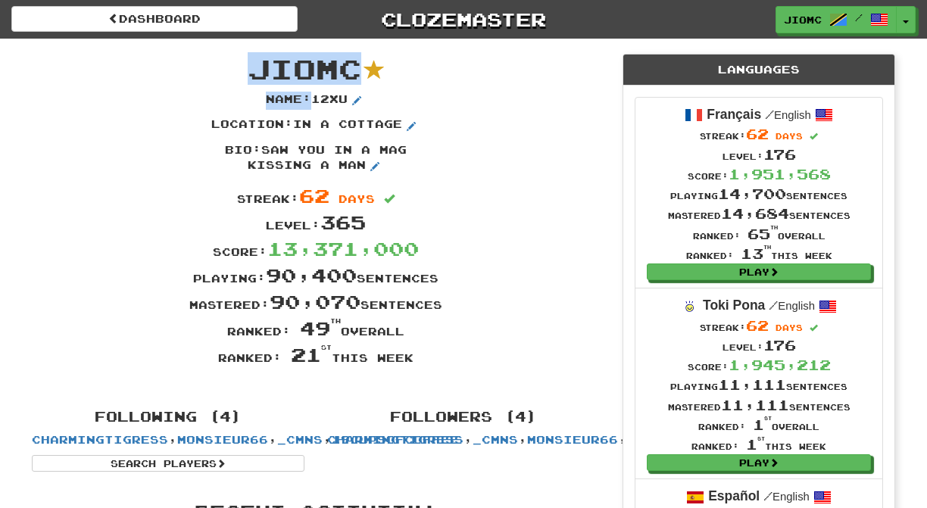
click at [254, 68] on div "JioMc Name : 12xu Location : in a cottage Bio : saw you in a mag kissing a man …" at bounding box center [315, 217] width 590 height 356
click at [254, 67] on span "JioMc" at bounding box center [305, 68] width 114 height 33
drag, startPoint x: 253, startPoint y: 65, endPoint x: 413, endPoint y: 360, distance: 336.0
click at [413, 360] on div "JioMc Name : 12xu Location : in a cottage Bio : saw you in a mag kissing a man …" at bounding box center [315, 217] width 590 height 356
click at [414, 360] on div "Ranked: 21 st this week" at bounding box center [315, 354] width 590 height 26
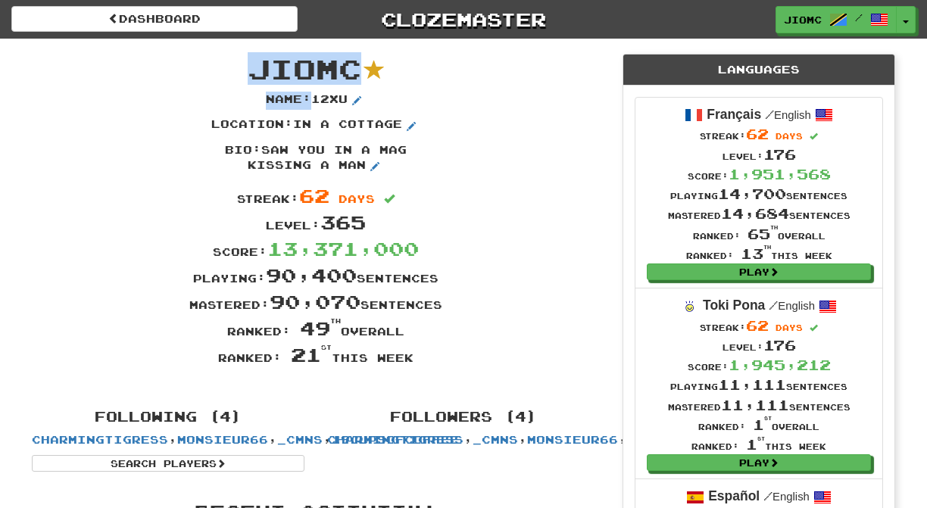
drag, startPoint x: 415, startPoint y: 360, endPoint x: 258, endPoint y: 69, distance: 330.9
click at [258, 69] on div "JioMc Name : 12xu Location : in a cottage Bio : saw you in a mag kissing a man …" at bounding box center [315, 217] width 590 height 356
click at [258, 69] on span "JioMc" at bounding box center [305, 68] width 114 height 33
drag, startPoint x: 255, startPoint y: 62, endPoint x: 418, endPoint y: 360, distance: 339.1
click at [418, 360] on div "JioMc Name : 12xu Location : in a cottage Bio : saw you in a mag kissing a man …" at bounding box center [315, 217] width 590 height 356
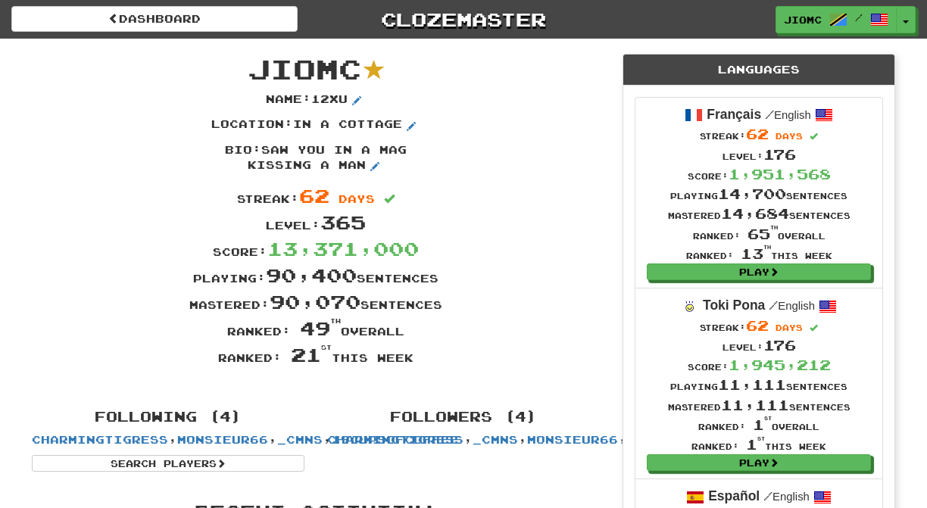
click at [418, 360] on div "Ranked: 21 st this week" at bounding box center [315, 354] width 590 height 26
drag, startPoint x: 414, startPoint y: 361, endPoint x: 253, endPoint y: 67, distance: 335.1
click at [253, 67] on div "JioMc Name : 12xu Location : in a cottage Bio : saw you in a mag kissing a man …" at bounding box center [315, 217] width 590 height 356
click at [254, 67] on span "JioMc" at bounding box center [305, 68] width 114 height 33
drag, startPoint x: 254, startPoint y: 64, endPoint x: 412, endPoint y: 355, distance: 330.6
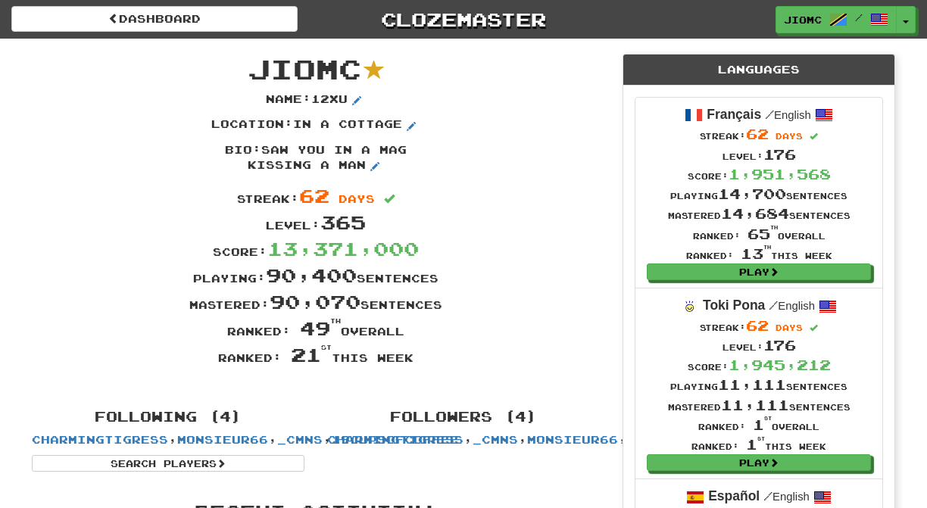
click at [412, 355] on div "JioMc Name : 12xu Location : in a cottage Bio : saw you in a mag kissing a man …" at bounding box center [315, 217] width 590 height 356
click at [413, 353] on div "Ranked: 21 st this week" at bounding box center [315, 354] width 590 height 26
drag, startPoint x: 449, startPoint y: 365, endPoint x: 254, endPoint y: 60, distance: 362.2
click at [254, 60] on div "JioMc Name : 12xu Location : in a cottage Bio : saw you in a mag kissing a man …" at bounding box center [315, 217] width 590 height 356
click at [254, 60] on span "JioMc" at bounding box center [305, 68] width 114 height 33
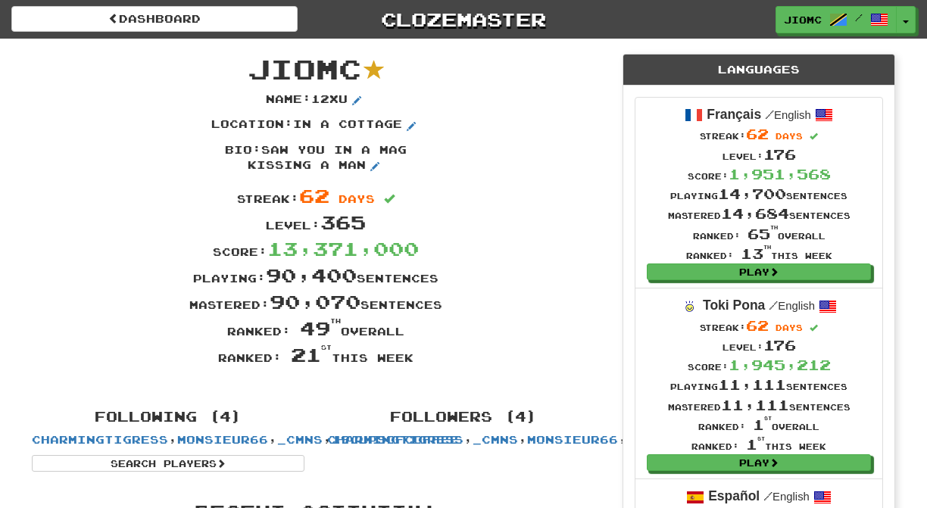
drag, startPoint x: 256, startPoint y: 59, endPoint x: 413, endPoint y: 360, distance: 339.3
click at [413, 360] on div "JioMc Name : 12xu Location : in a cottage Bio : saw you in a mag kissing a man …" at bounding box center [315, 217] width 590 height 356
click at [413, 360] on div "Ranked: 21 st this week" at bounding box center [315, 354] width 590 height 26
drag, startPoint x: 414, startPoint y: 359, endPoint x: 255, endPoint y: 64, distance: 334.6
click at [255, 64] on div "JioMc Name : 12xu Location : in a cottage Bio : saw you in a mag kissing a man …" at bounding box center [315, 217] width 590 height 356
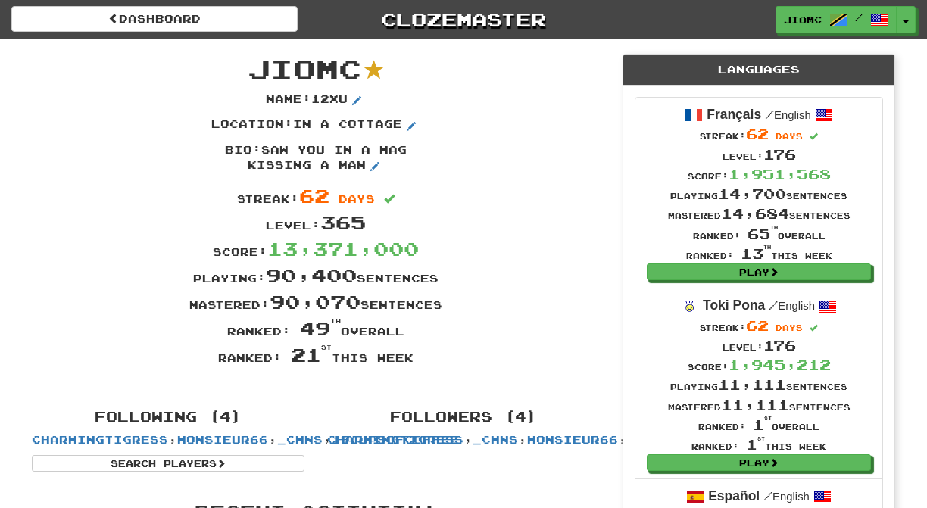
click at [255, 64] on span "JioMc" at bounding box center [305, 68] width 114 height 33
